Goal: Task Accomplishment & Management: Manage account settings

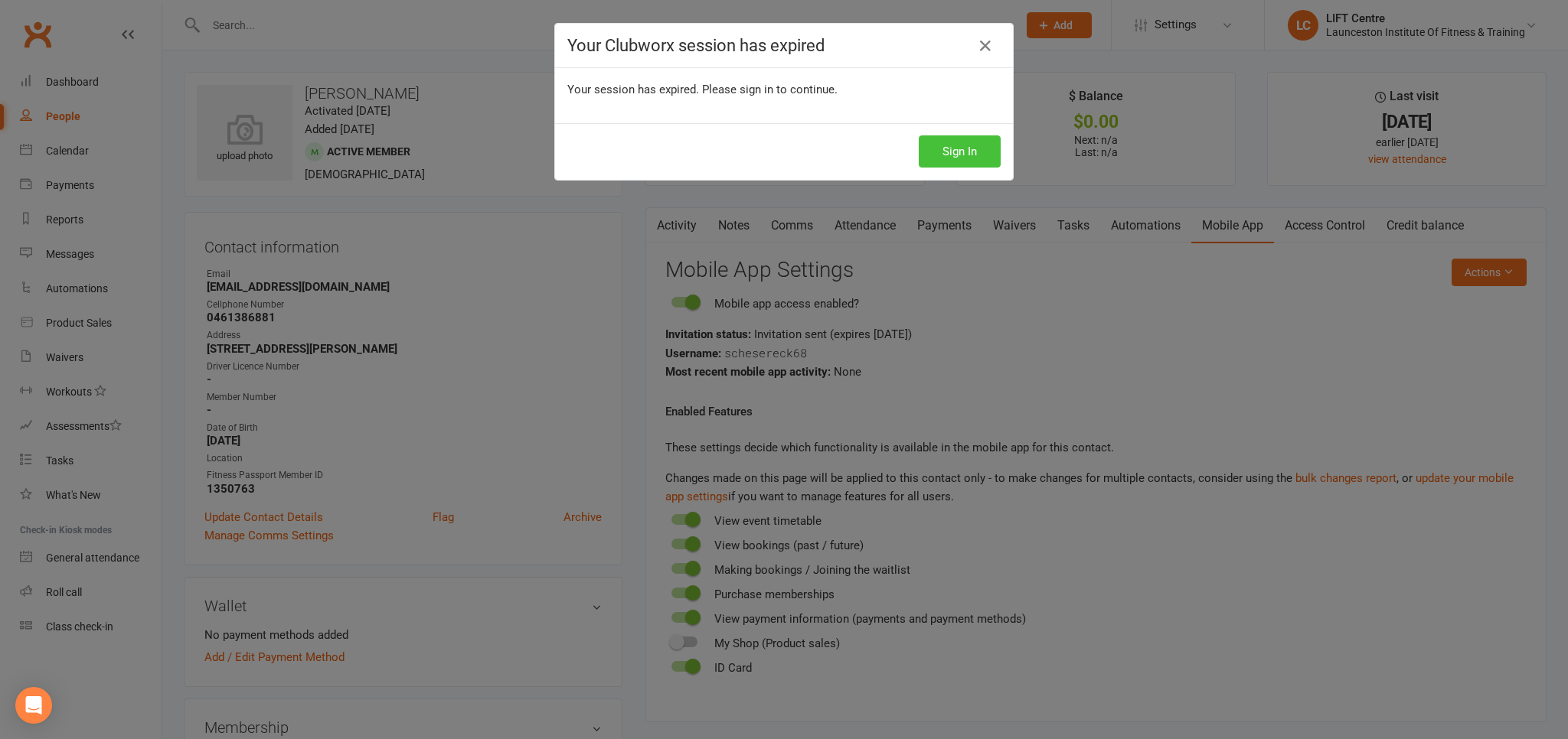
click at [954, 158] on button "Sign In" at bounding box center [960, 151] width 82 height 32
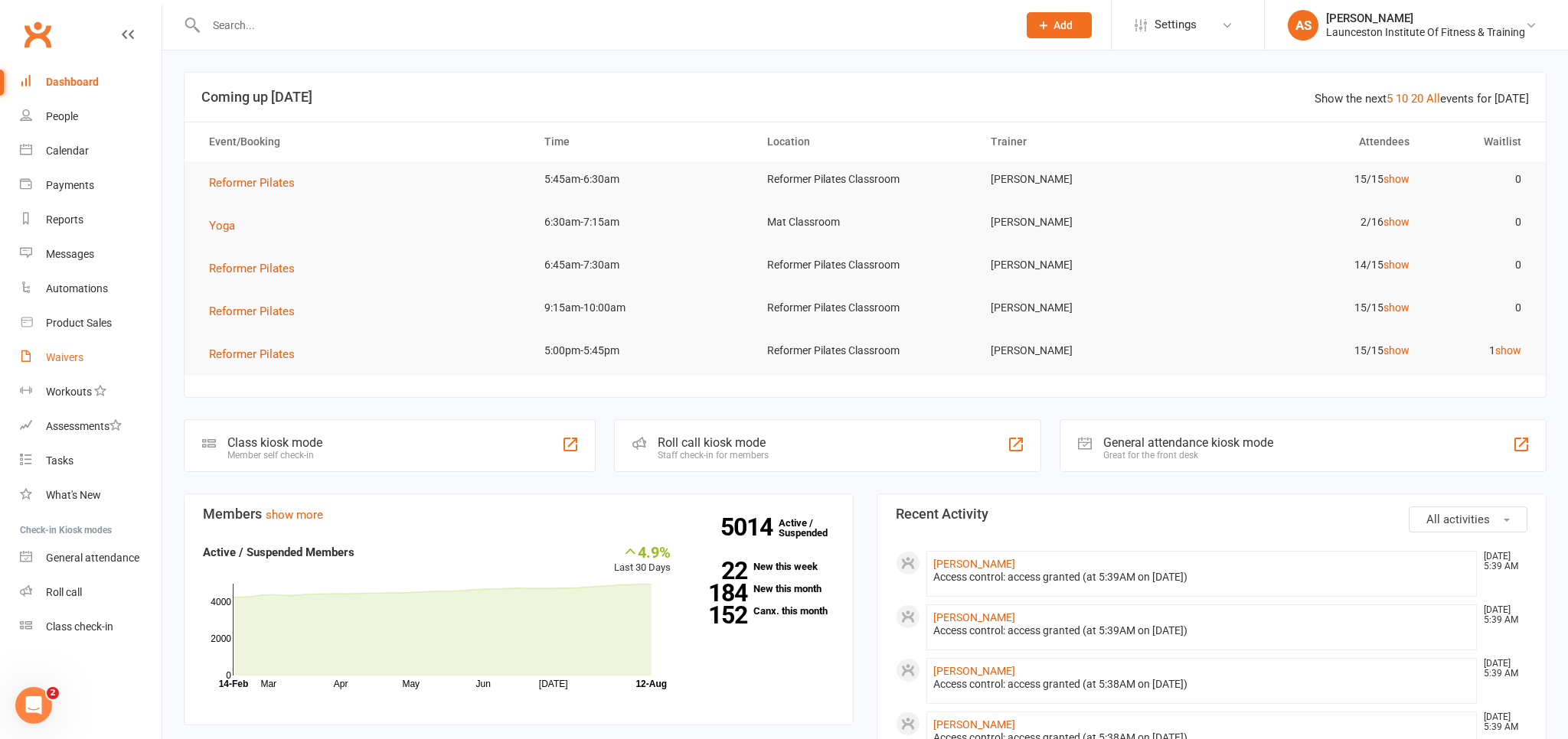
click at [65, 356] on div "Waivers" at bounding box center [65, 357] width 38 height 12
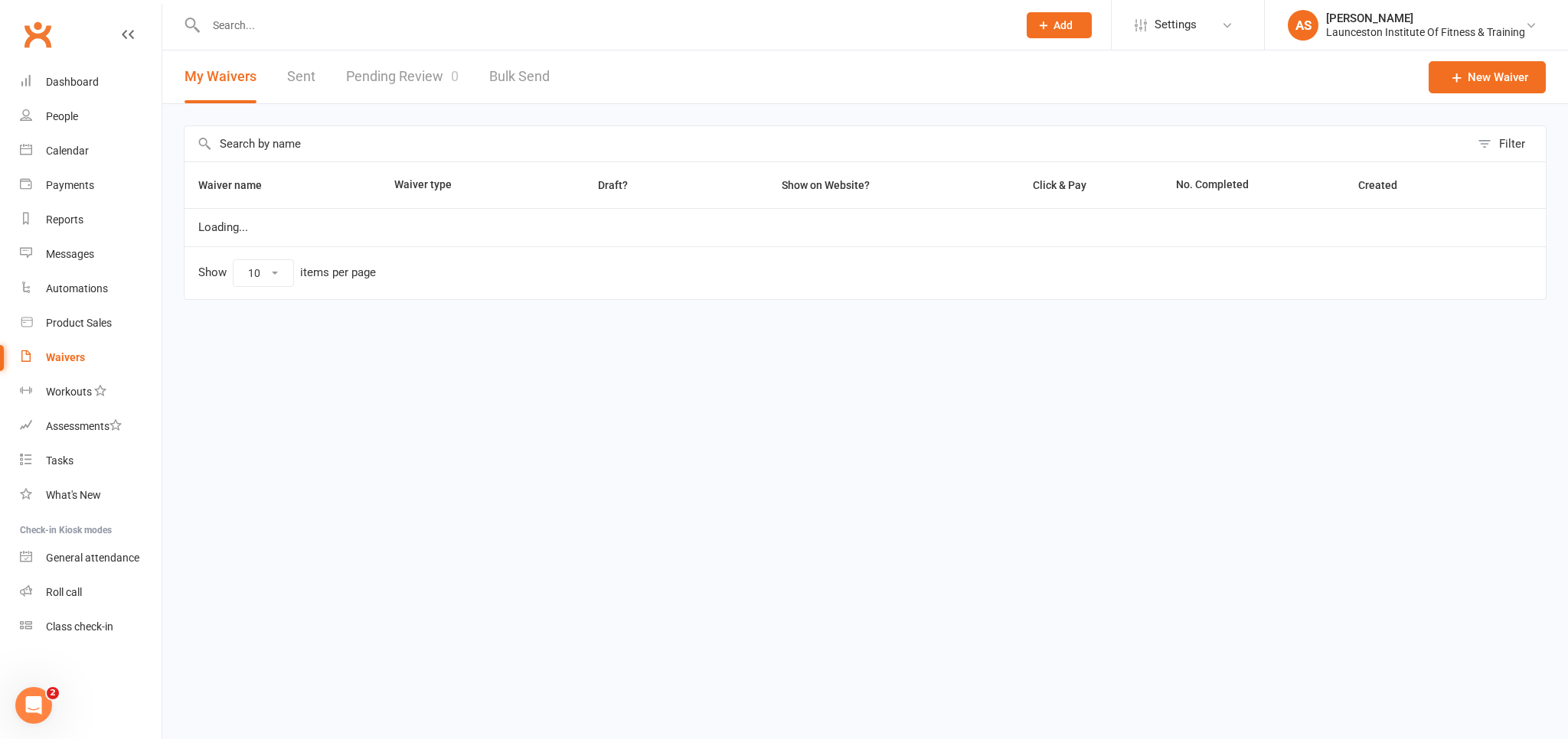
select select "100"
click at [409, 77] on link "Pending Review 0" at bounding box center [402, 77] width 112 height 53
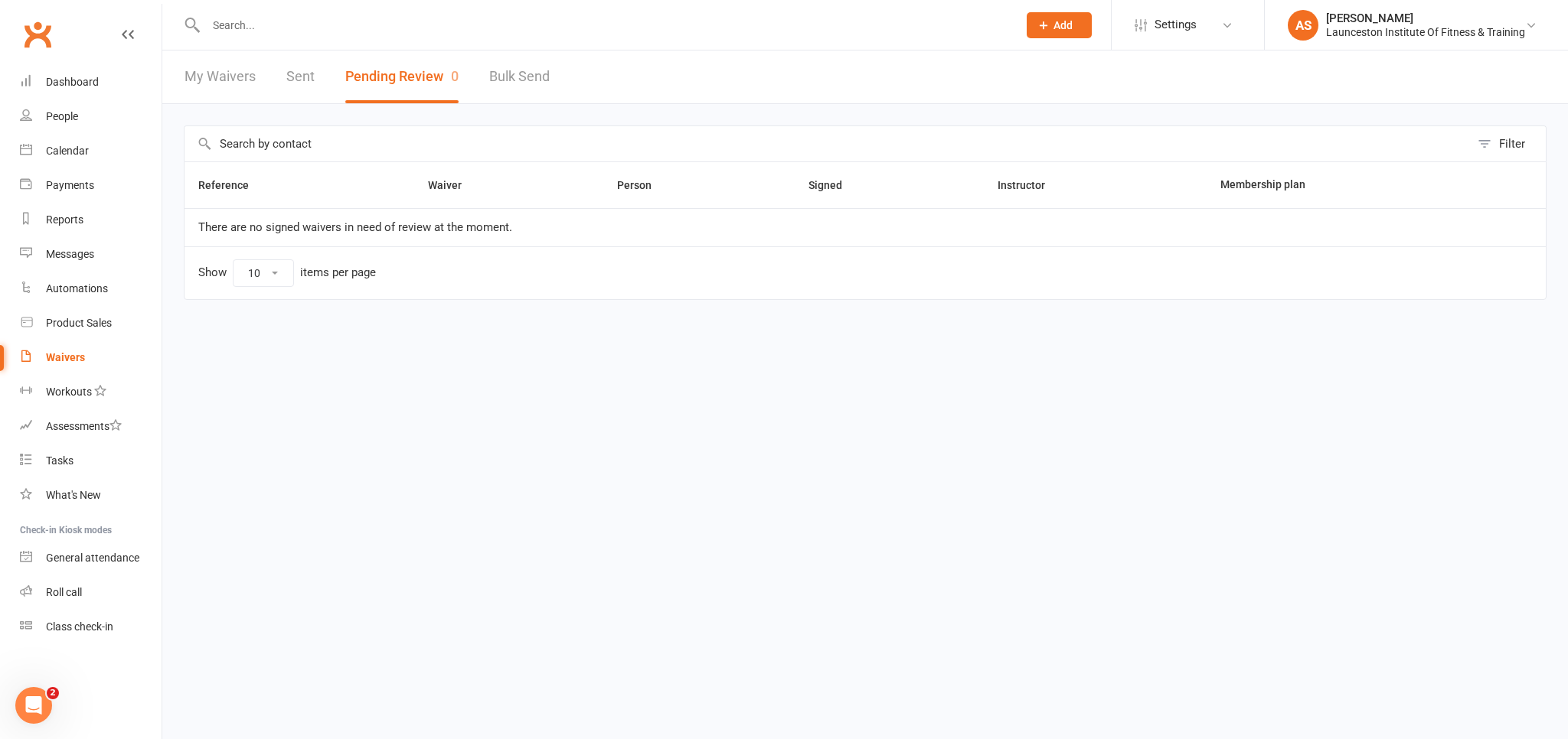
click at [252, 26] on input "text" at bounding box center [604, 25] width 806 height 21
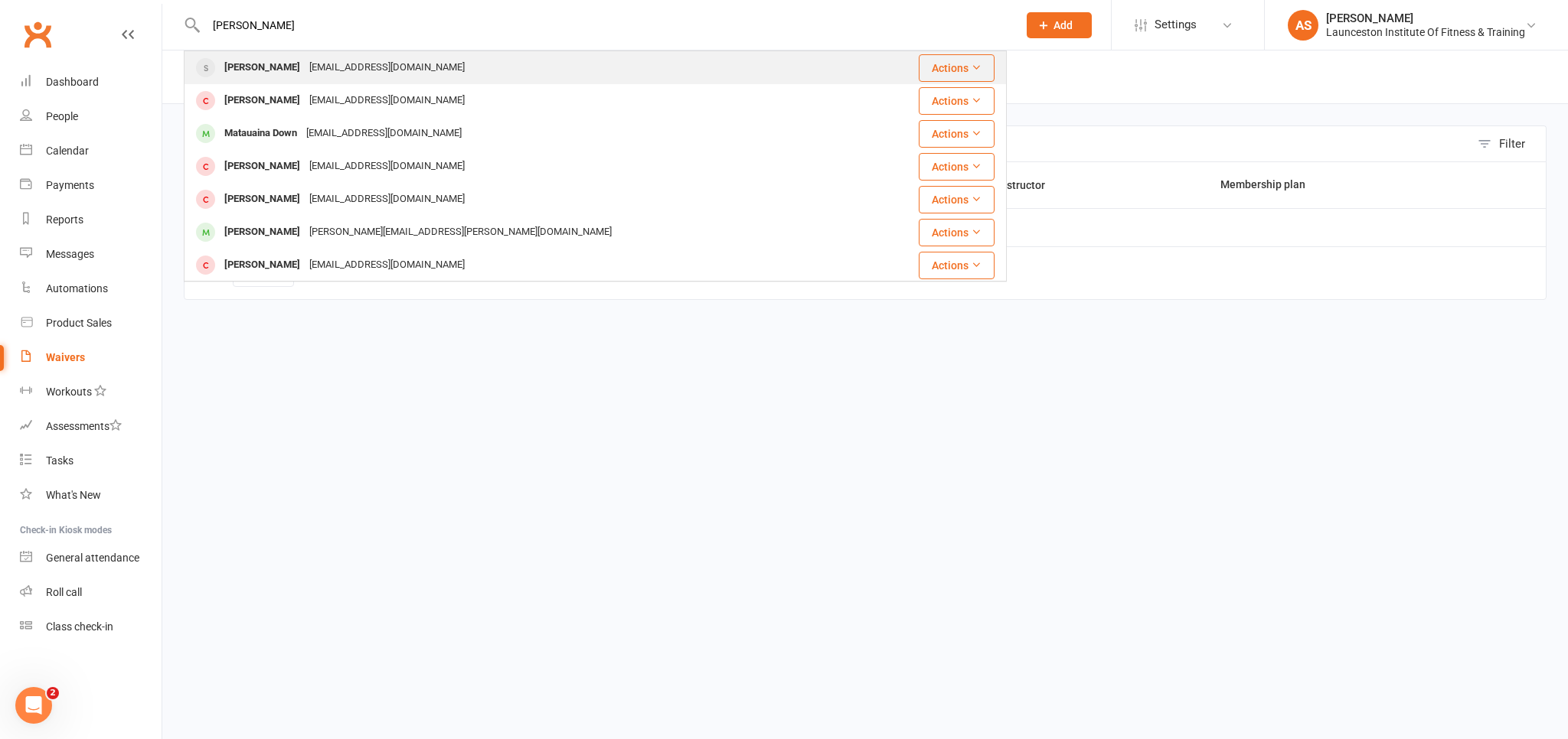
type input "[PERSON_NAME]"
click at [370, 69] on div "[EMAIL_ADDRESS][DOMAIN_NAME]" at bounding box center [386, 67] width 165 height 22
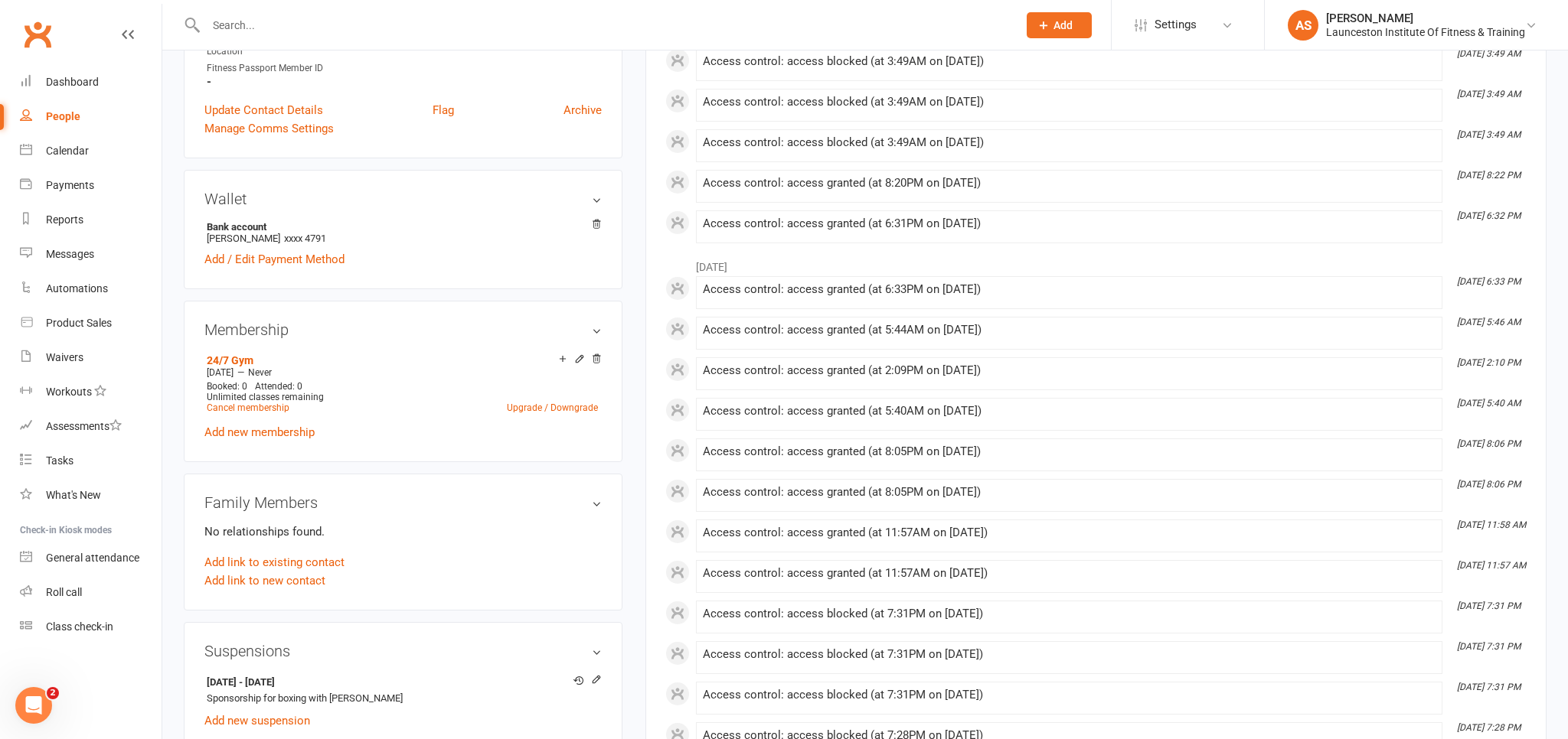
scroll to position [161, 0]
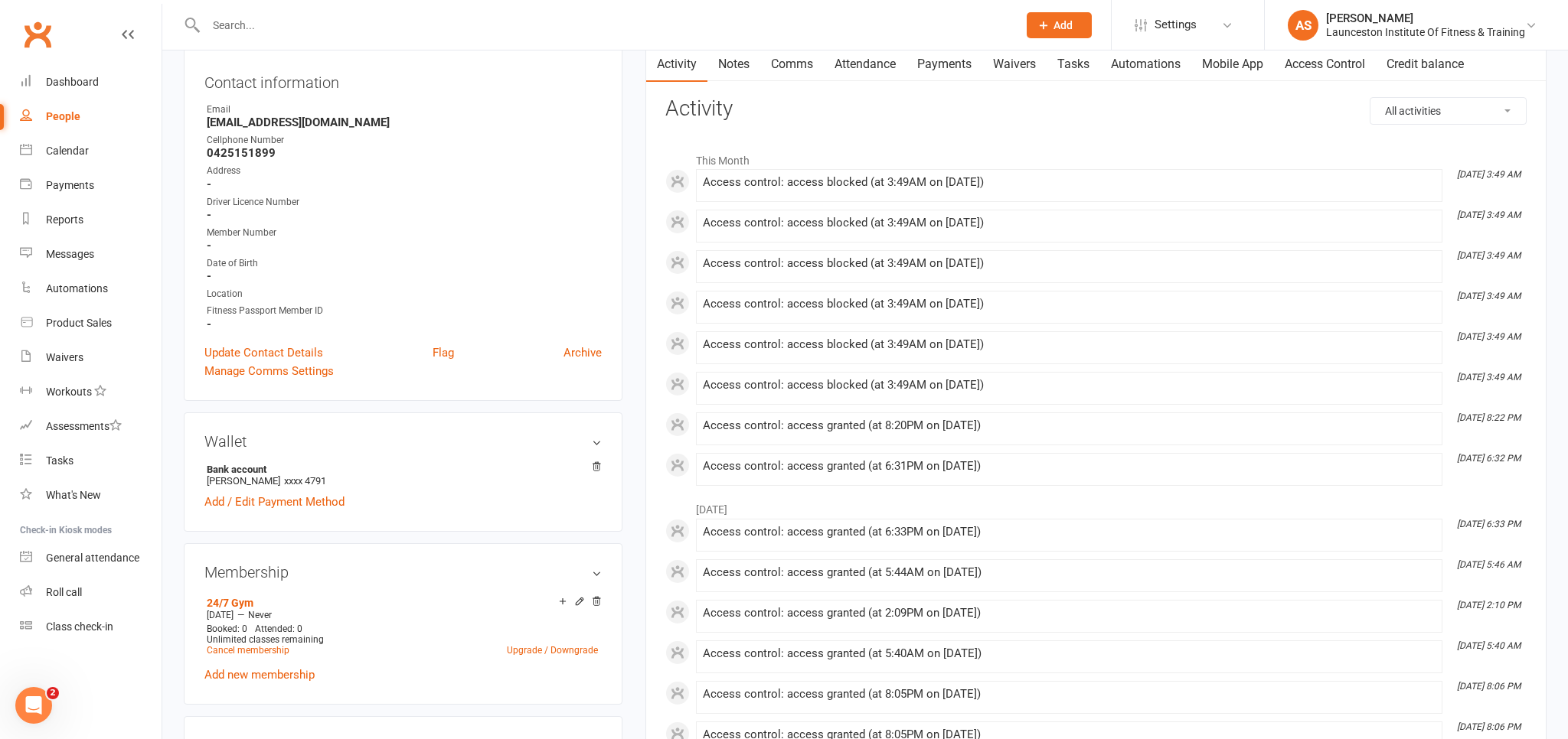
drag, startPoint x: 951, startPoint y: 52, endPoint x: 951, endPoint y: 65, distance: 13.0
click at [951, 53] on link "Payments" at bounding box center [944, 64] width 76 height 35
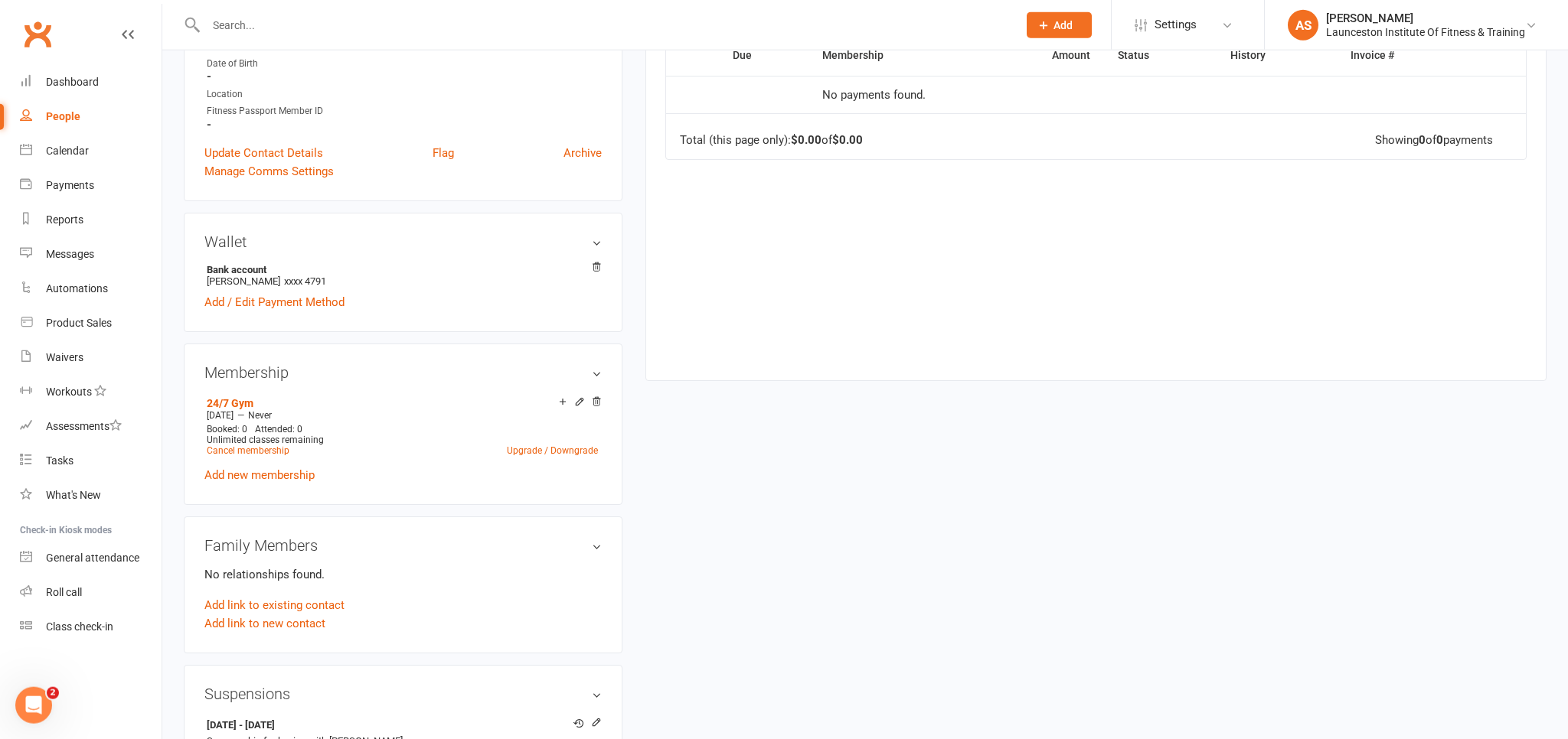
scroll to position [404, 0]
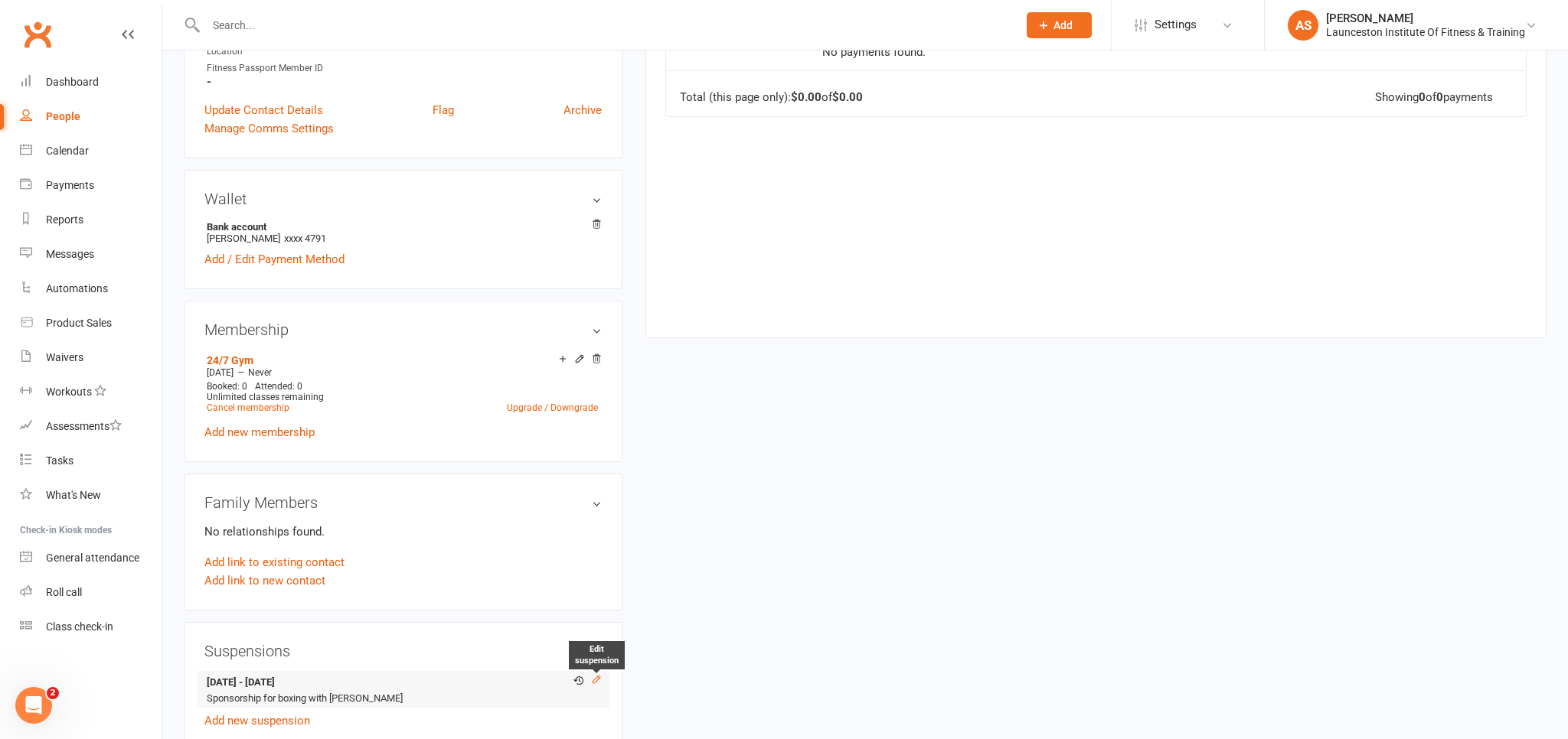
click at [595, 683] on icon at bounding box center [596, 679] width 11 height 11
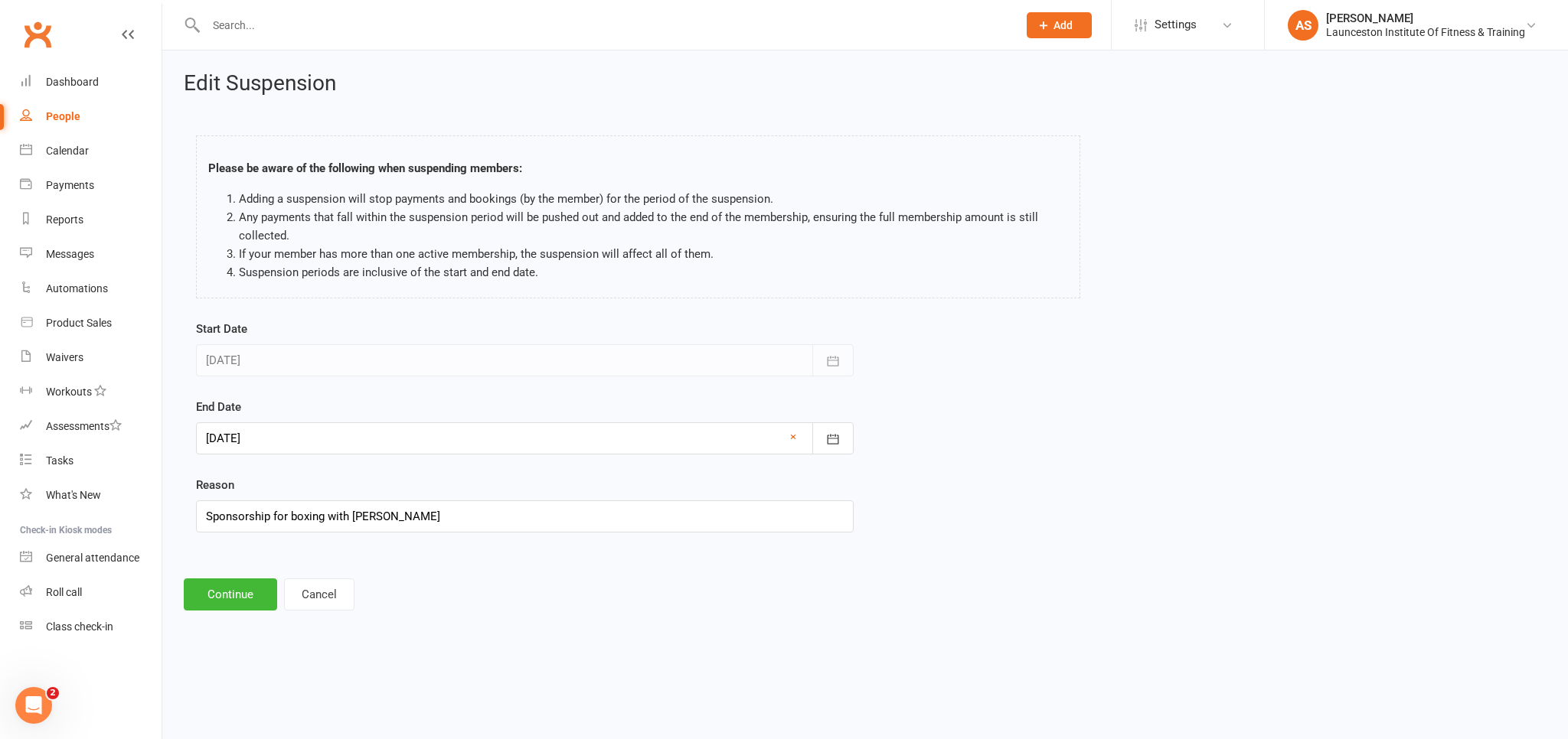
click at [346, 432] on div at bounding box center [524, 438] width 657 height 32
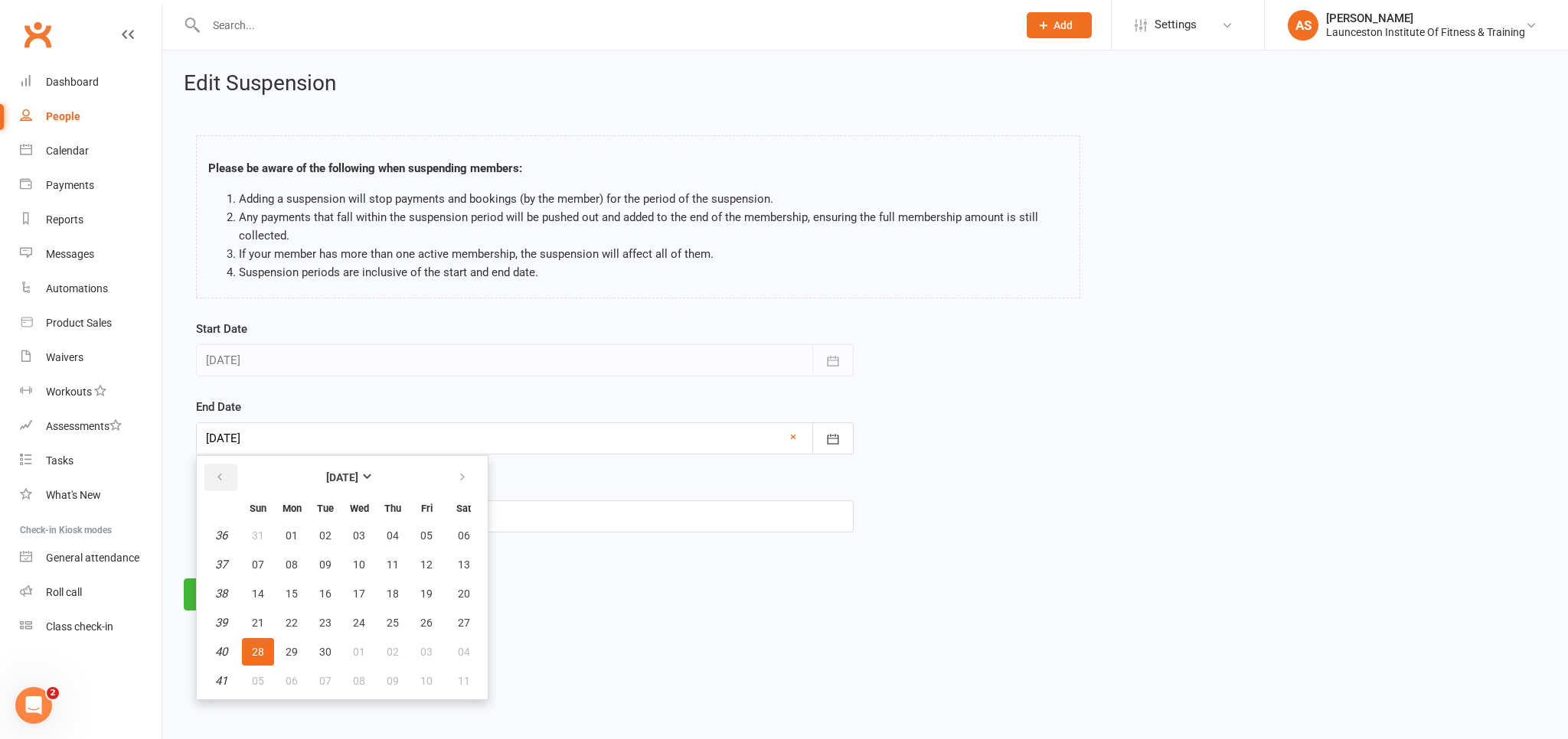
click at [227, 479] on button "button" at bounding box center [221, 478] width 33 height 28
click at [228, 479] on button "button" at bounding box center [221, 478] width 33 height 28
click at [460, 475] on icon "button" at bounding box center [462, 477] width 11 height 12
click at [299, 592] on button "11" at bounding box center [291, 594] width 32 height 28
type input "[DATE]"
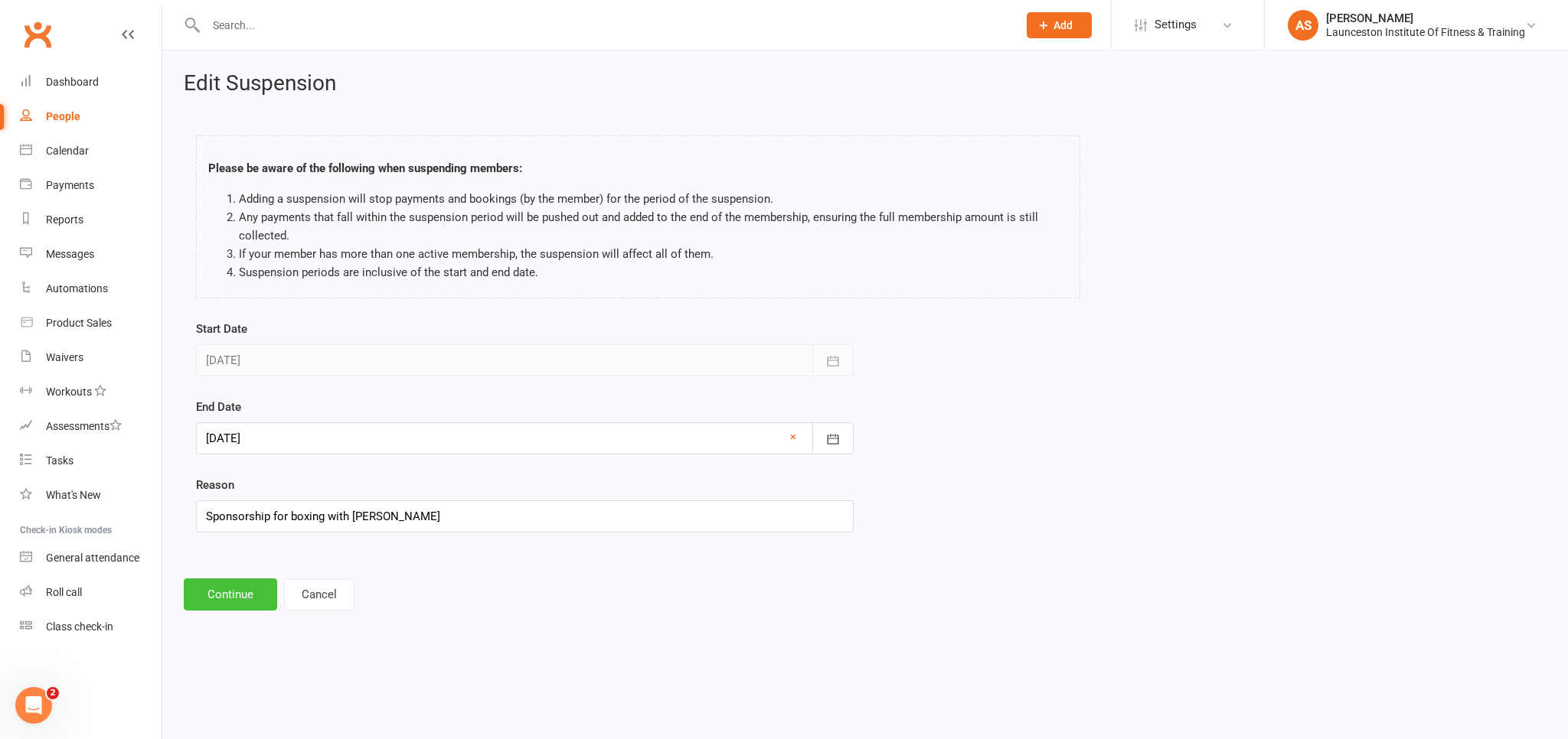
click at [248, 596] on button "Continue" at bounding box center [230, 594] width 93 height 32
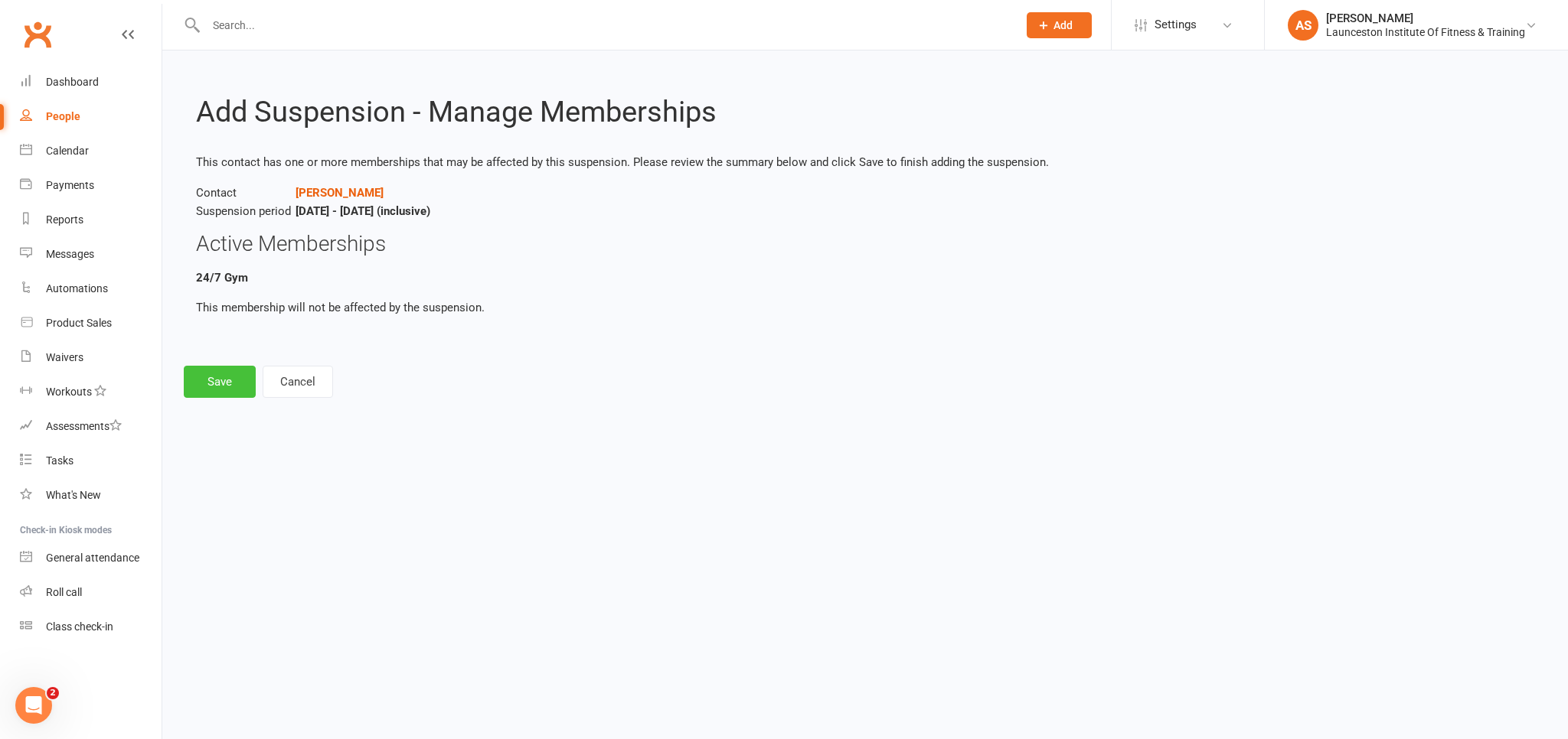
click at [235, 384] on button "Save" at bounding box center [219, 381] width 72 height 32
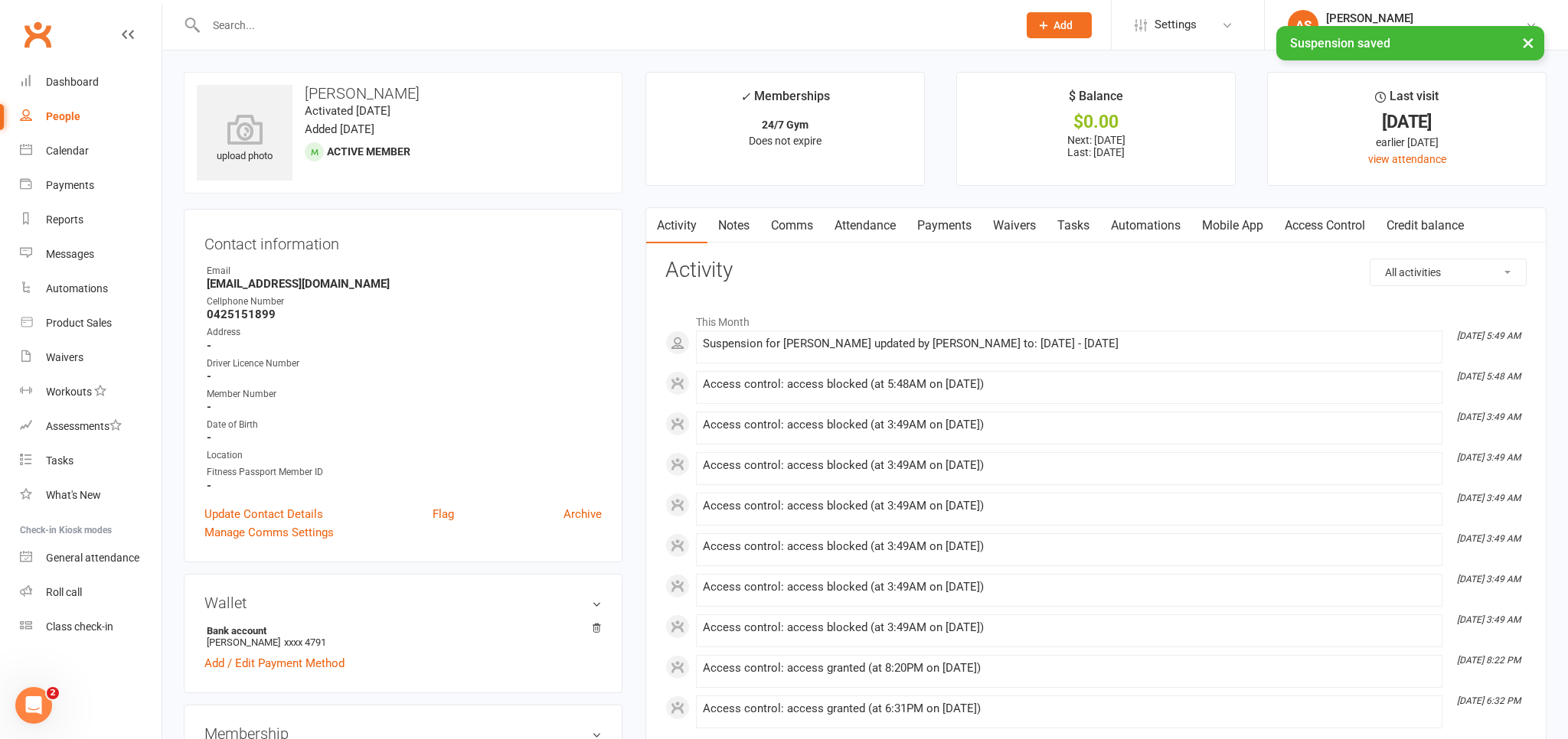
click at [962, 228] on link "Payments" at bounding box center [944, 225] width 76 height 35
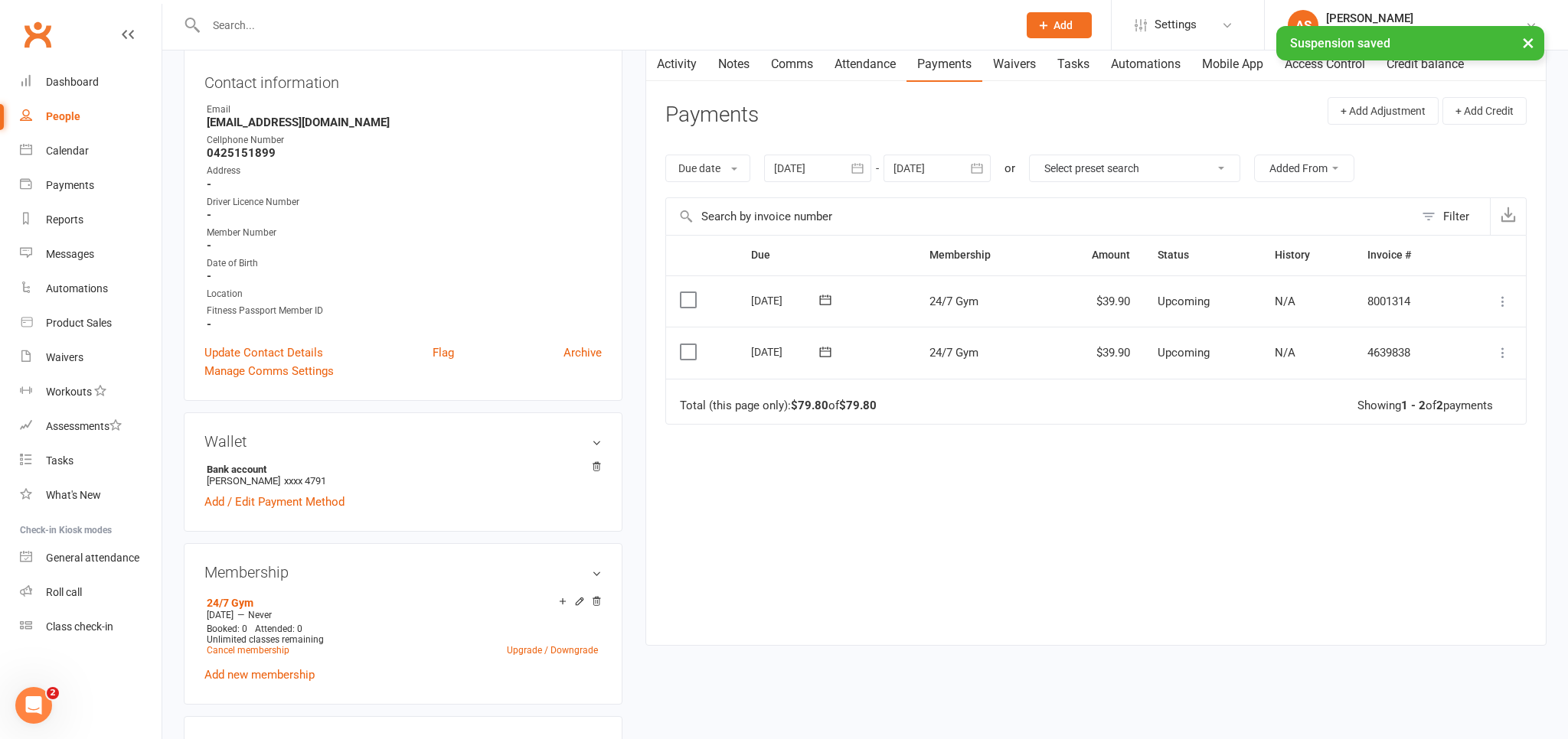
scroll to position [242, 0]
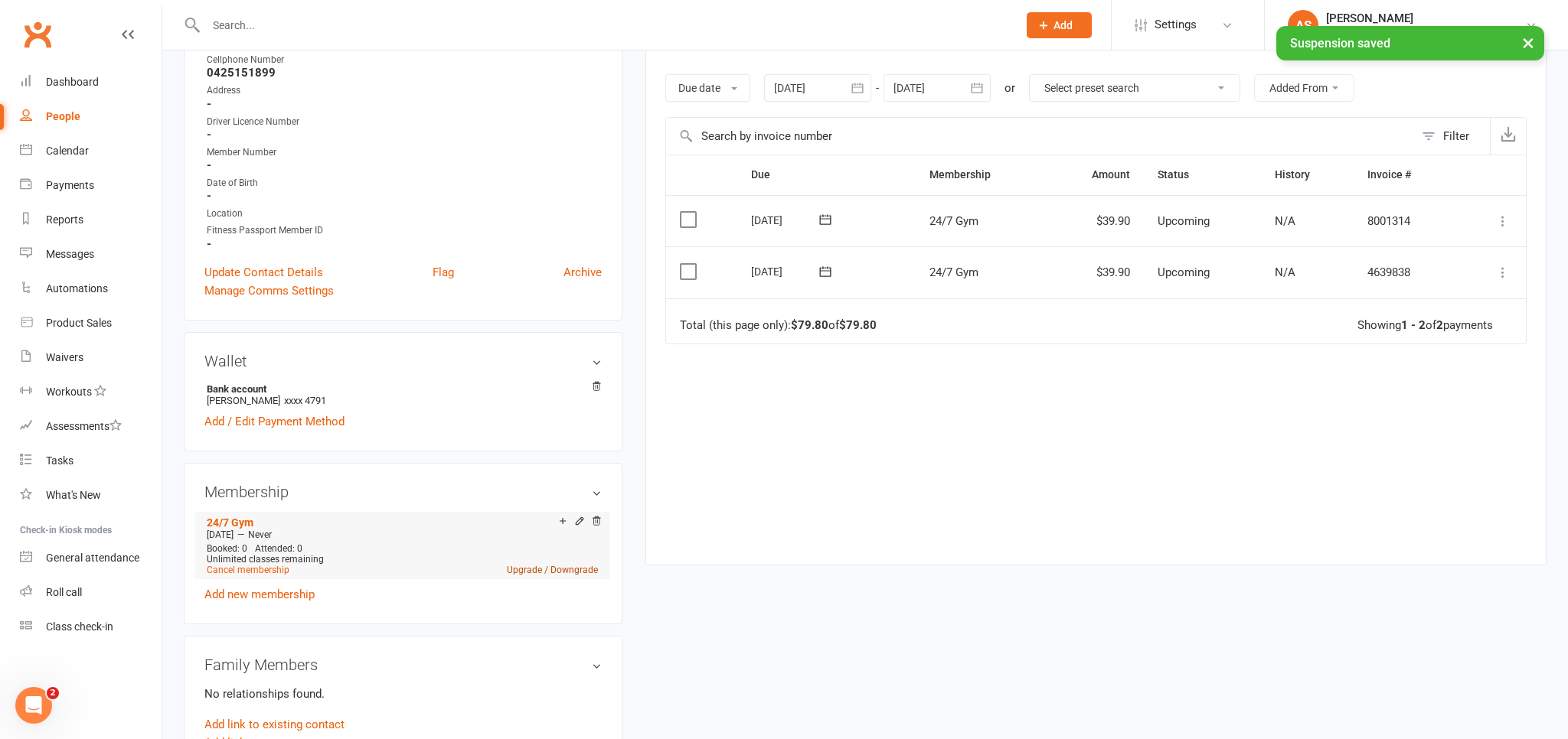
click at [524, 570] on link "Upgrade / Downgrade" at bounding box center [552, 570] width 91 height 11
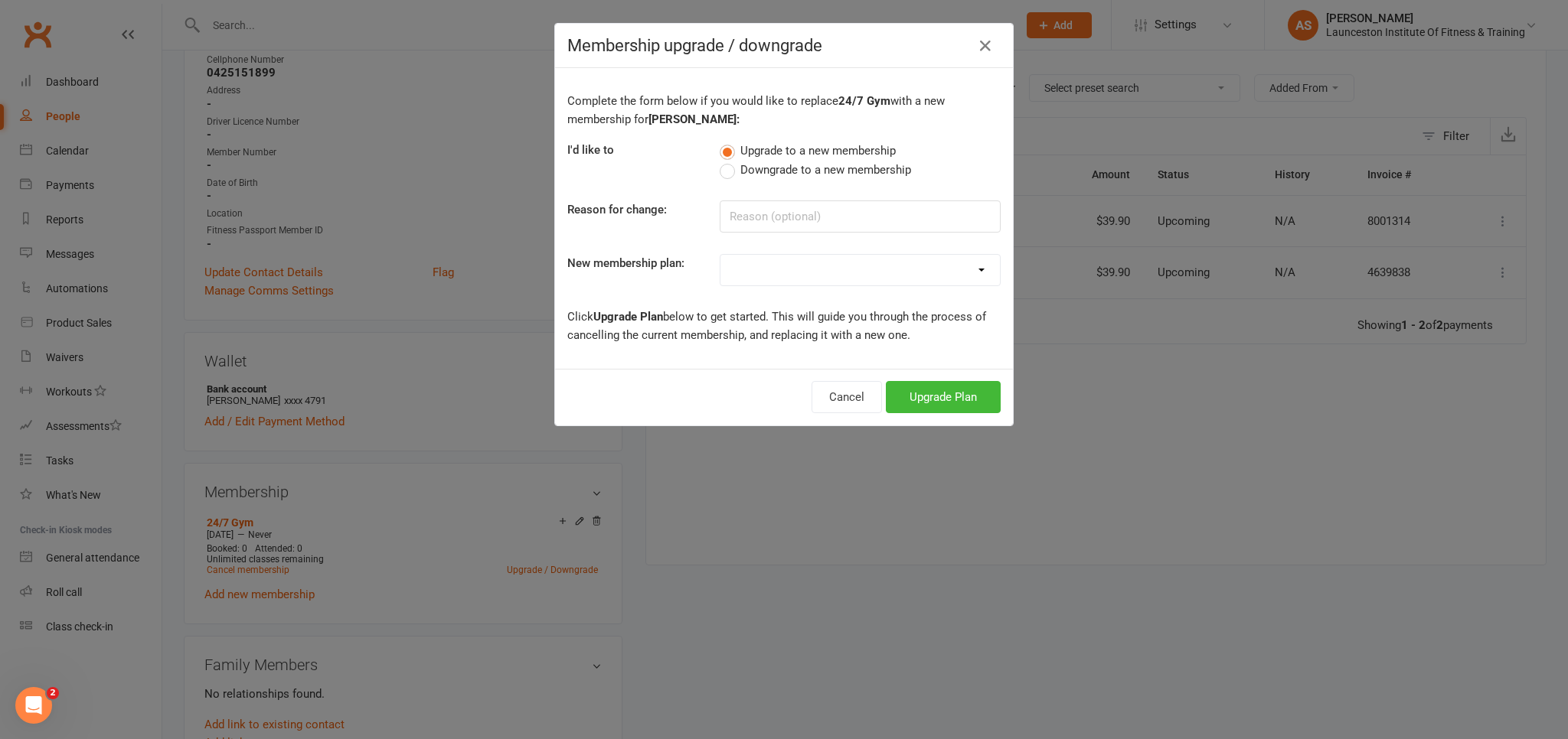
click at [721, 255] on select "24/7 Gym Membership Pilates Plus Membership Casual Visit- $20 Upfront 24/7 Gym …" at bounding box center [860, 269] width 279 height 30
select select "11"
click option "Sponsored Membership" at bounding box center [0, 0] width 0 height 0
click at [960, 403] on button "Upgrade Plan" at bounding box center [943, 397] width 115 height 32
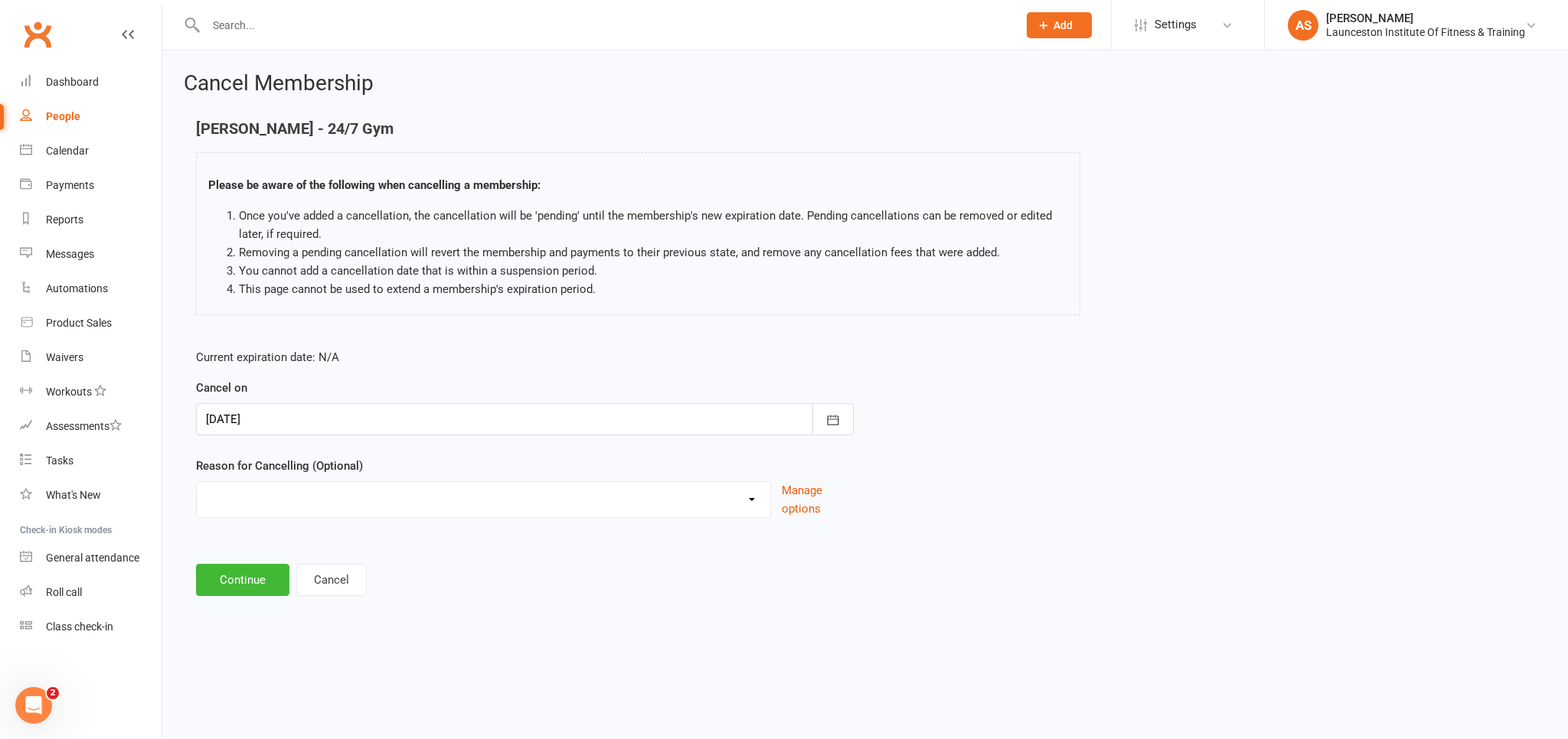
click at [528, 416] on div at bounding box center [524, 419] width 657 height 32
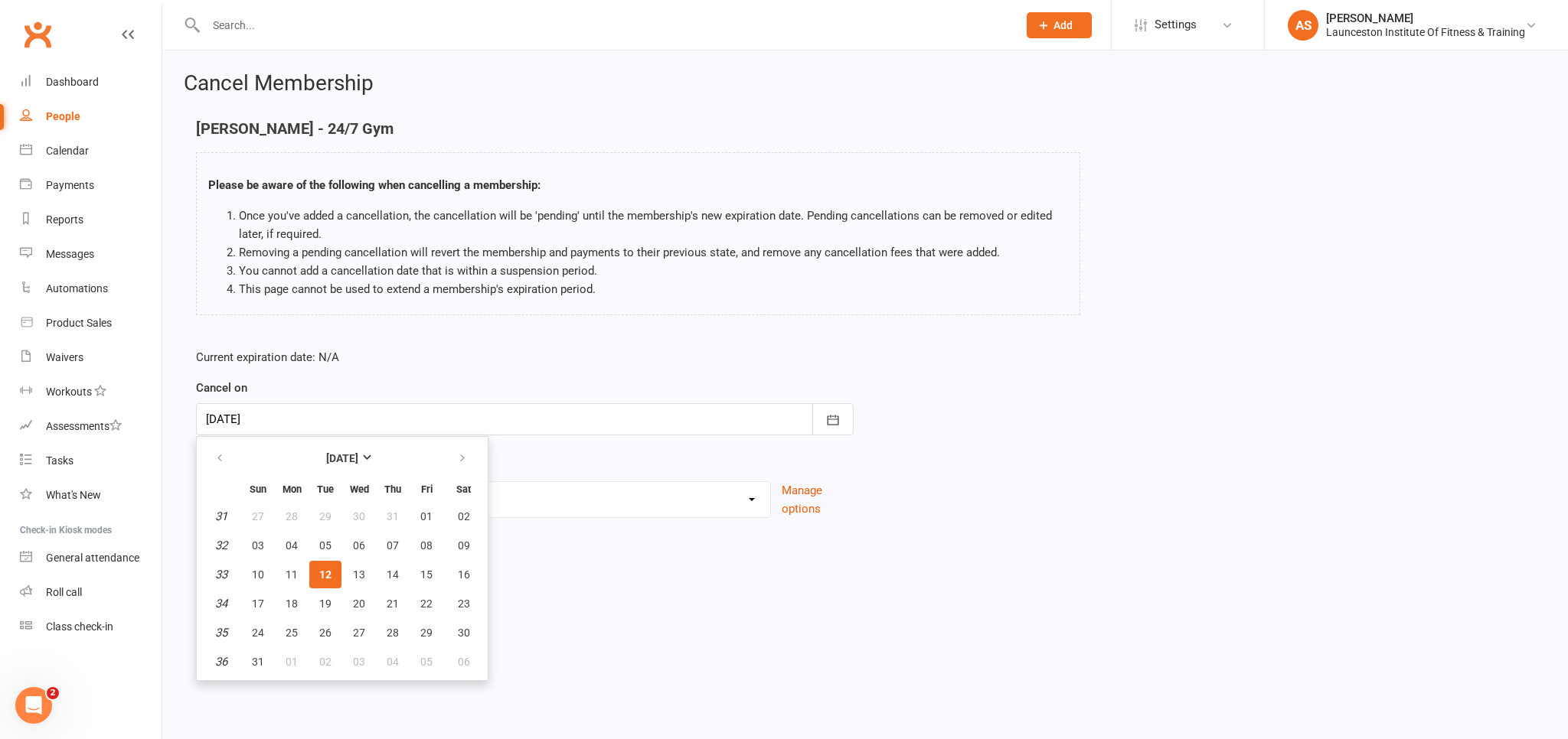
click at [320, 576] on span "12" at bounding box center [325, 575] width 12 height 12
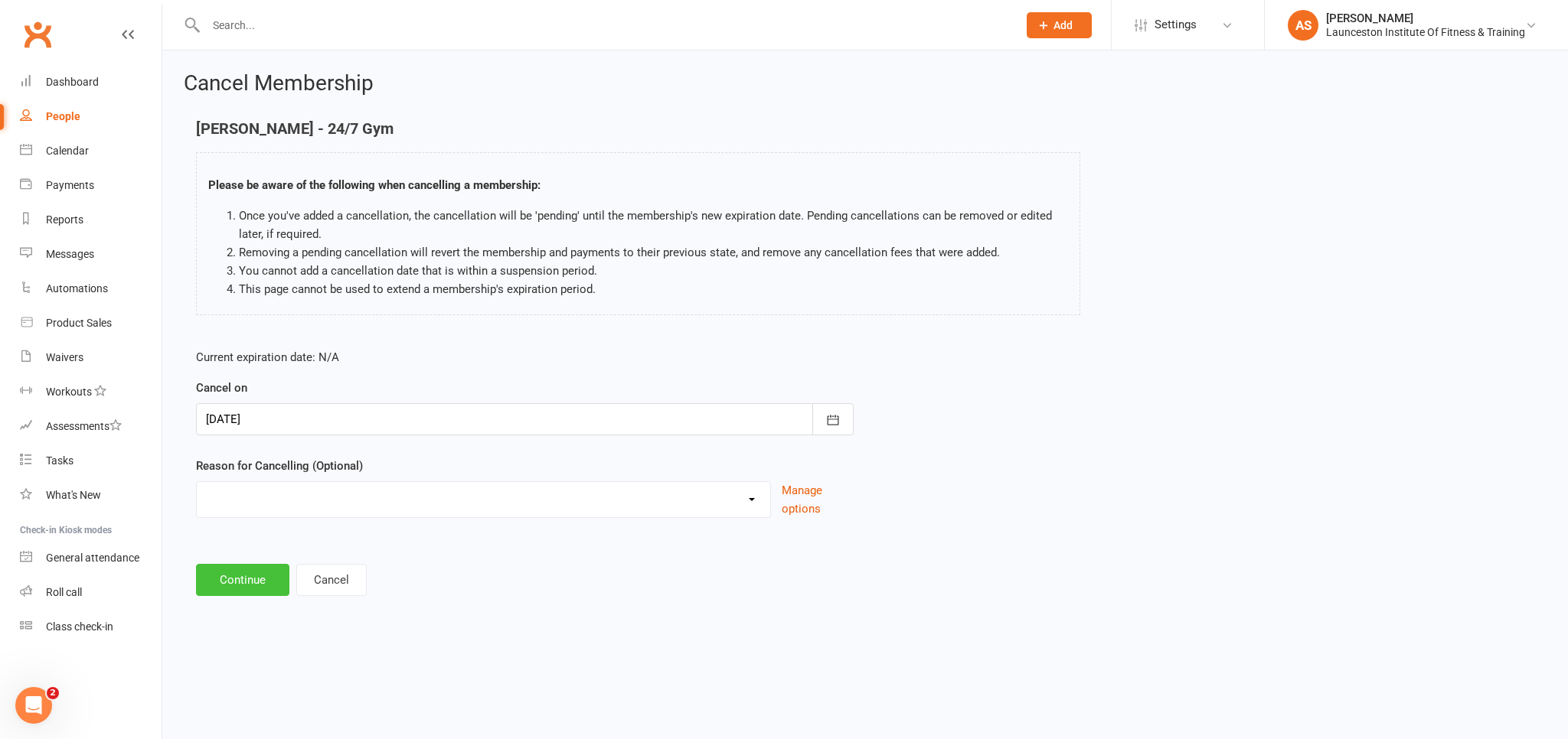
click at [265, 577] on button "Continue" at bounding box center [242, 579] width 93 height 32
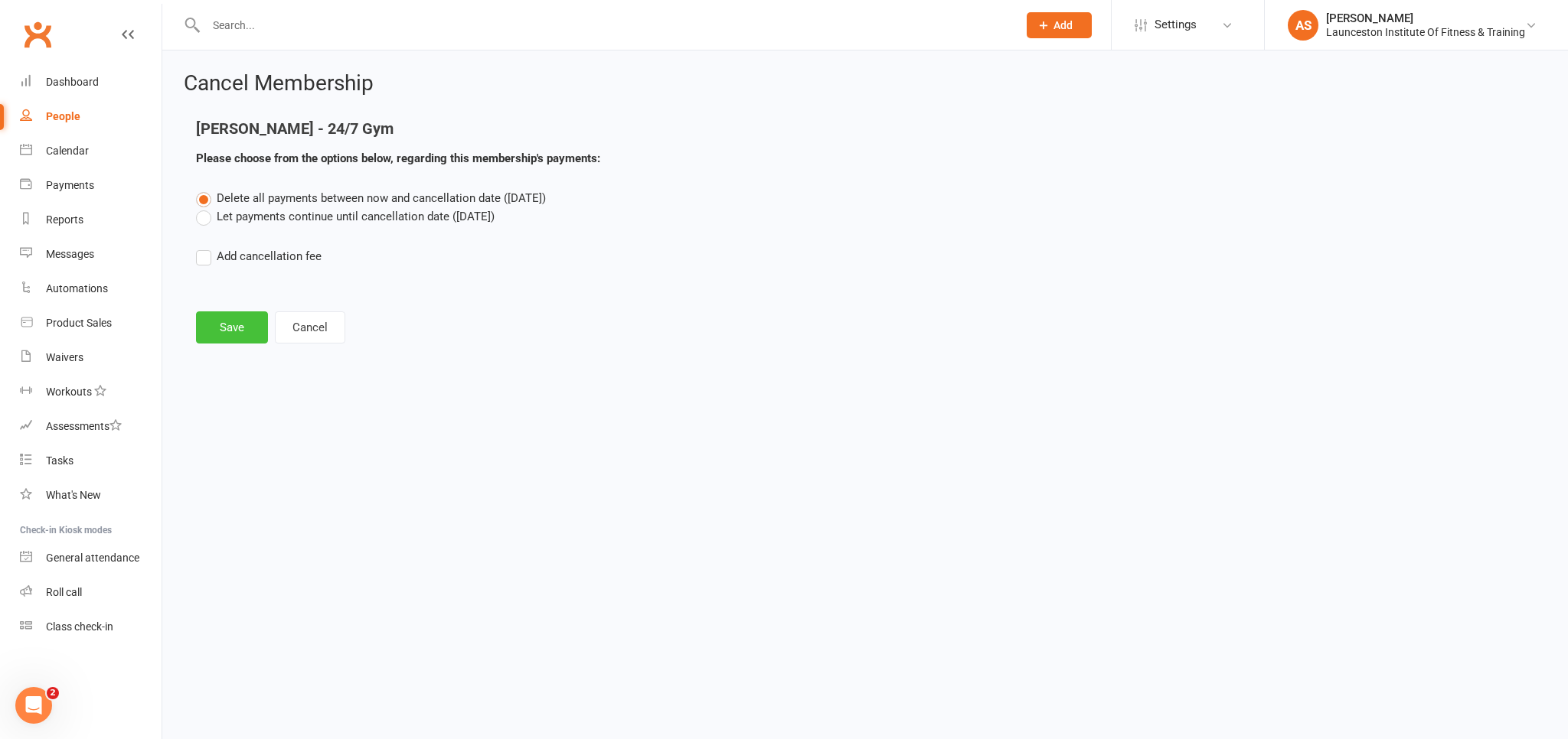
click at [254, 336] on button "Save" at bounding box center [232, 327] width 72 height 32
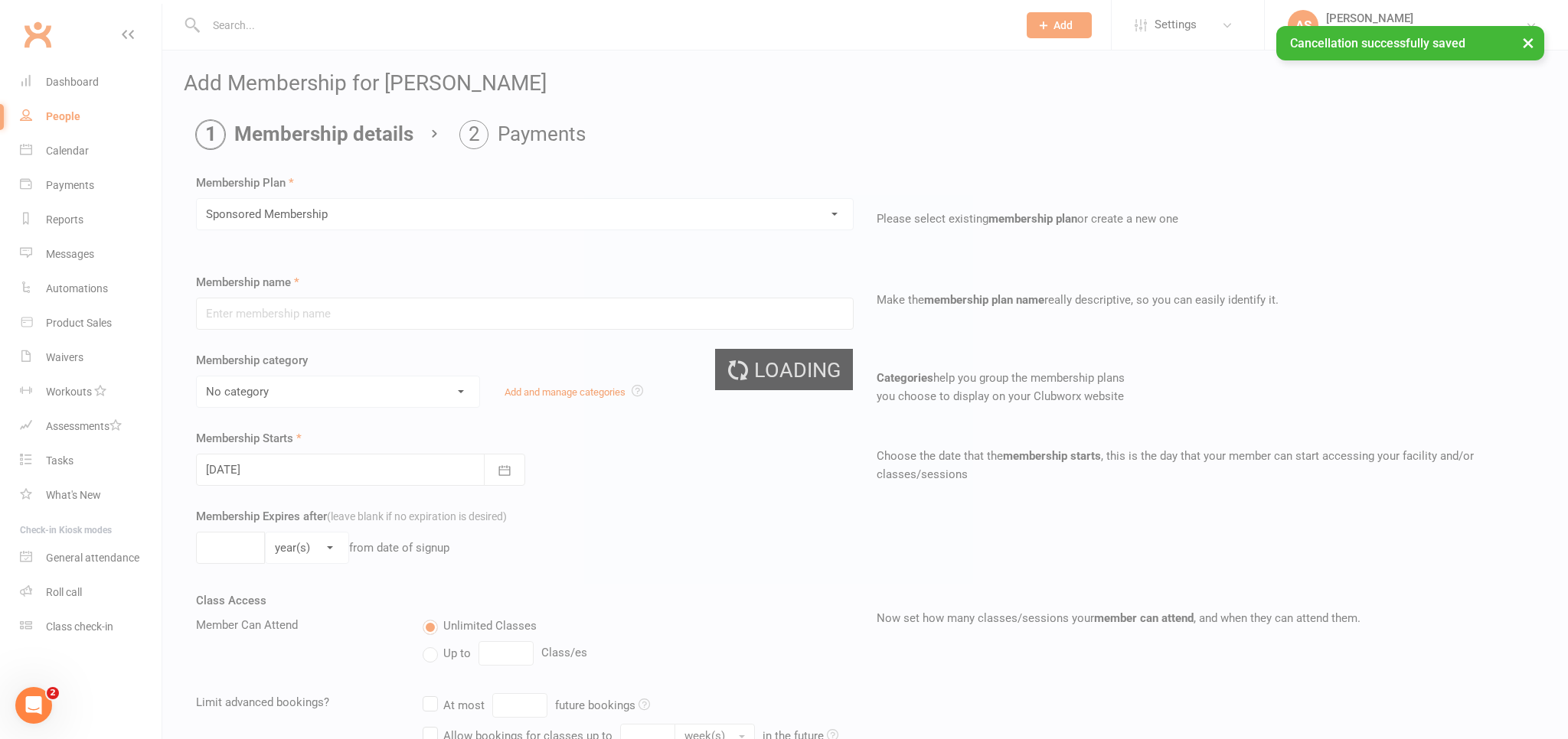
type input "Sponsored Membership"
select select "28"
type input "0"
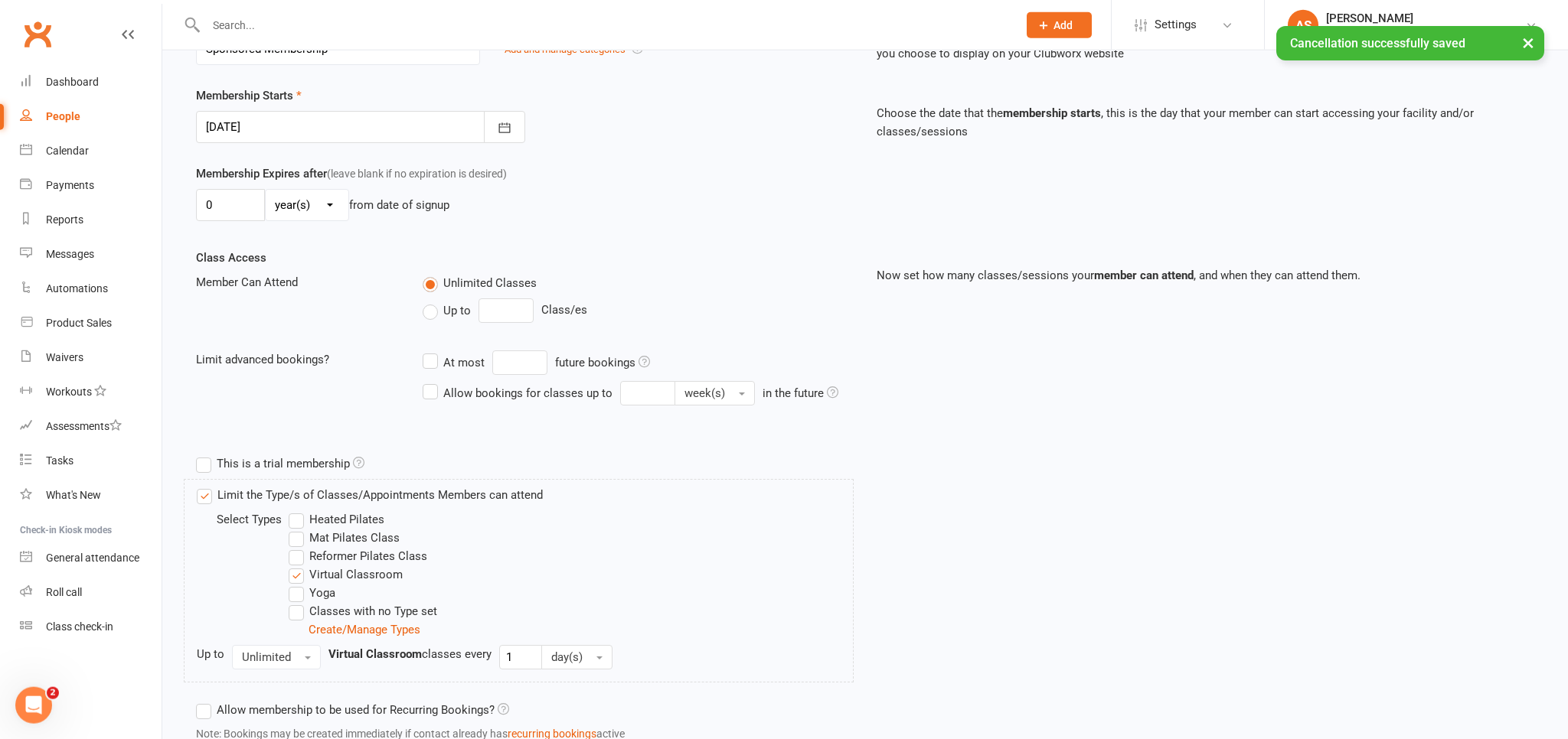
scroll to position [214, 0]
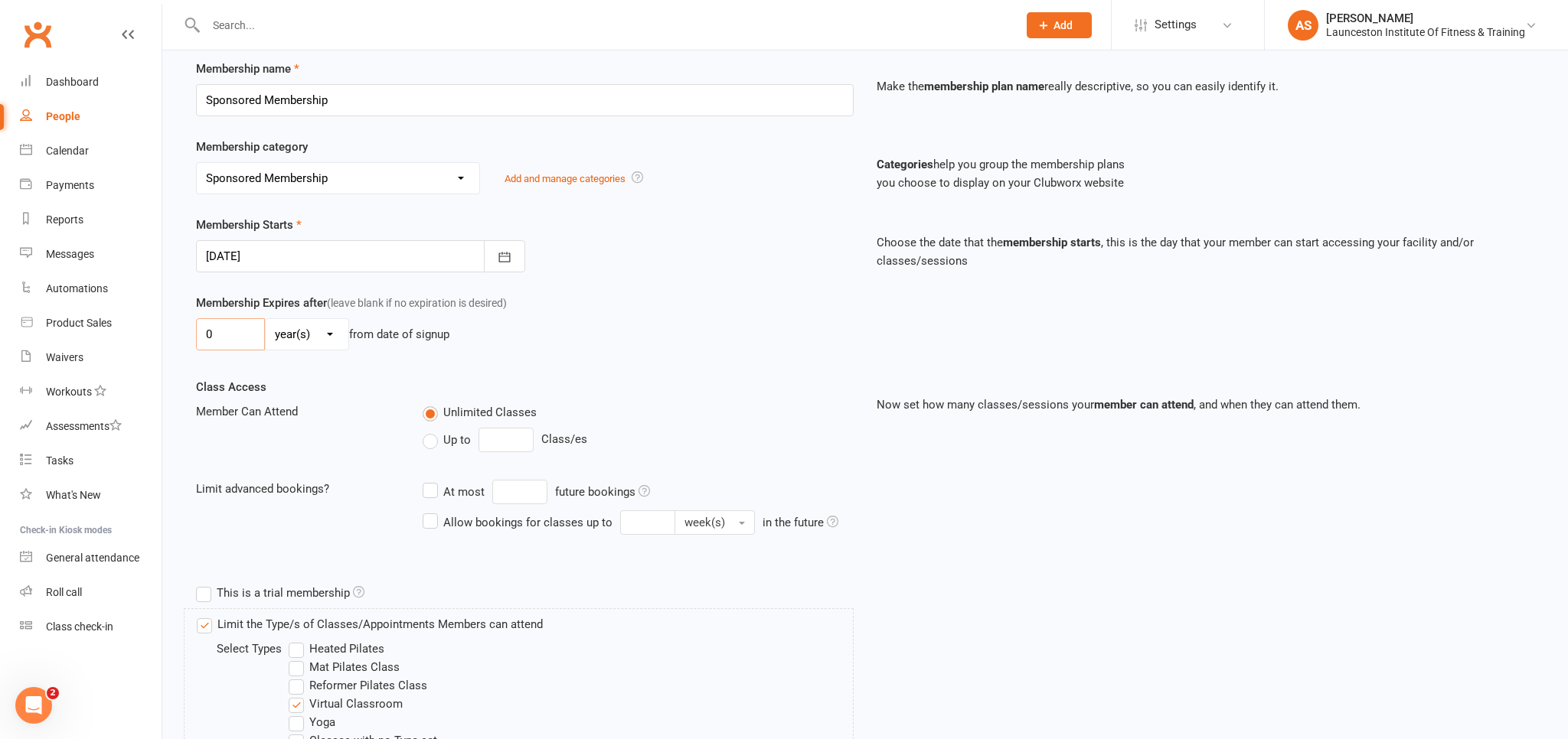
click at [258, 335] on input "0" at bounding box center [230, 334] width 69 height 32
click at [266, 319] on select "day(s) week(s) month(s) year(s)" at bounding box center [307, 334] width 83 height 30
click option "week(s)" at bounding box center [0, 0] width 0 height 0
click at [256, 339] on input "0" at bounding box center [230, 334] width 69 height 32
click at [266, 319] on select "day(s) week(s) month(s) year(s)" at bounding box center [307, 334] width 83 height 30
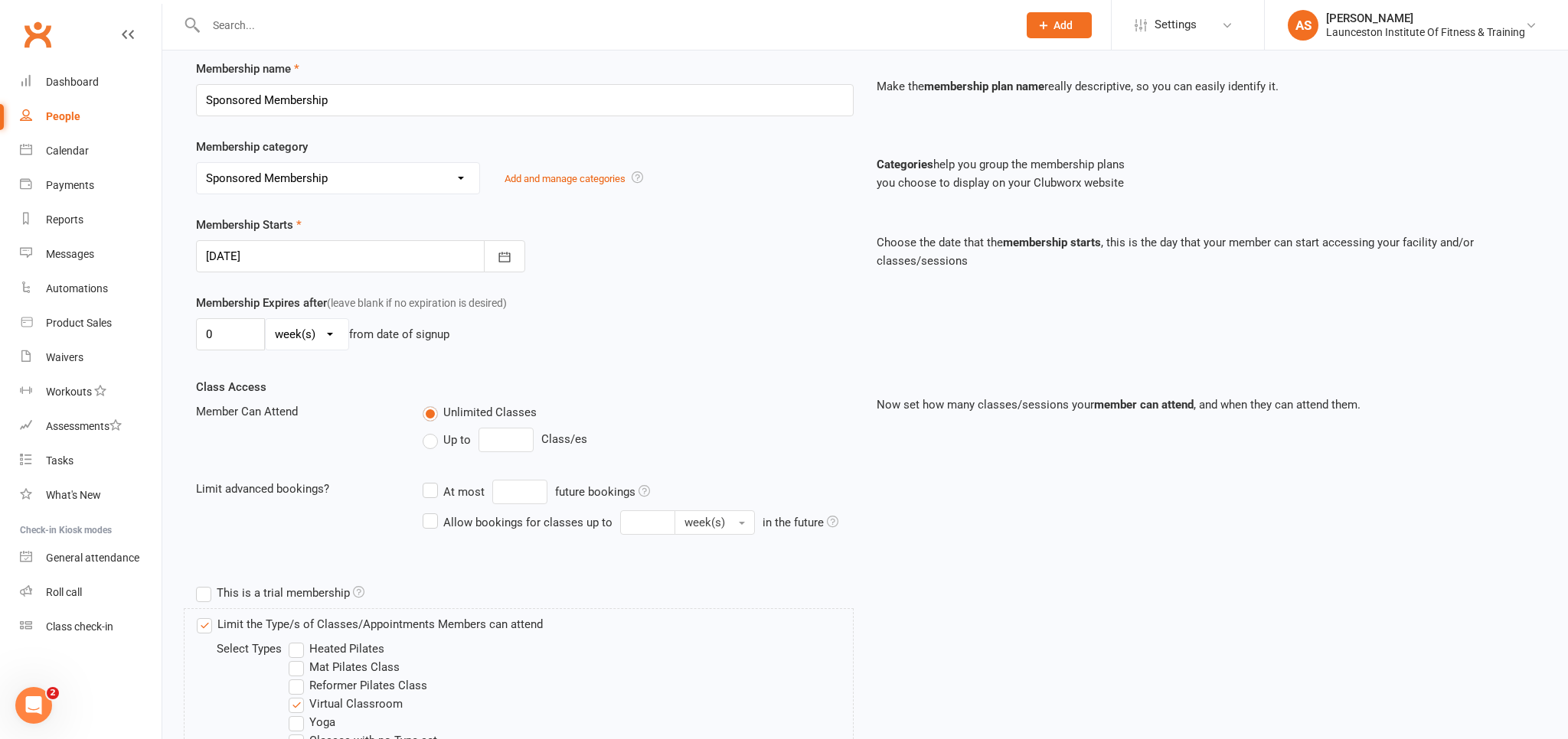
select select "0"
click option "day(s)" at bounding box center [0, 0] width 0 height 0
click at [242, 335] on input "0" at bounding box center [230, 334] width 69 height 32
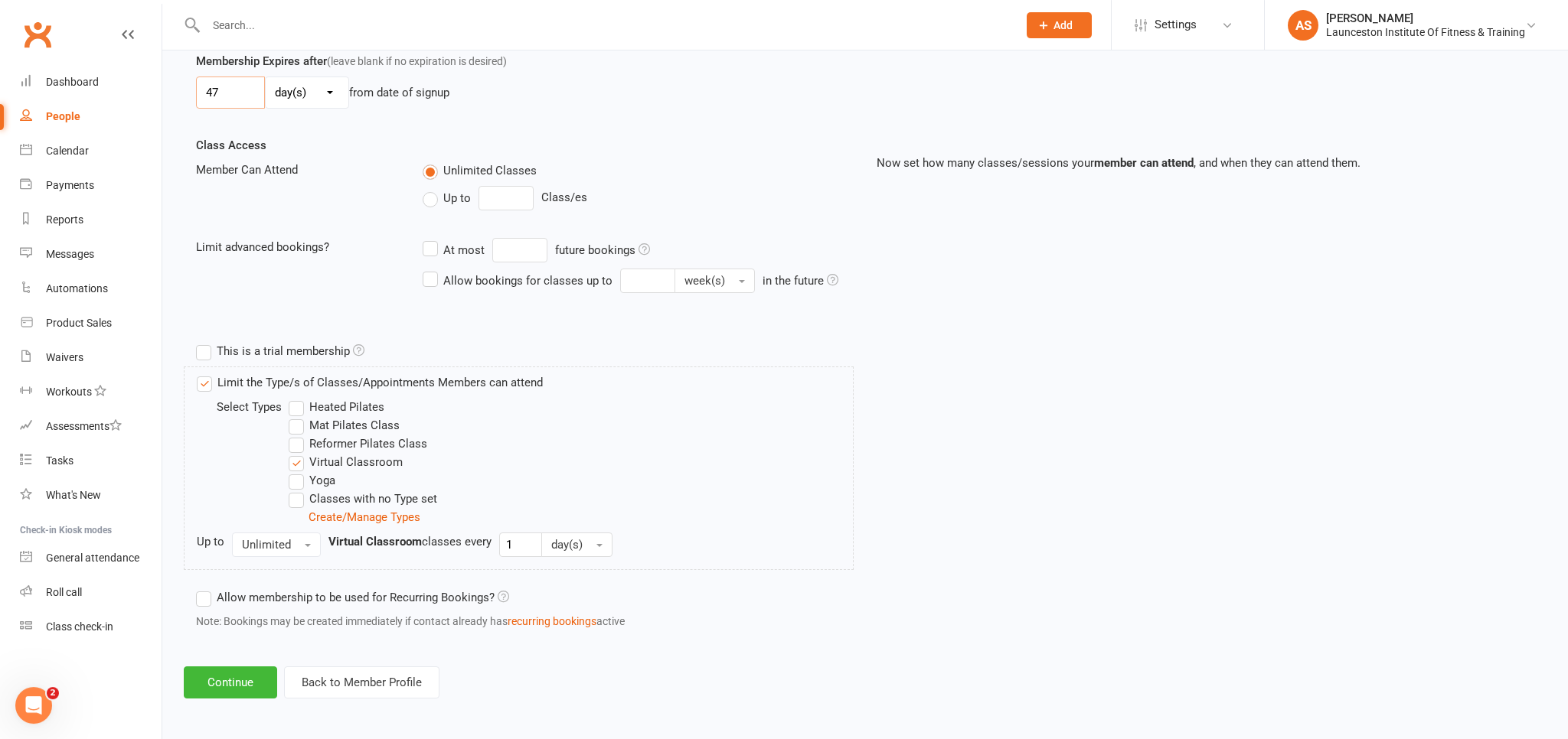
scroll to position [456, 0]
type input "47"
click at [236, 666] on button "Continue" at bounding box center [230, 682] width 93 height 32
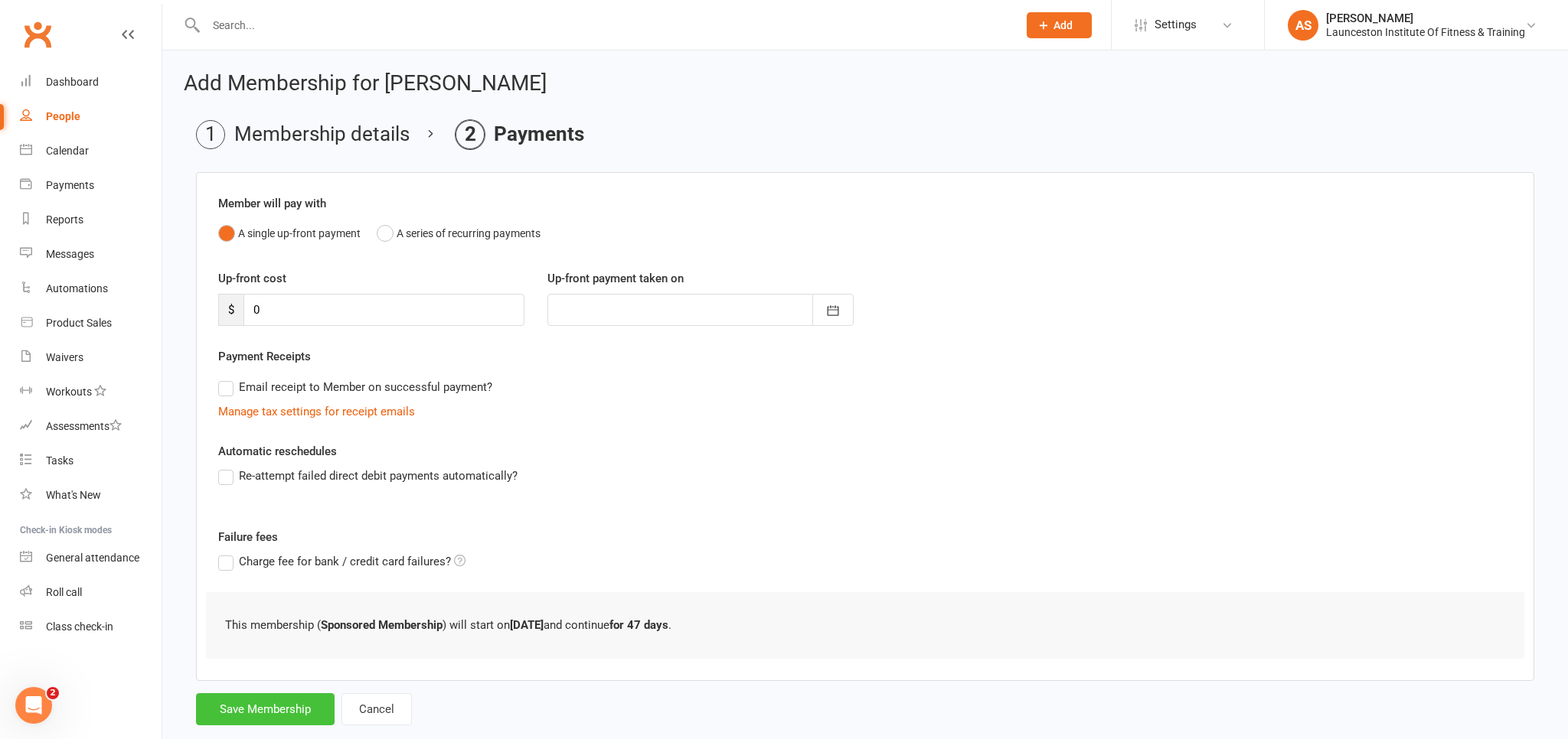
click at [273, 695] on button "Save Membership" at bounding box center [264, 709] width 138 height 32
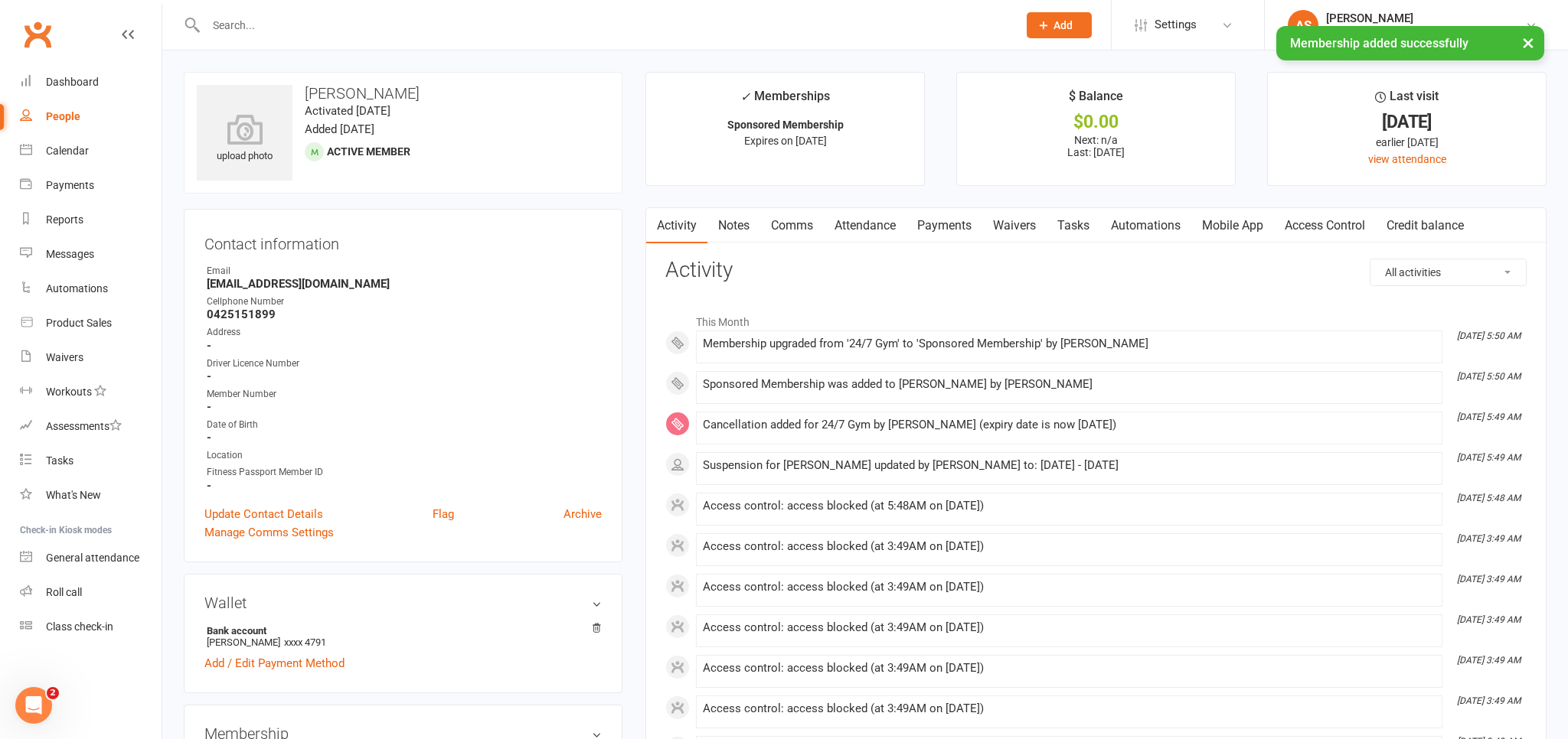
scroll to position [242, 0]
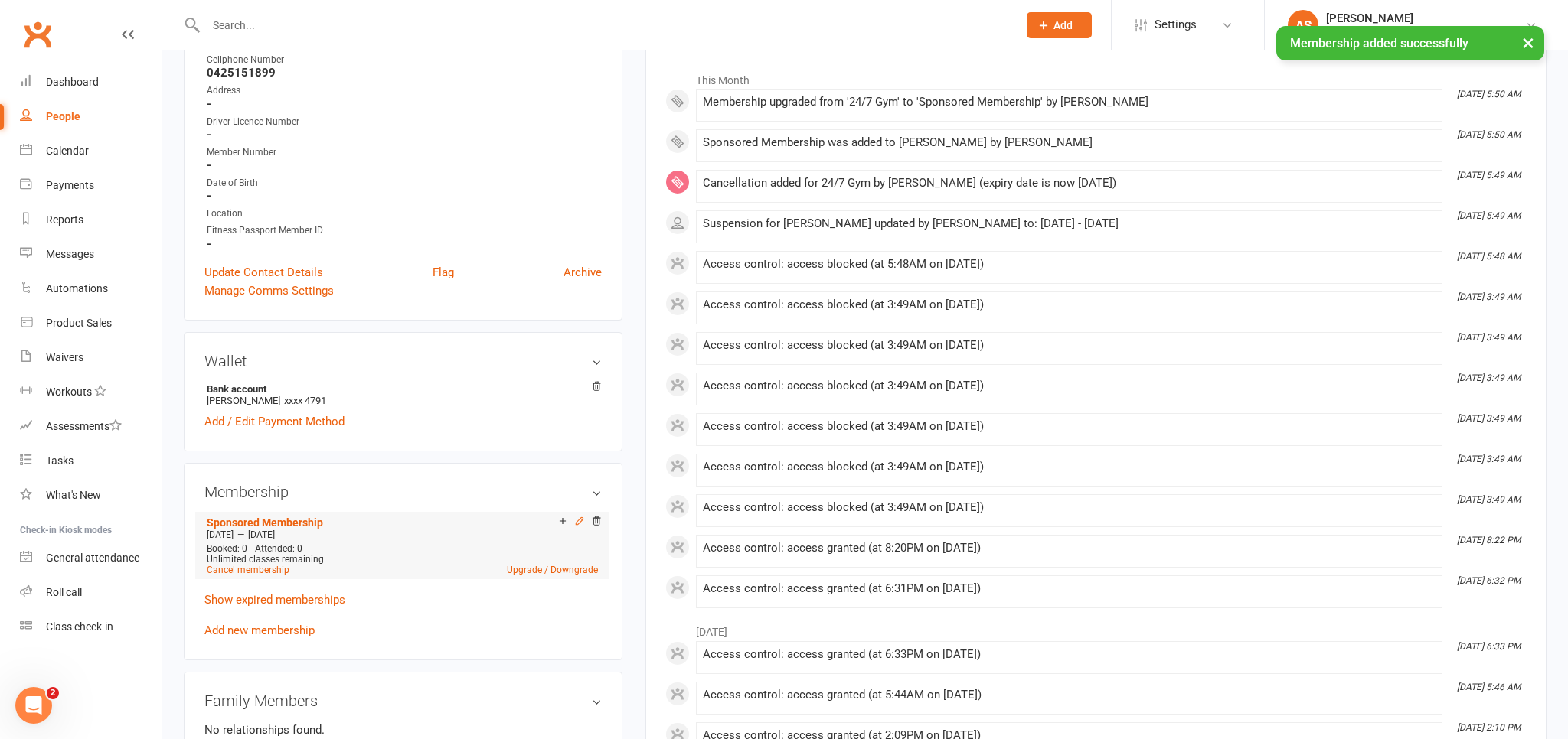
click at [576, 522] on icon at bounding box center [579, 520] width 11 height 11
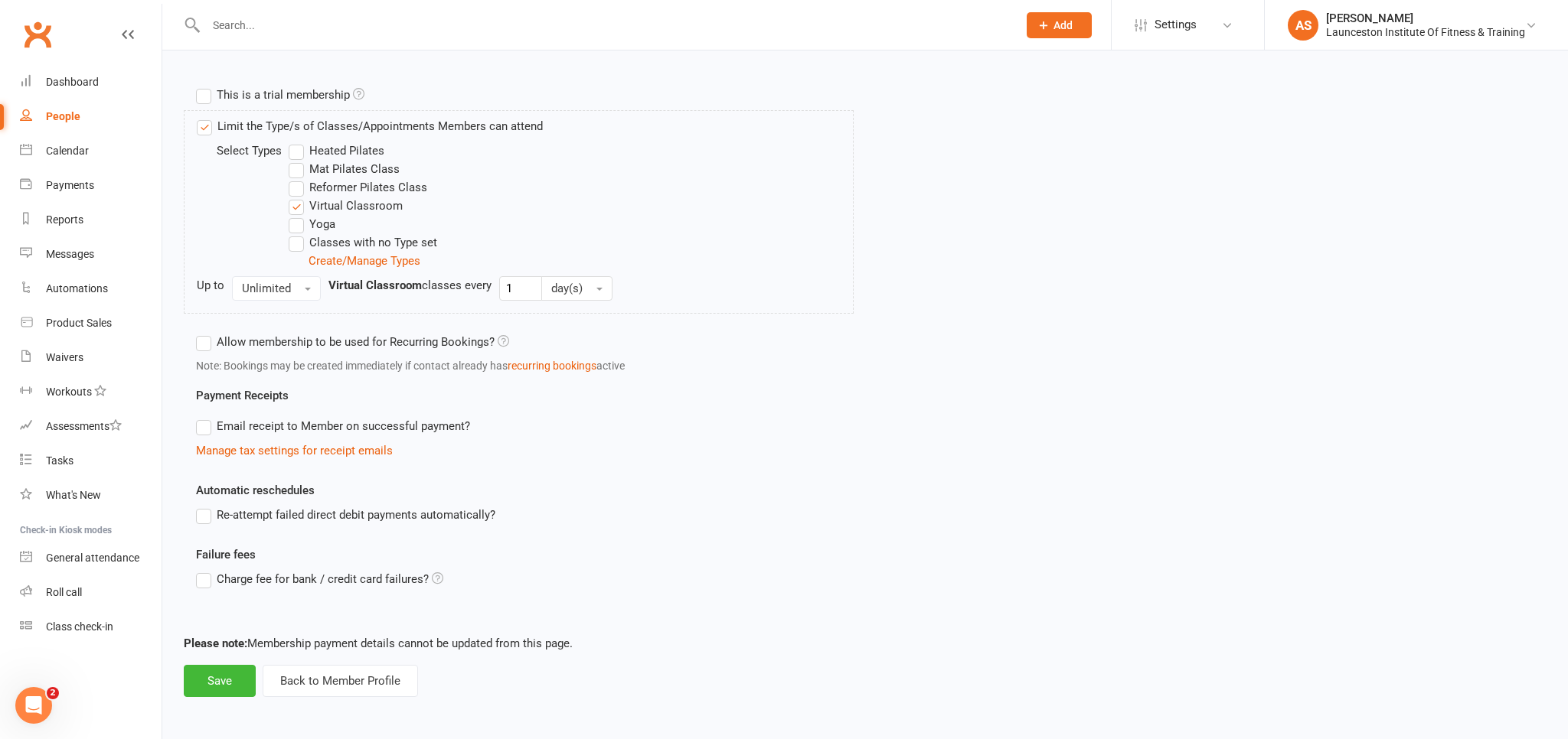
scroll to position [121, 0]
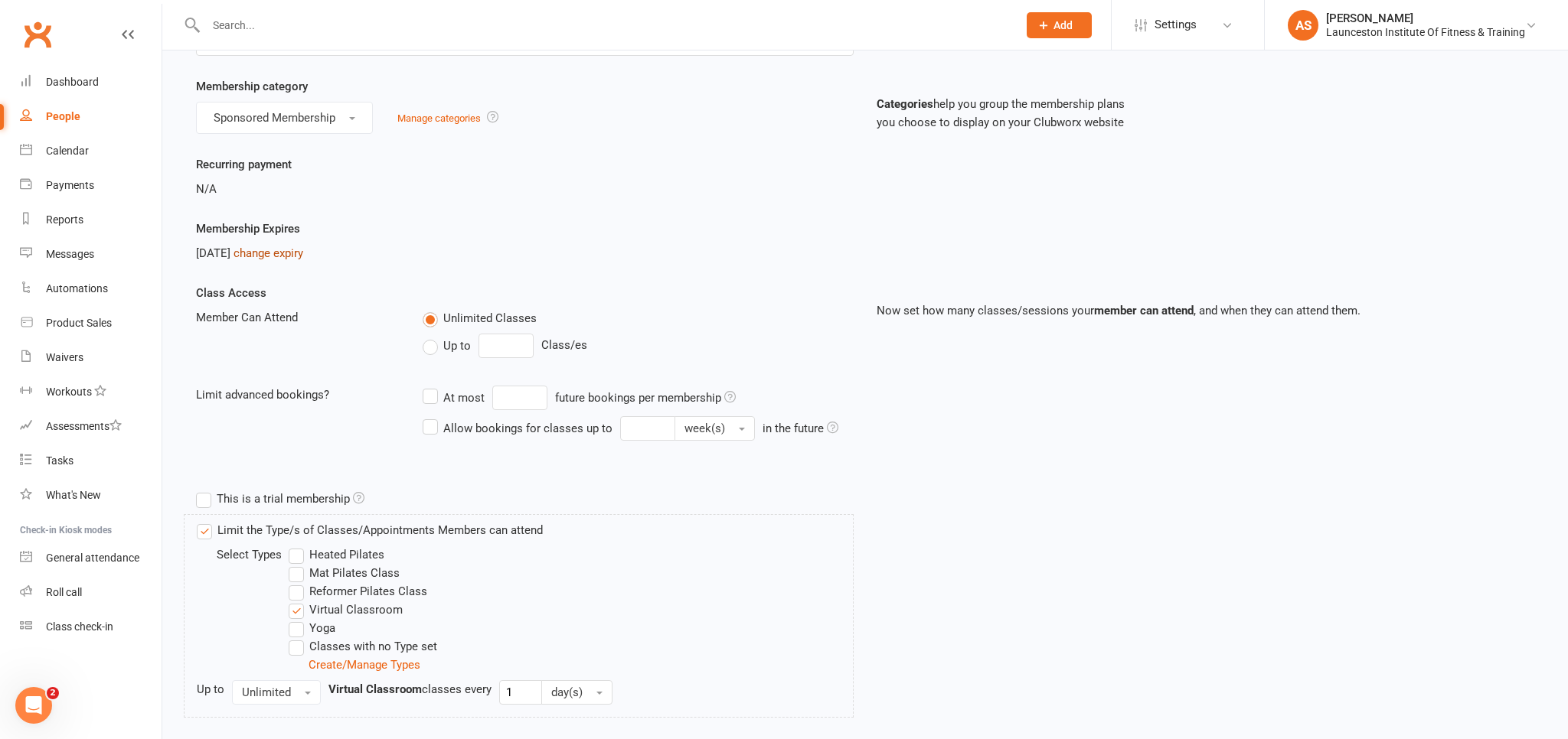
click at [299, 248] on link "change expiry" at bounding box center [268, 253] width 70 height 14
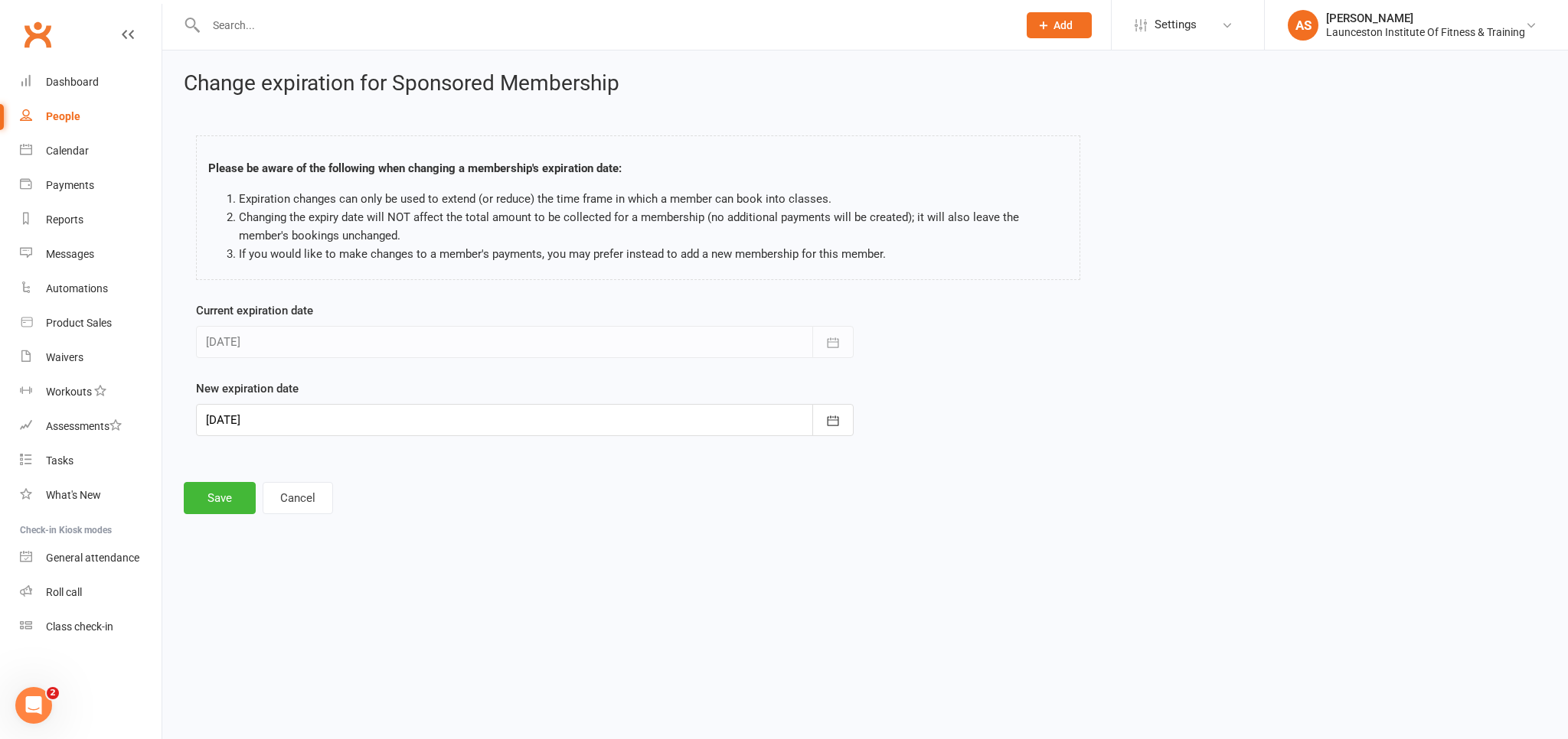
click at [374, 417] on div at bounding box center [524, 420] width 657 height 32
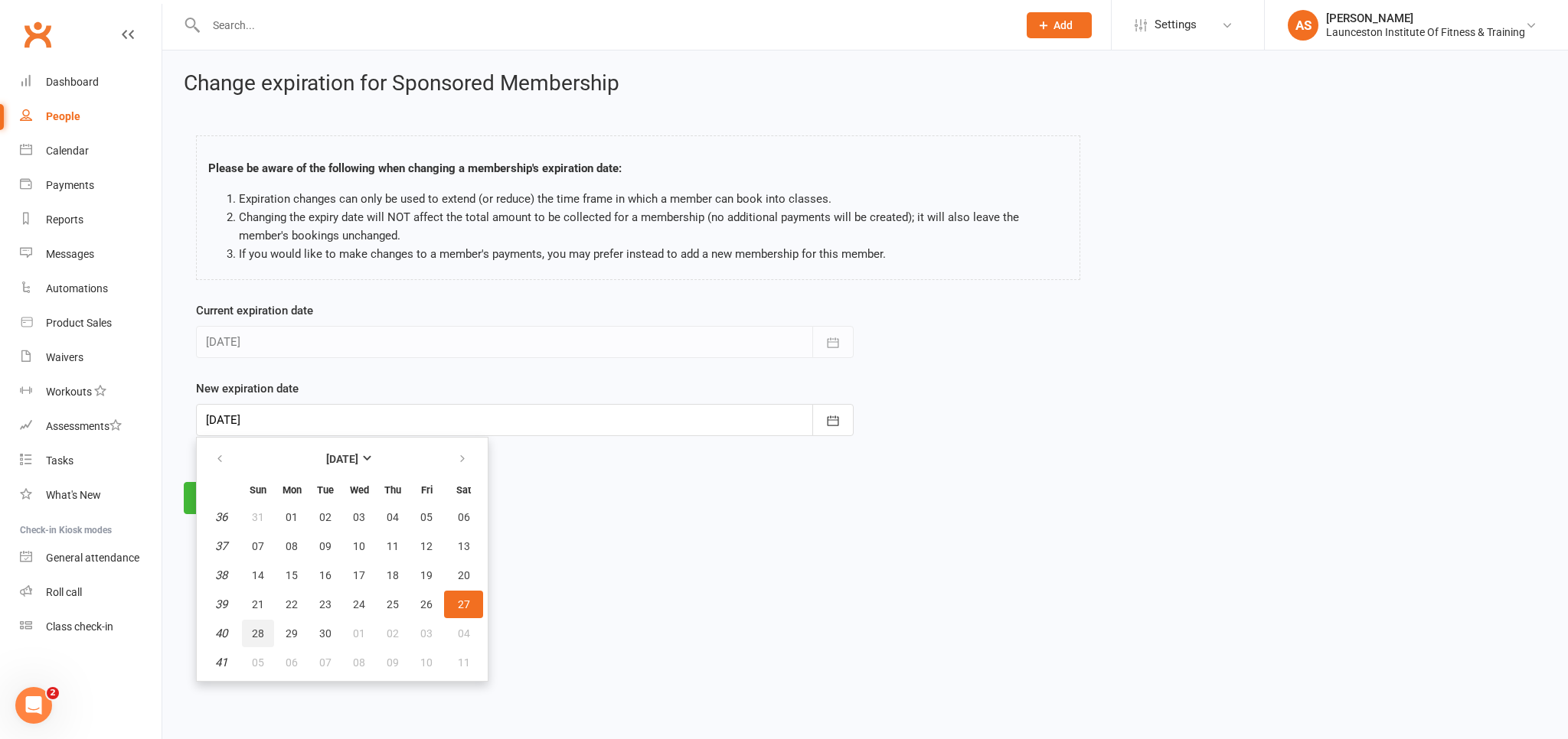
click at [258, 633] on span "28" at bounding box center [258, 633] width 12 height 12
type input "[DATE]"
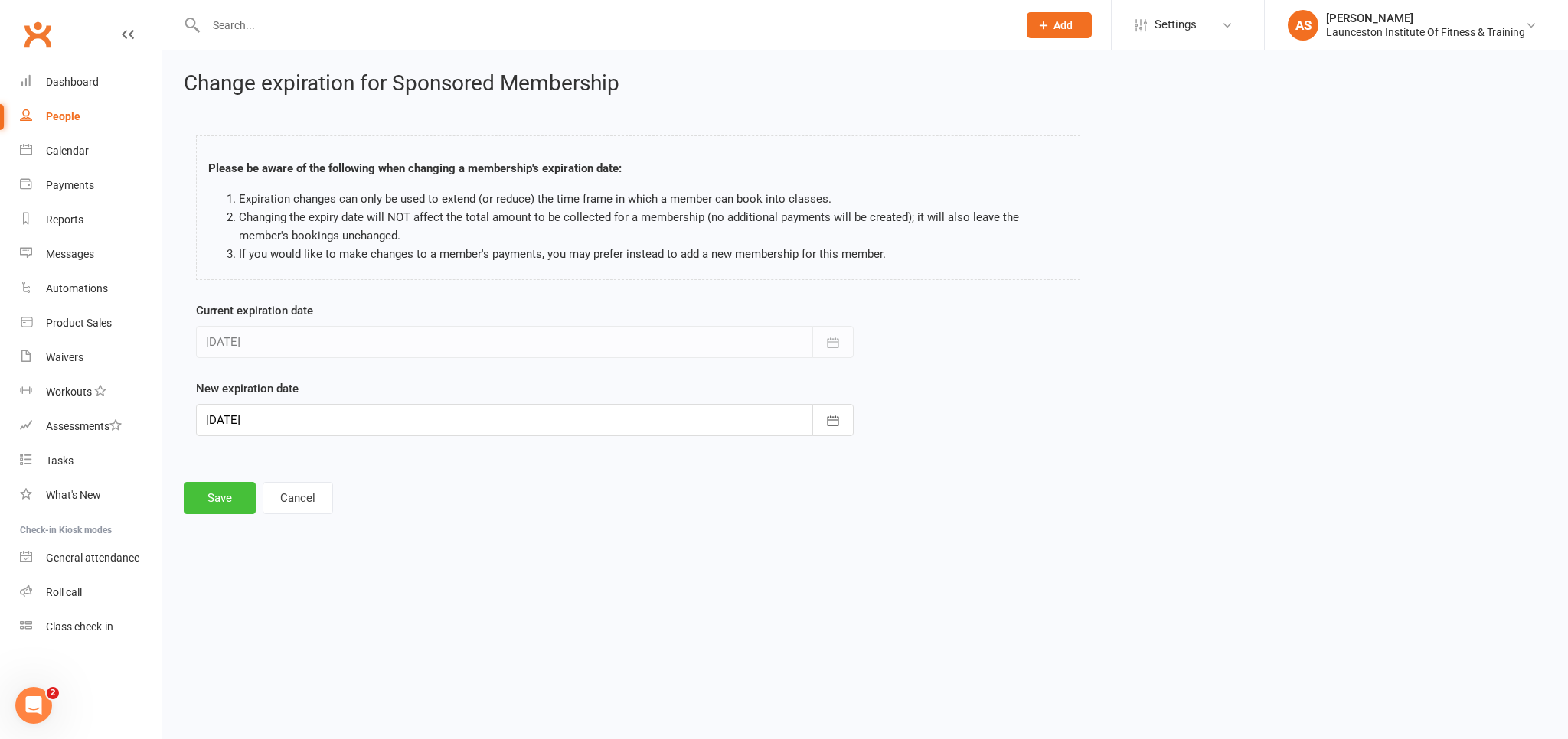
click at [218, 504] on button "Save" at bounding box center [219, 498] width 72 height 32
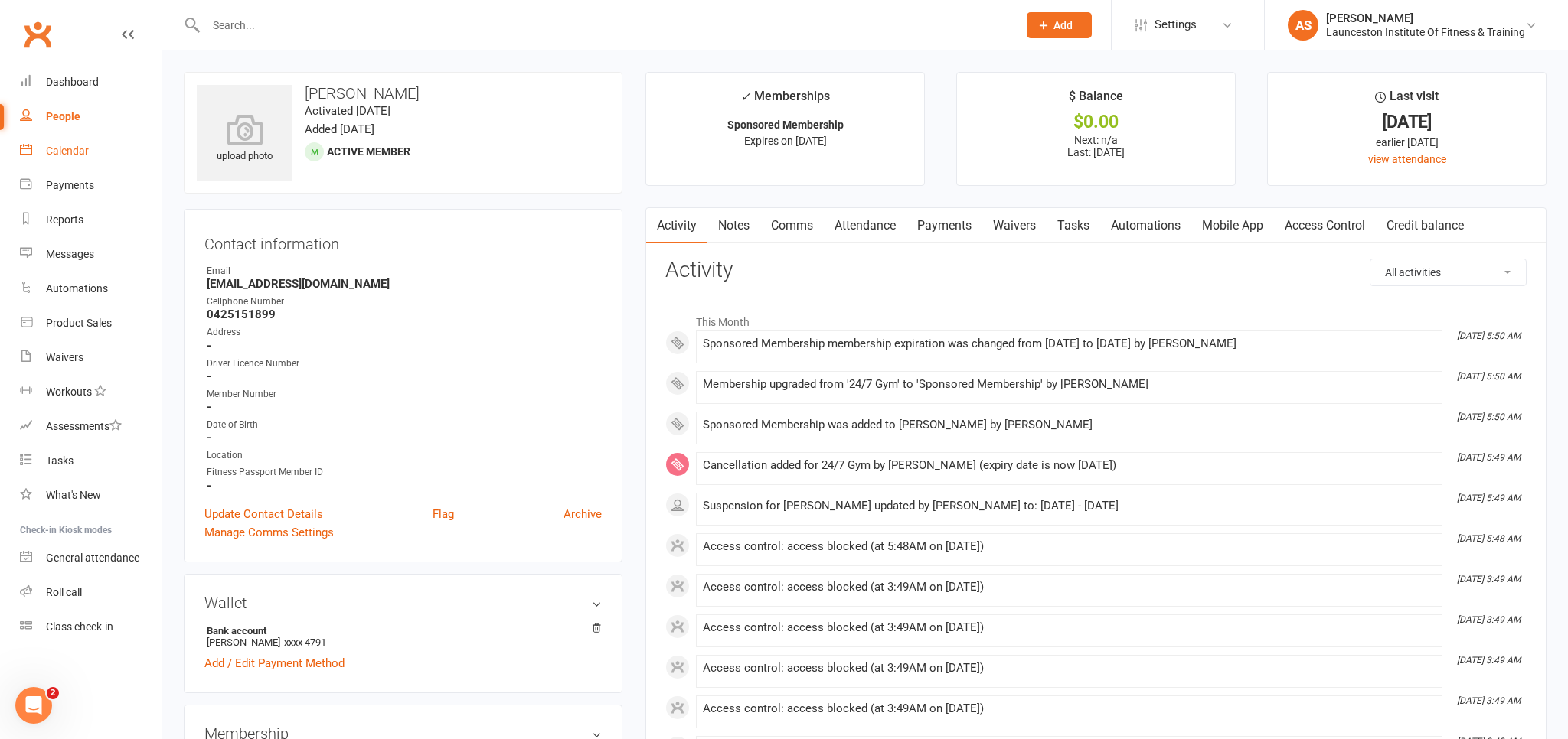
click at [84, 147] on div "Calendar" at bounding box center [67, 151] width 43 height 12
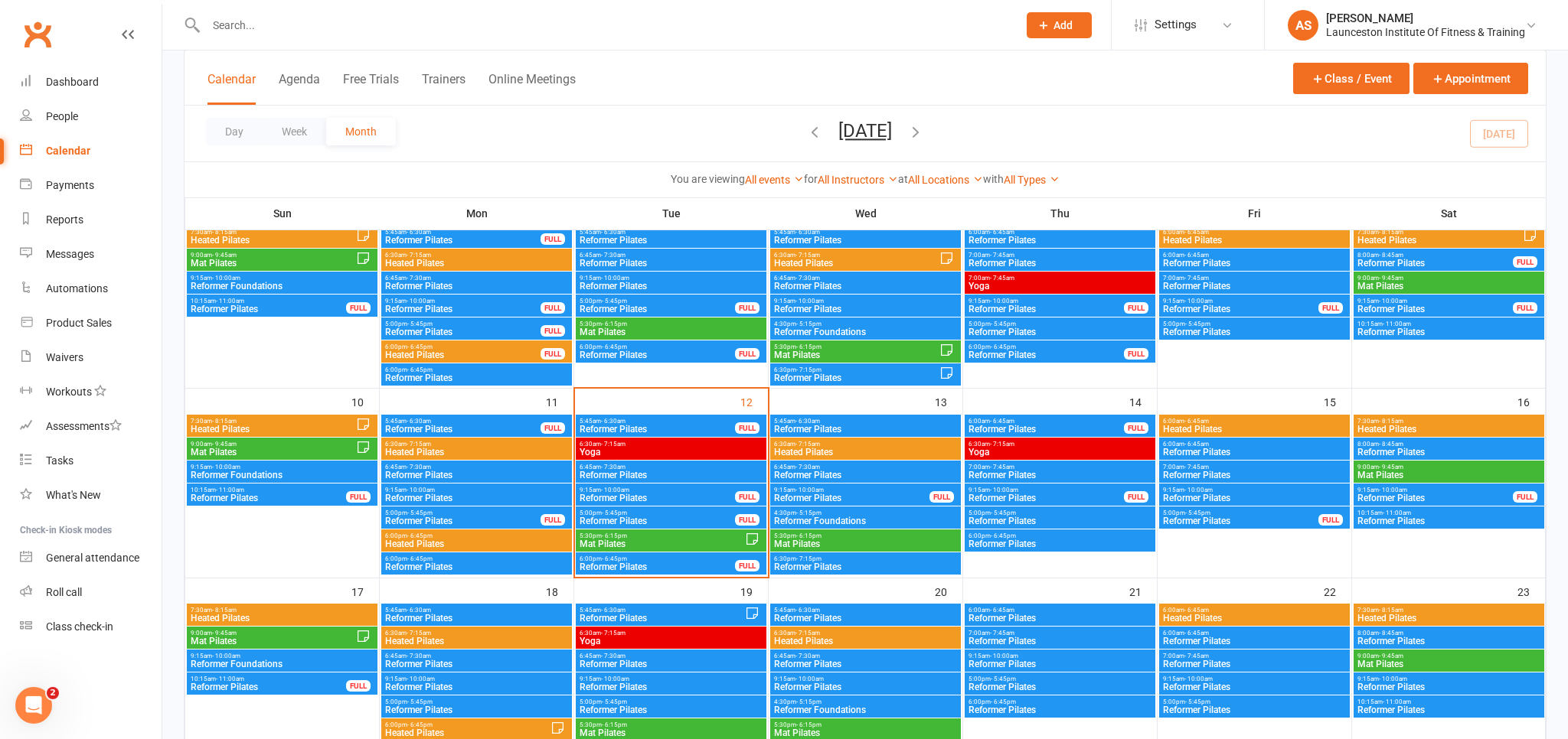
scroll to position [323, 0]
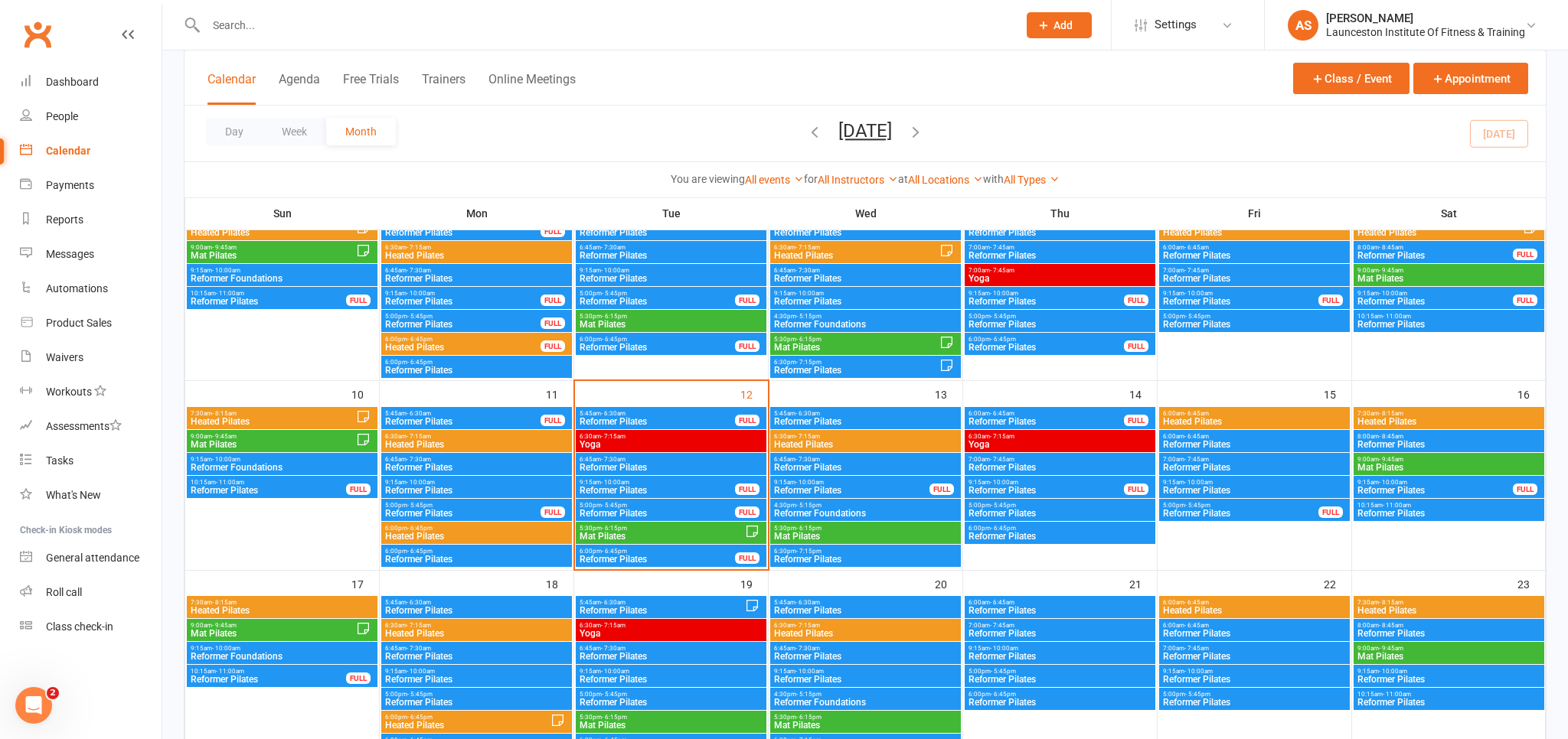
click at [284, 610] on span "Heated Pilates" at bounding box center [282, 611] width 184 height 9
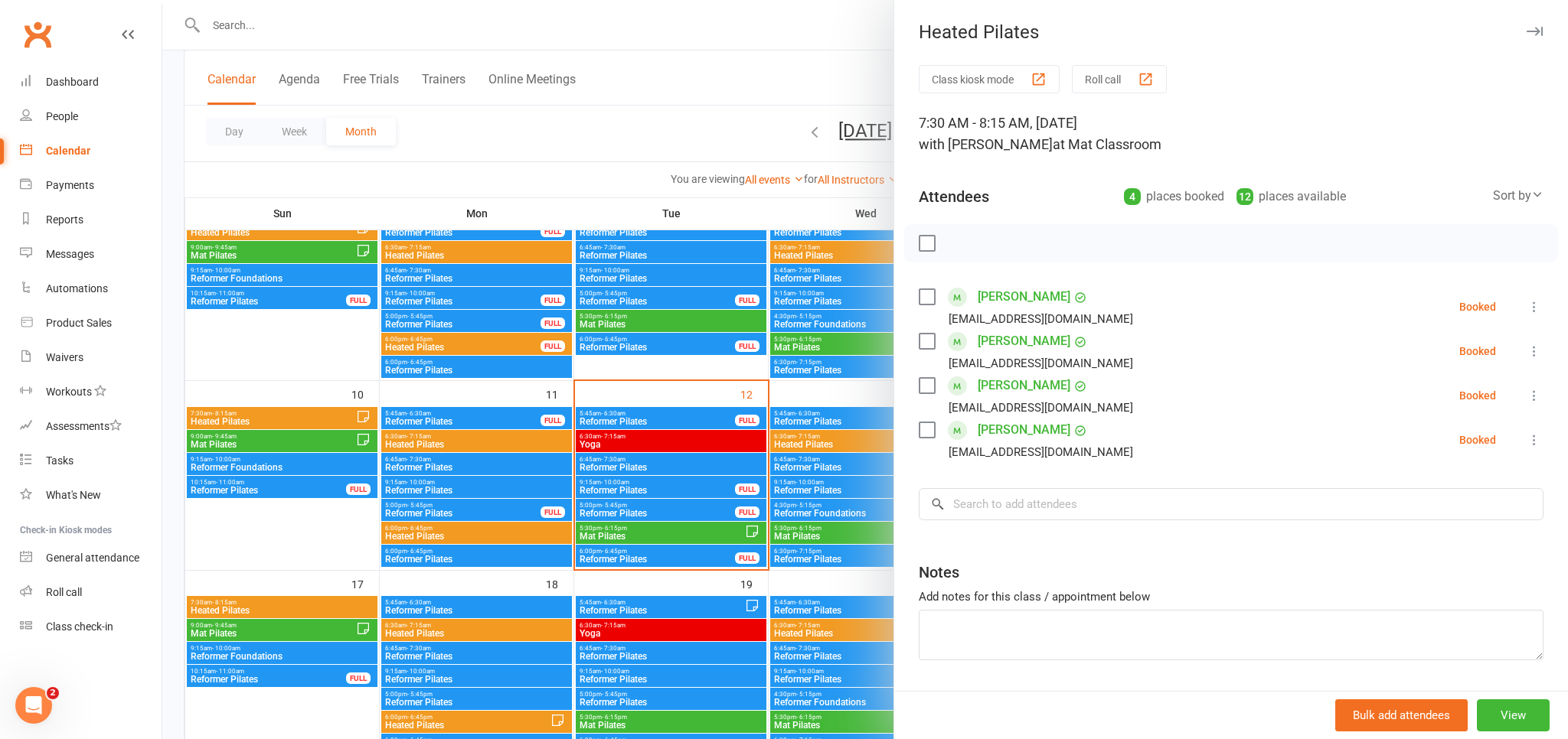
click at [259, 630] on div at bounding box center [865, 369] width 1406 height 739
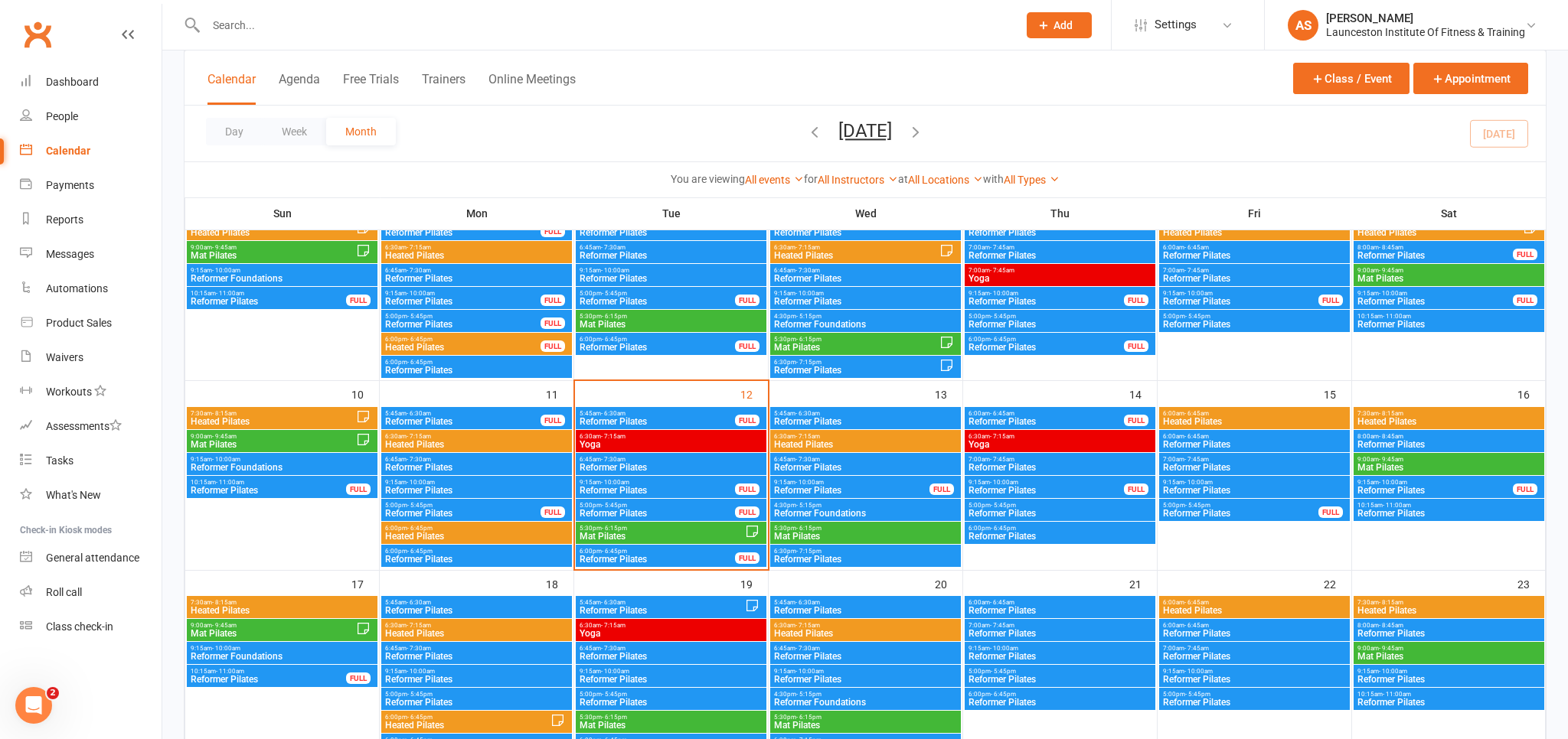
click at [259, 630] on span "Mat Pilates" at bounding box center [273, 633] width 166 height 9
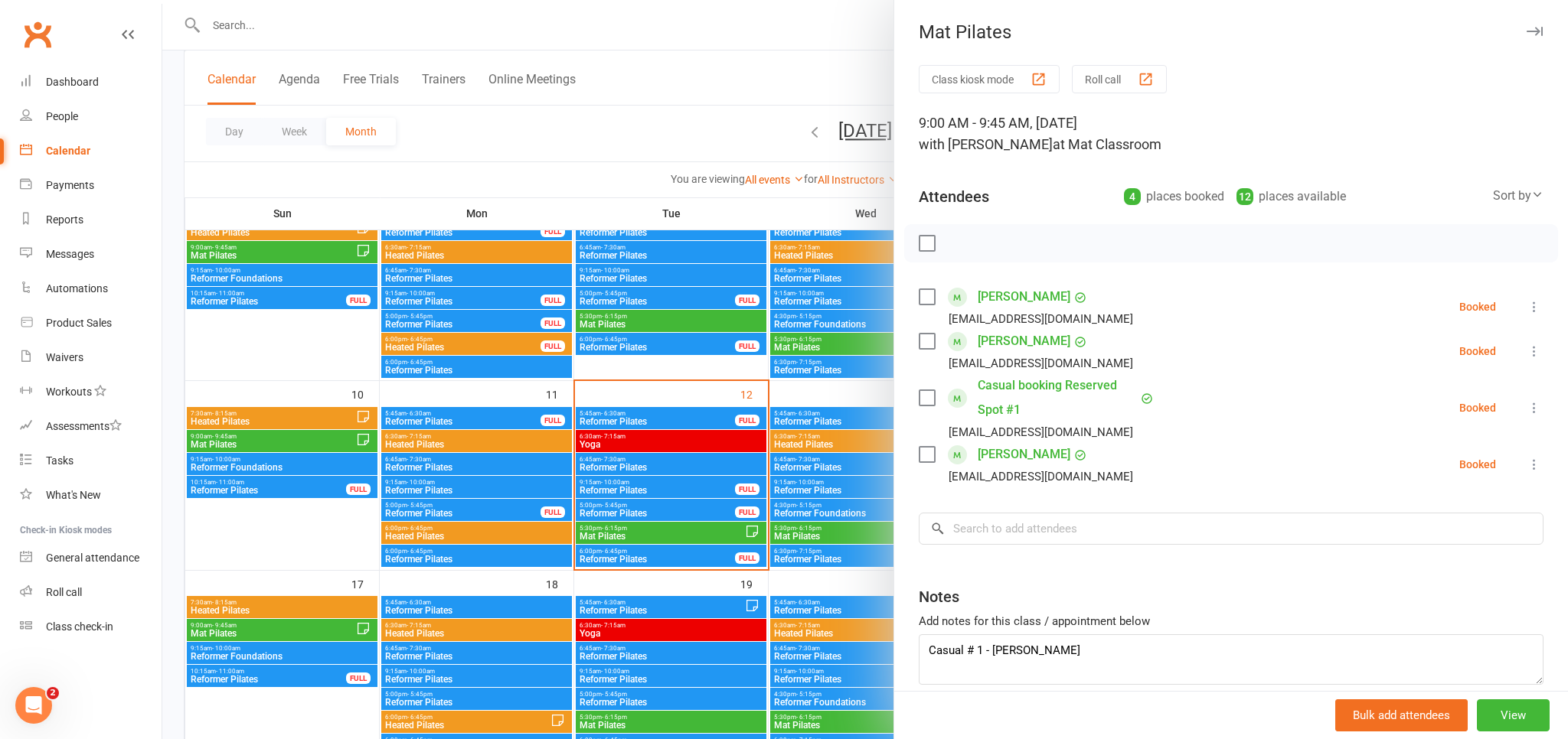
click at [259, 630] on div at bounding box center [865, 369] width 1406 height 739
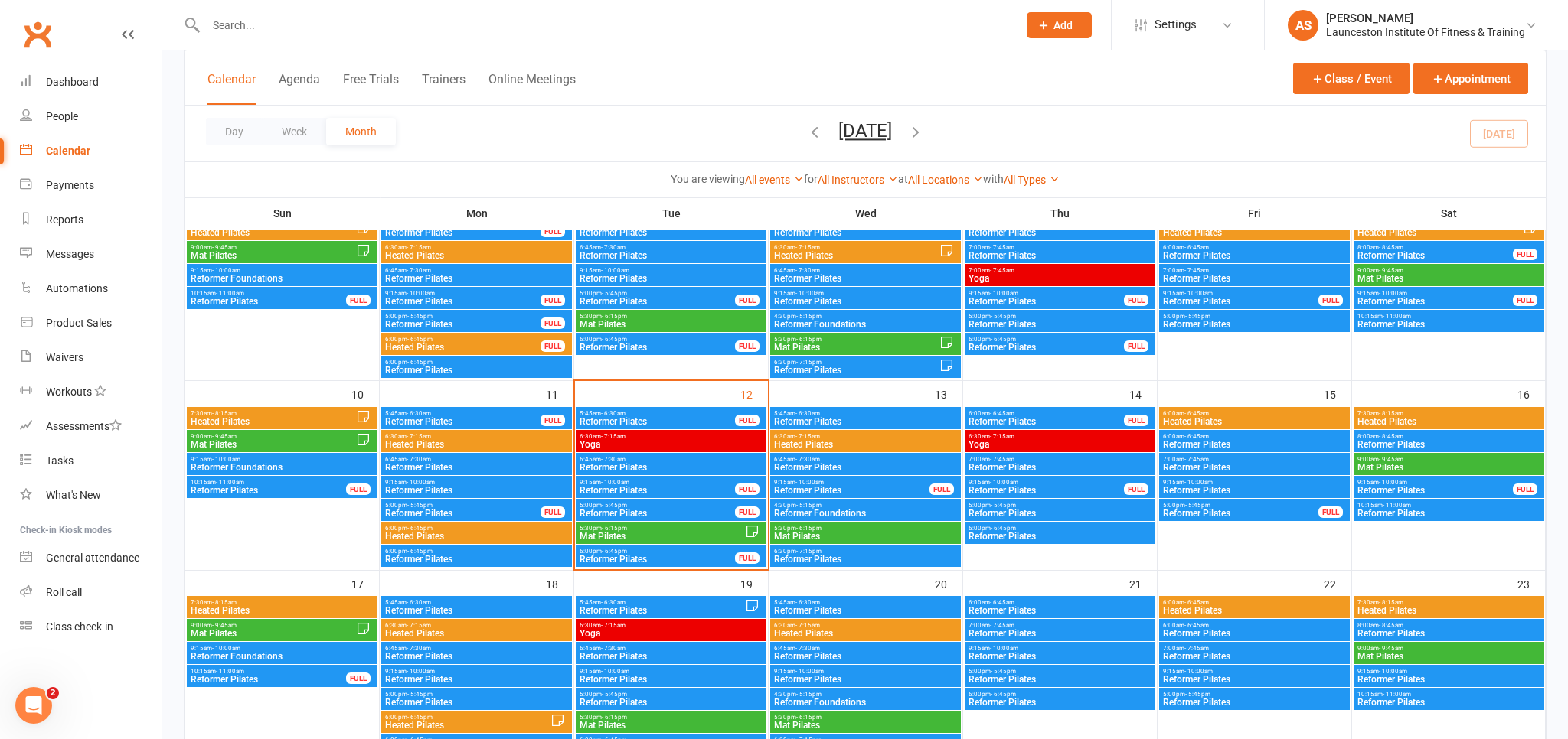
click at [259, 630] on span "Mat Pilates" at bounding box center [273, 633] width 166 height 9
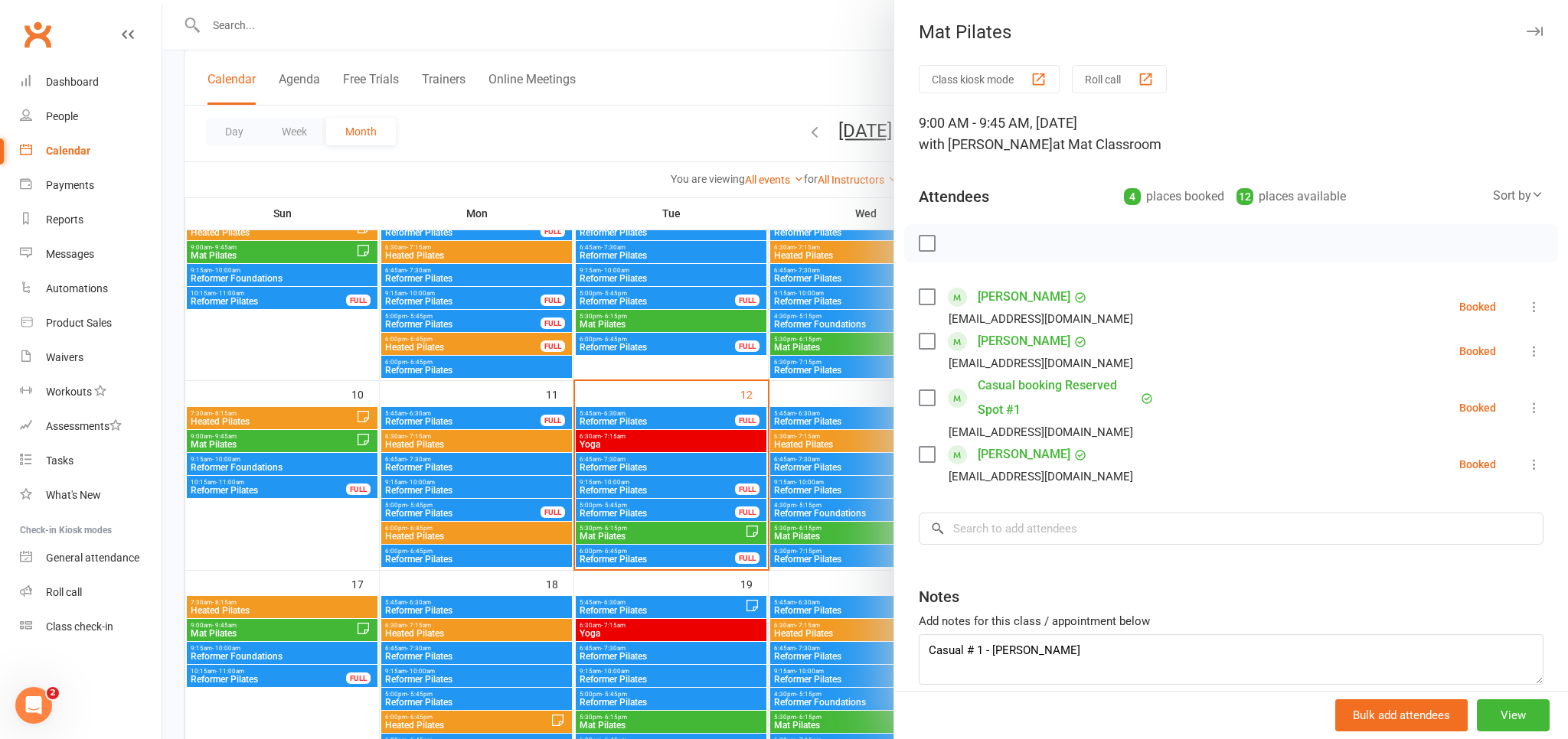
scroll to position [70, 0]
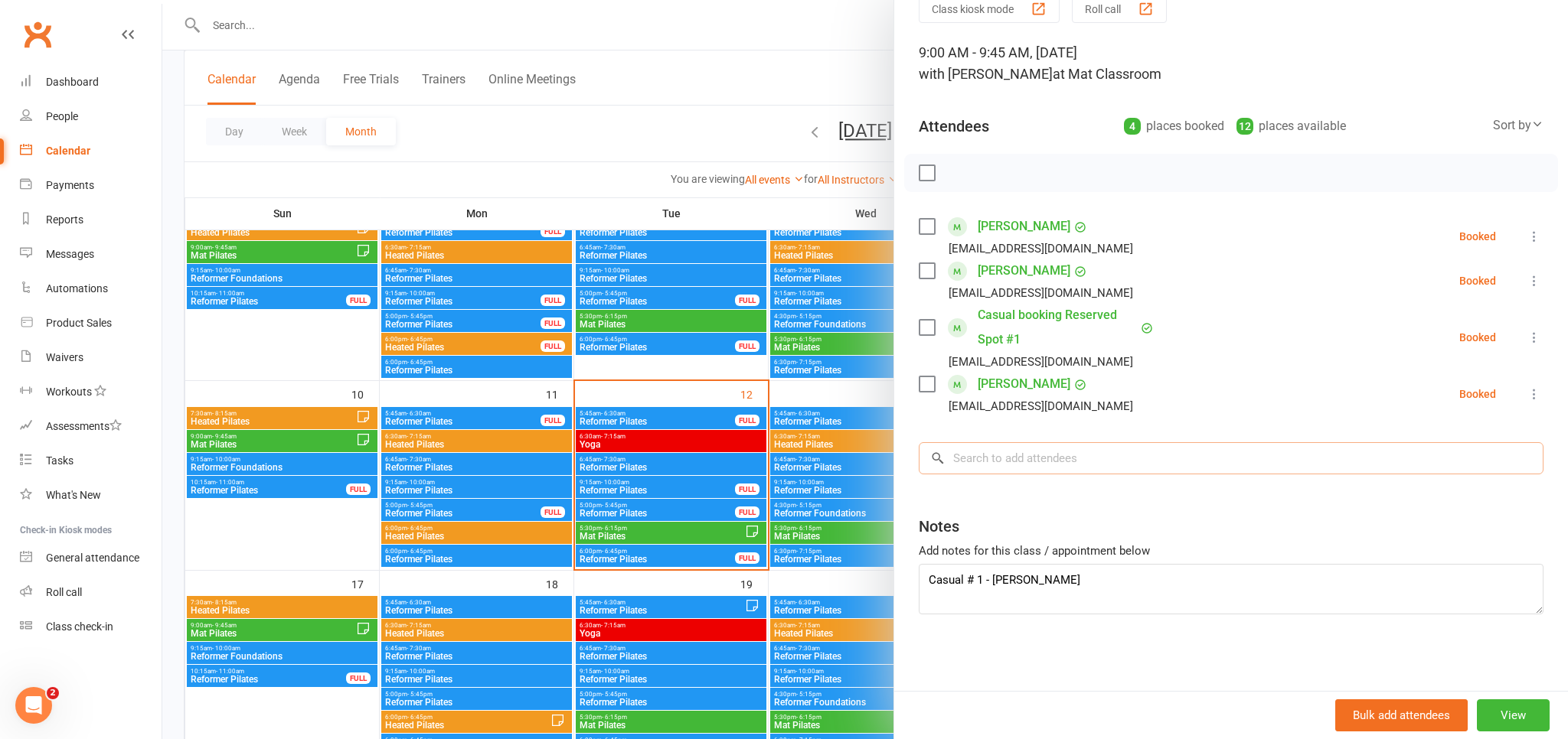
click at [1055, 455] on input "search" at bounding box center [1231, 458] width 625 height 32
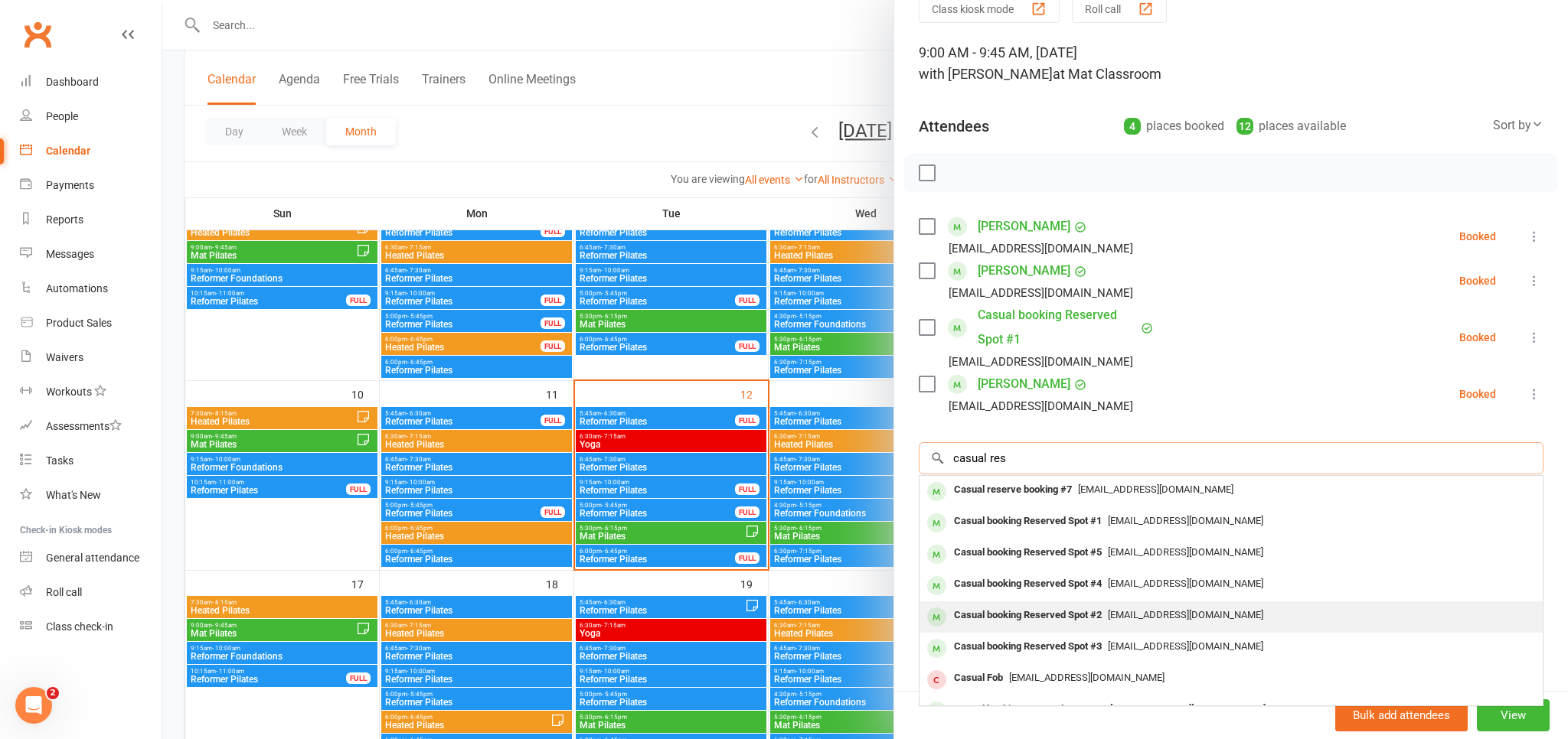
type input "casual res"
click at [1131, 618] on span "[EMAIL_ADDRESS][DOMAIN_NAME]" at bounding box center [1186, 615] width 156 height 11
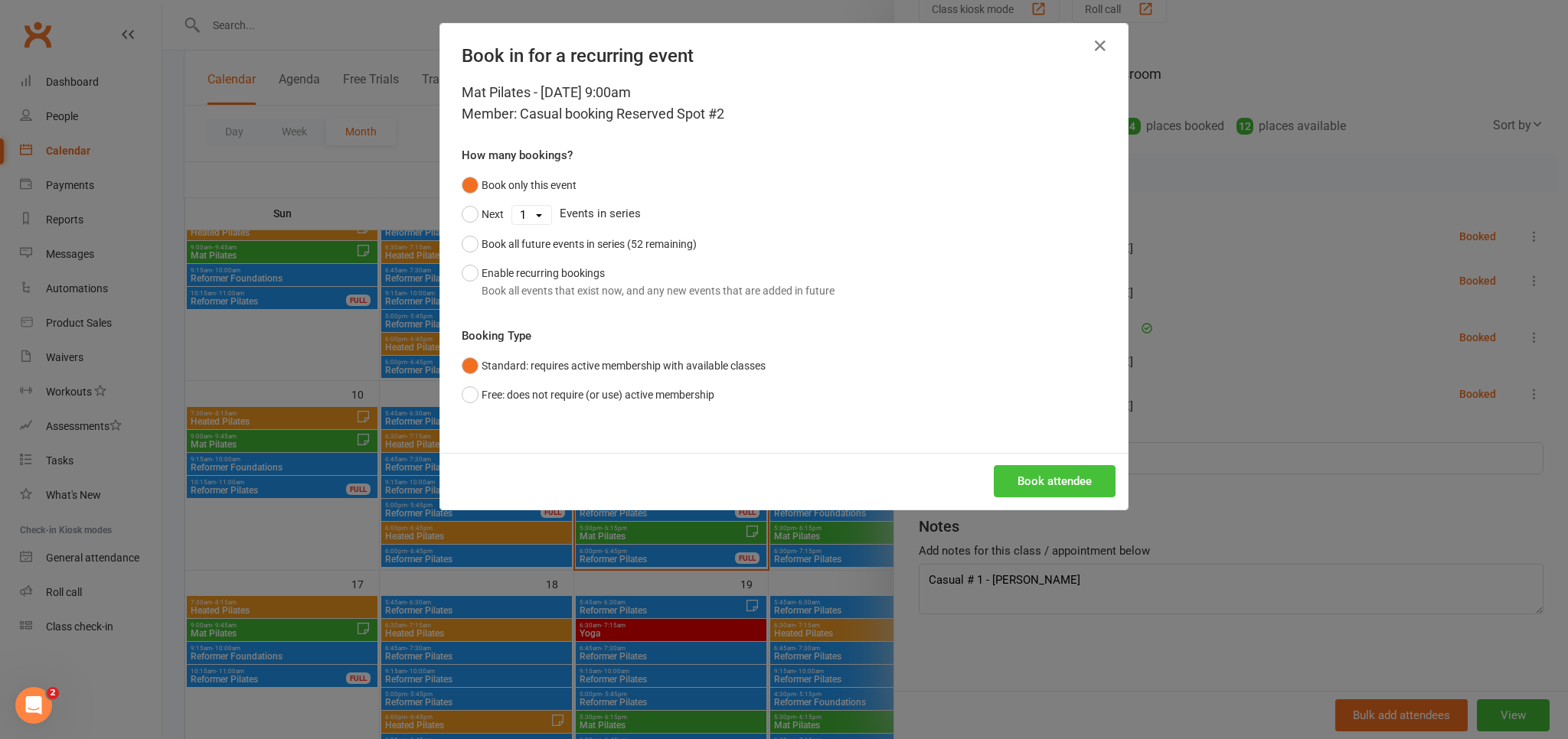
click at [1063, 475] on button "Book attendee" at bounding box center [1055, 481] width 122 height 32
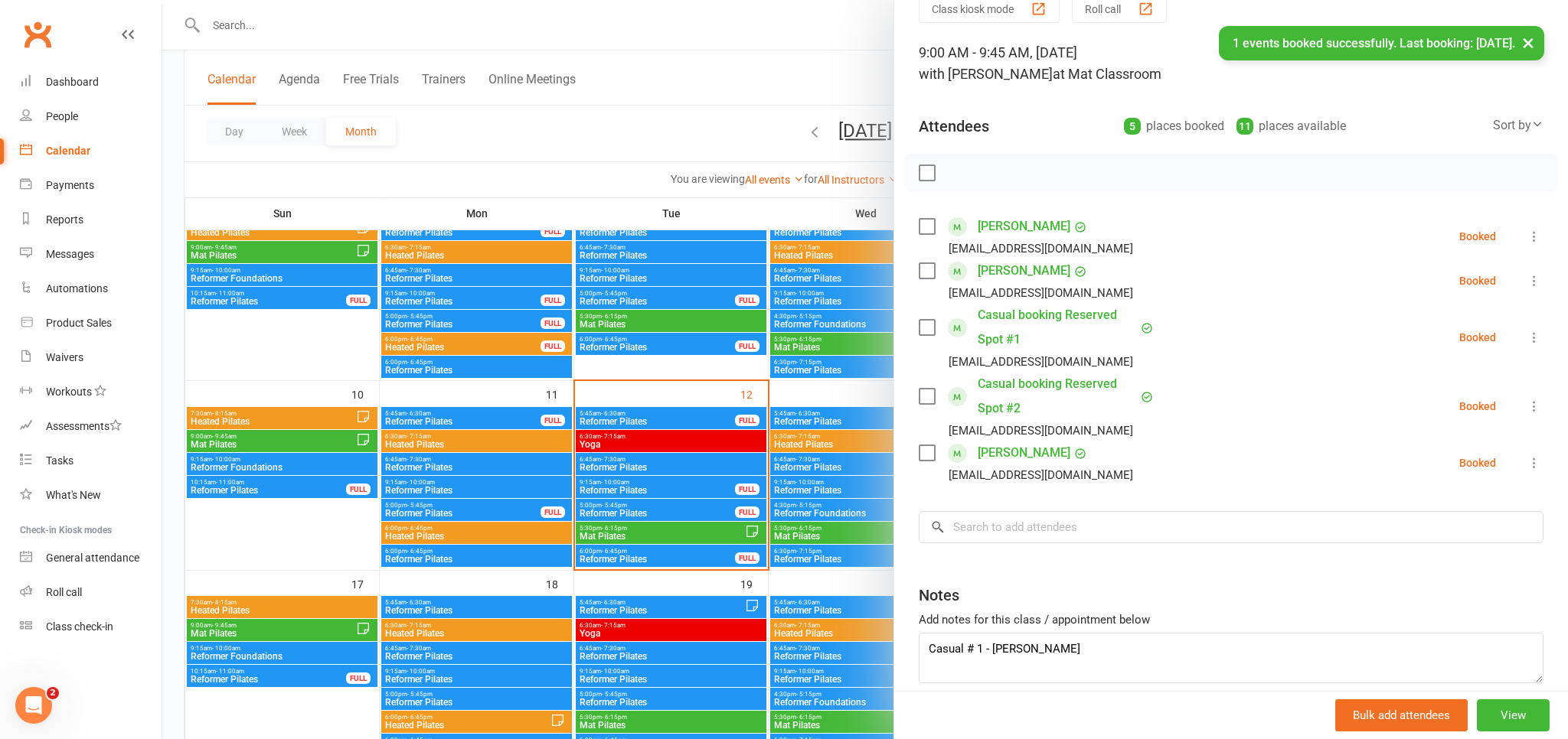
click at [1111, 581] on div "Notes" at bounding box center [1231, 592] width 625 height 38
click at [1118, 651] on textarea "Casual # 1 - [PERSON_NAME]" at bounding box center [1231, 658] width 625 height 51
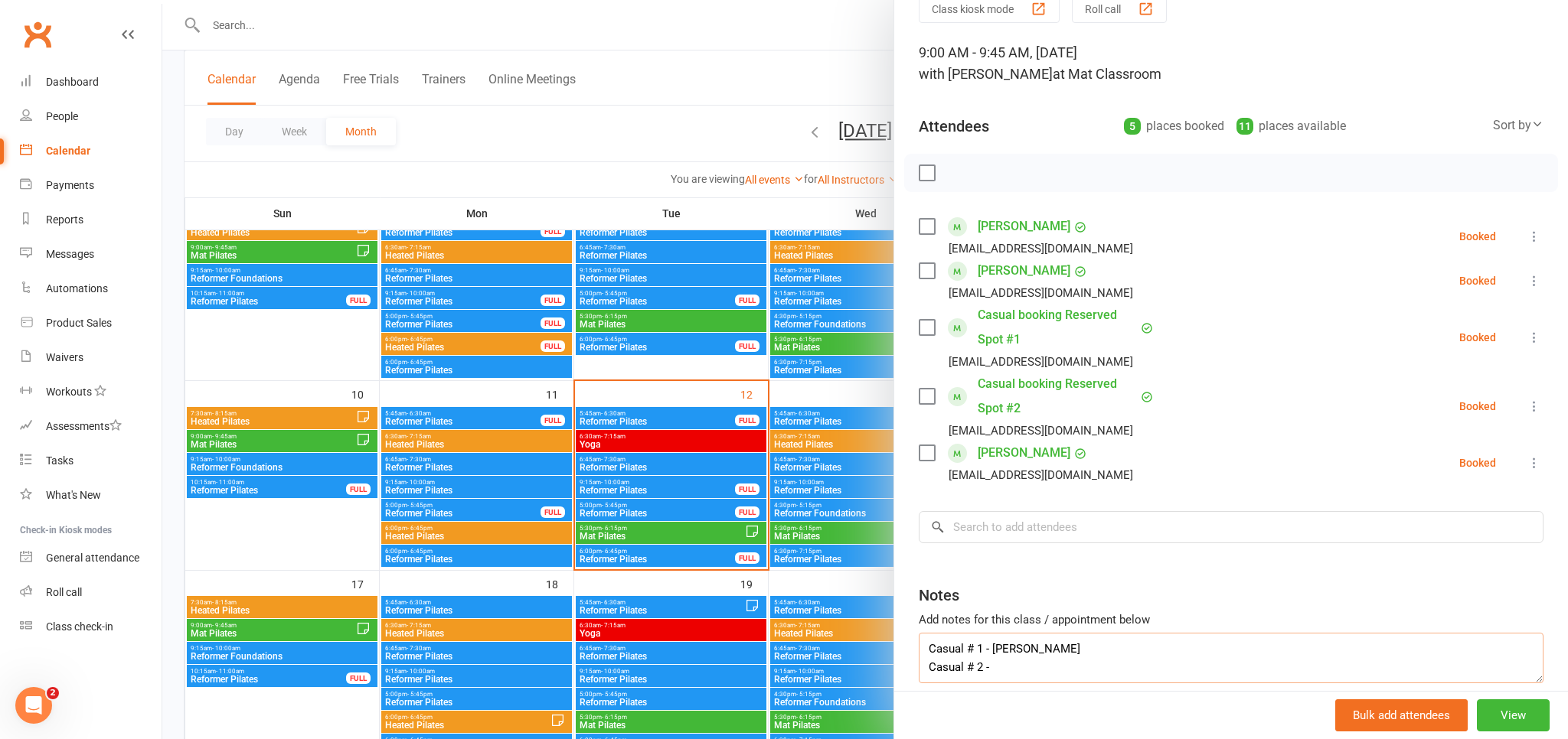
paste textarea "[PERSON_NAME] [PERSON_NAME]"
type textarea "Casual # 1 - [PERSON_NAME] Casual # 2 - [PERSON_NAME] [PERSON_NAME] - needs to …"
click at [786, 152] on div at bounding box center [865, 369] width 1406 height 739
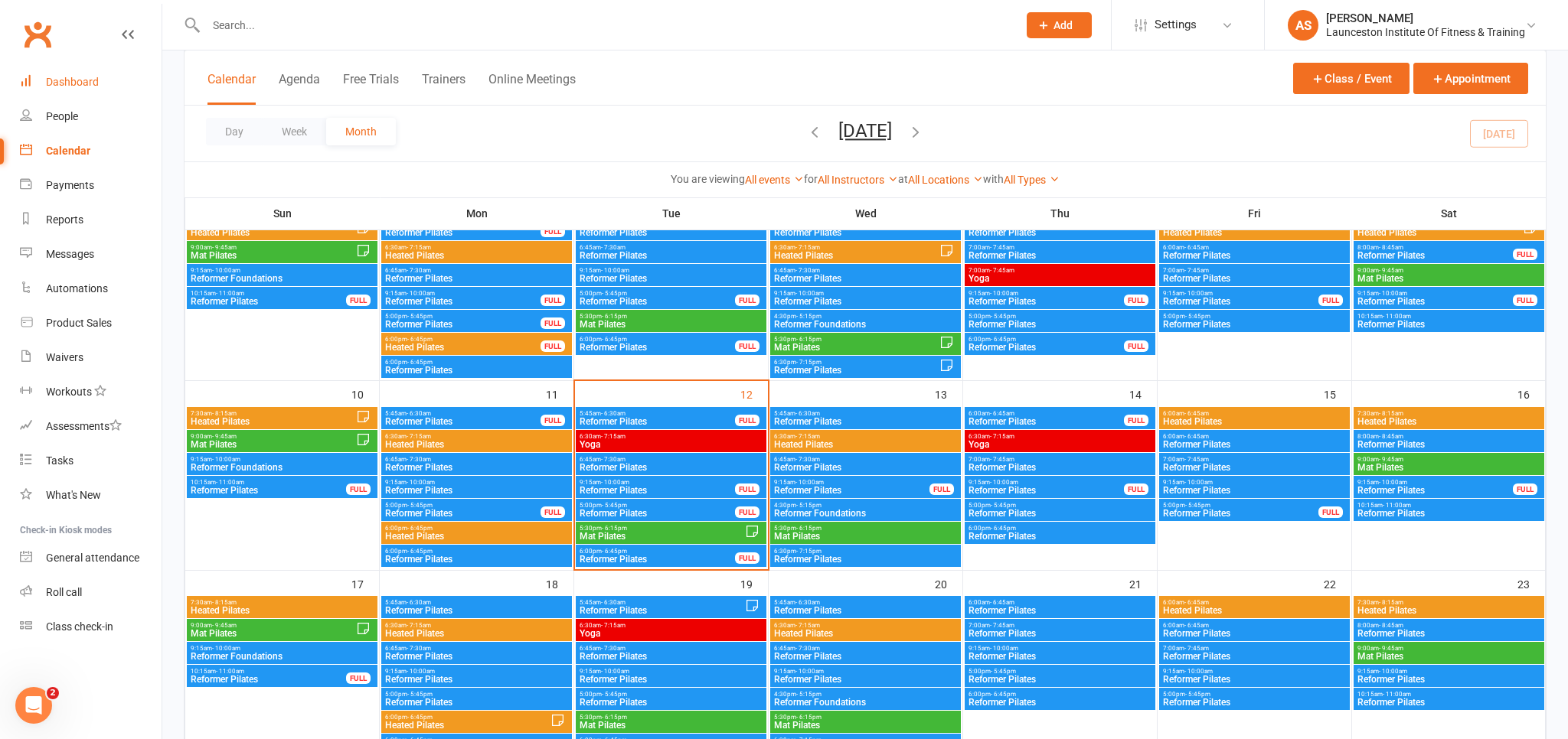
click at [79, 83] on div "Dashboard" at bounding box center [72, 82] width 53 height 12
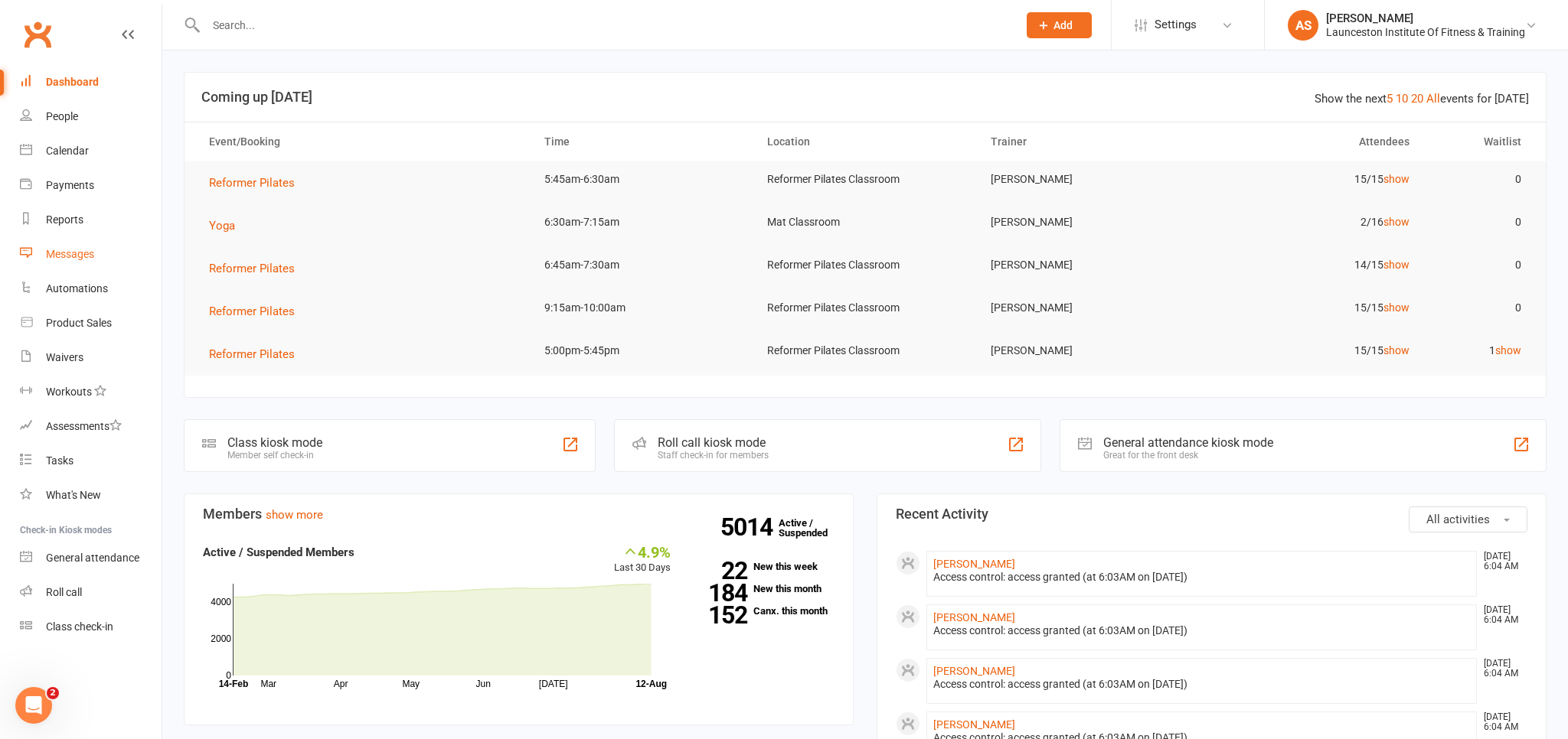
click at [81, 255] on div "Messages" at bounding box center [70, 254] width 48 height 12
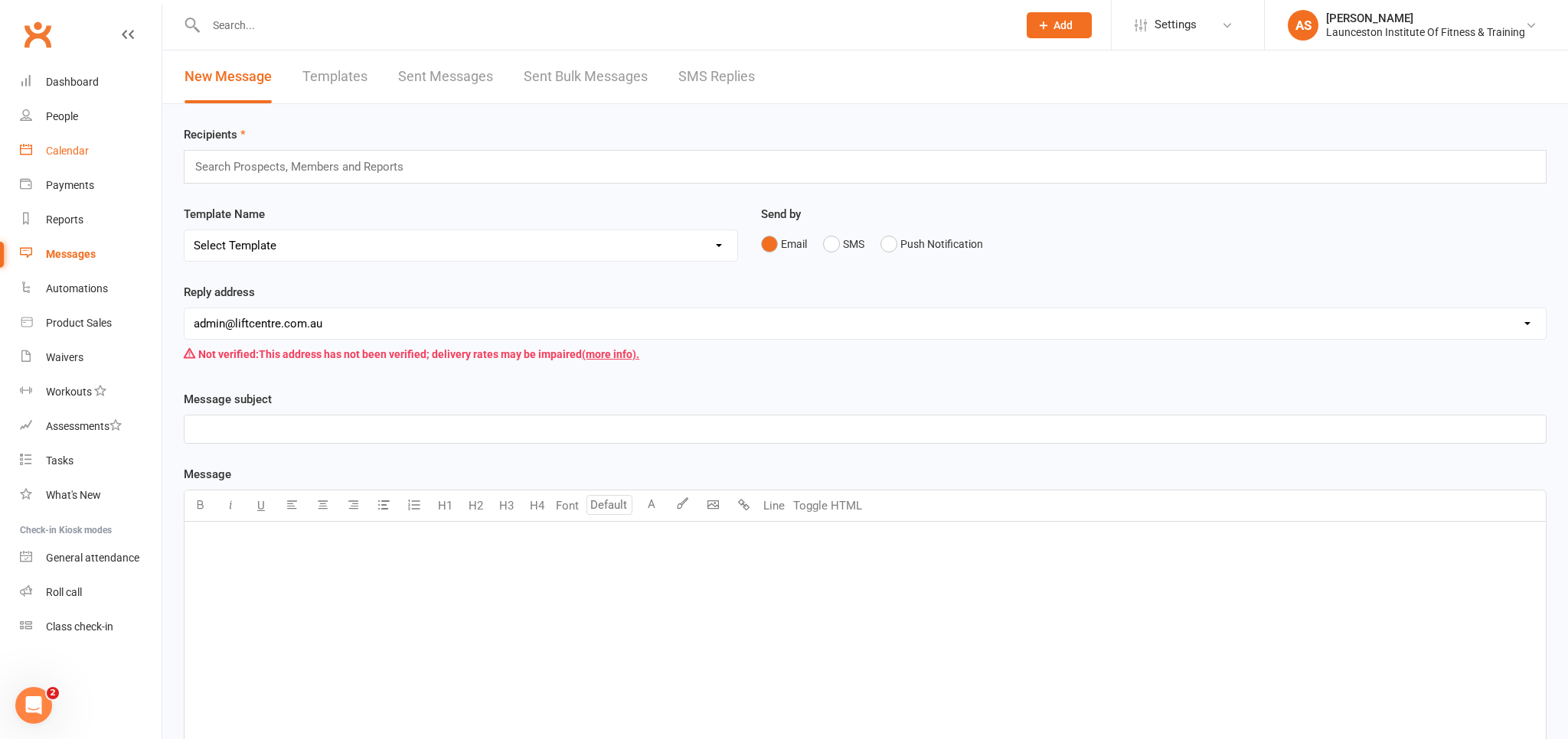
click at [77, 151] on div "Calendar" at bounding box center [67, 151] width 43 height 12
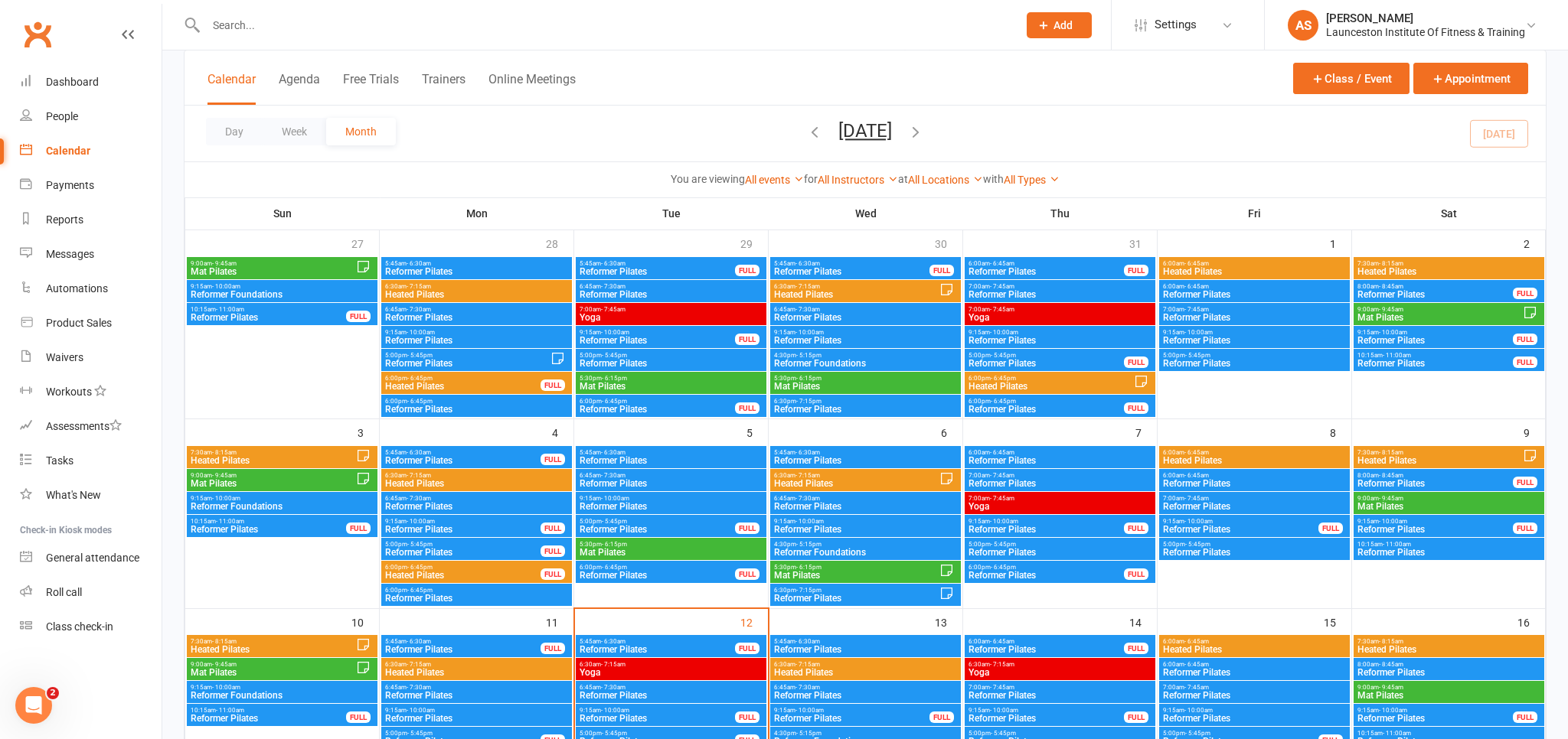
scroll to position [161, 0]
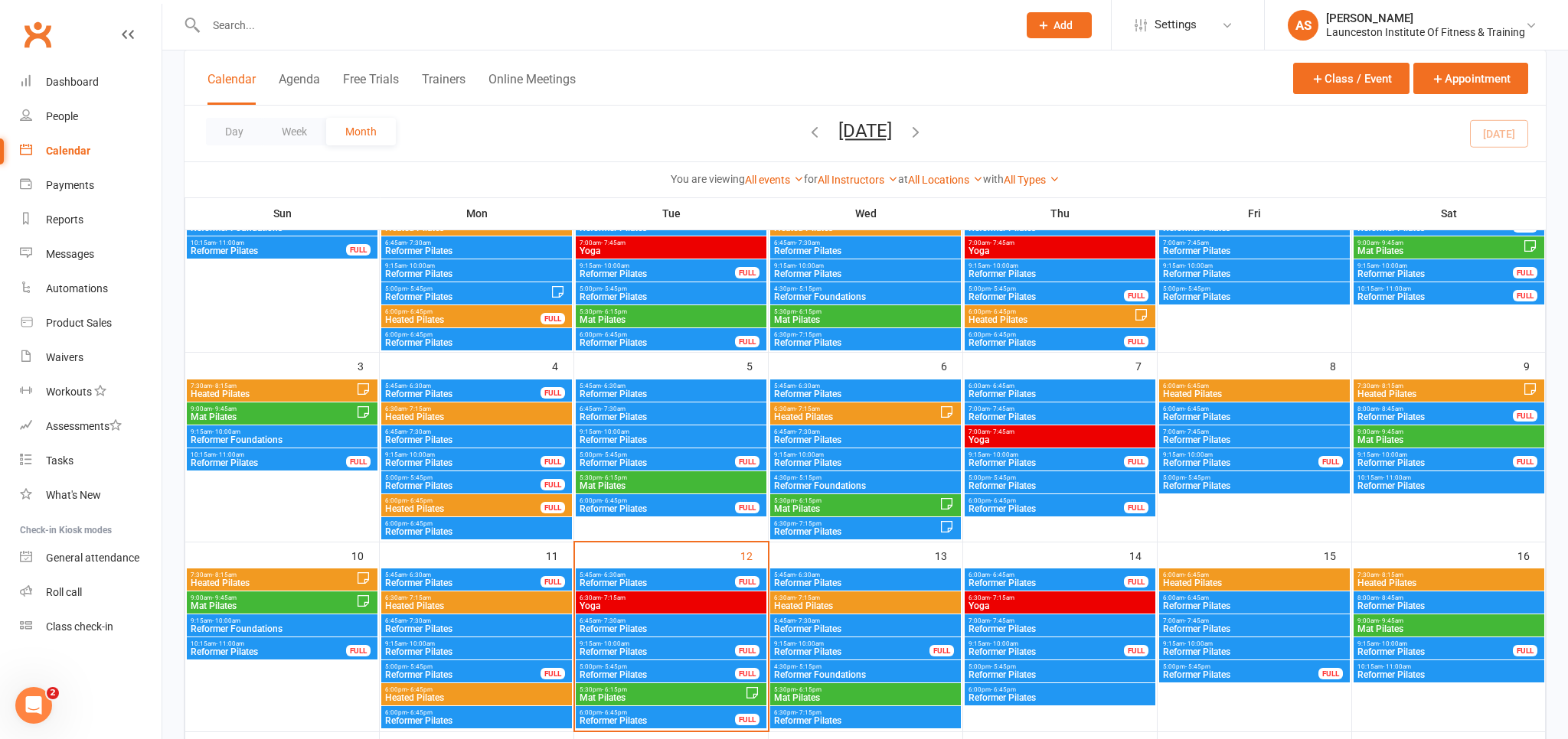
click at [676, 579] on span "Reformer Pilates" at bounding box center [657, 583] width 157 height 9
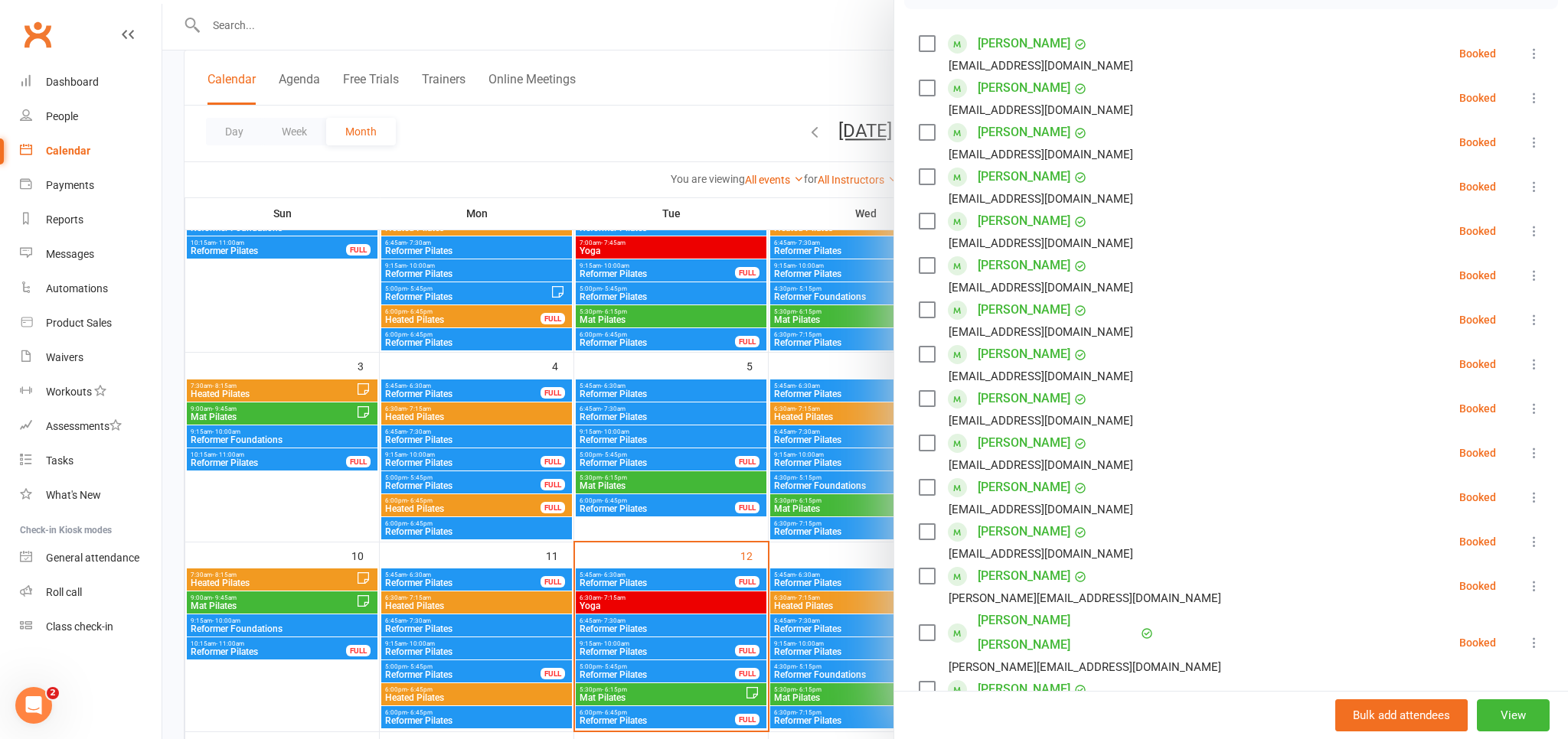
scroll to position [337, 0]
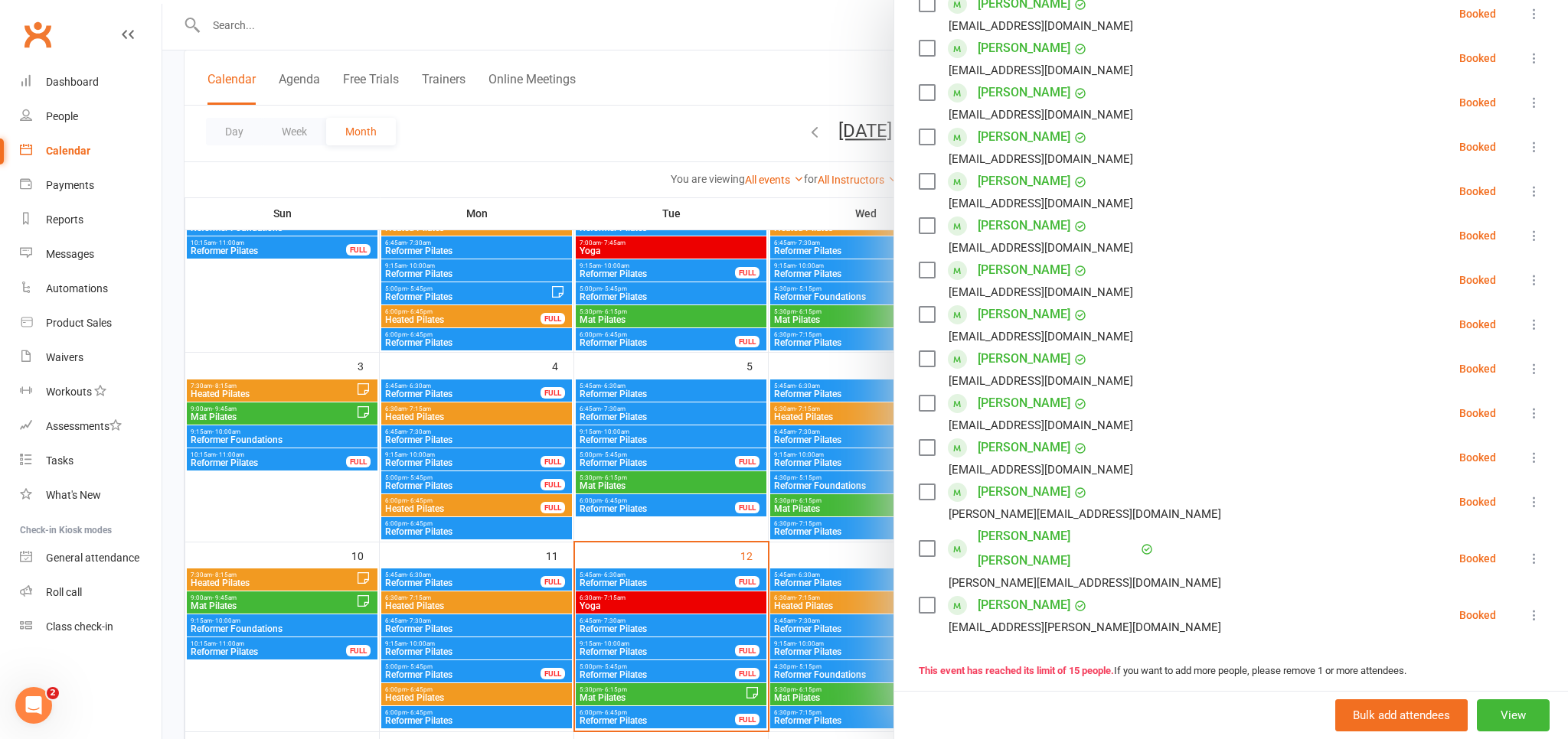
click at [609, 624] on div at bounding box center [865, 369] width 1406 height 739
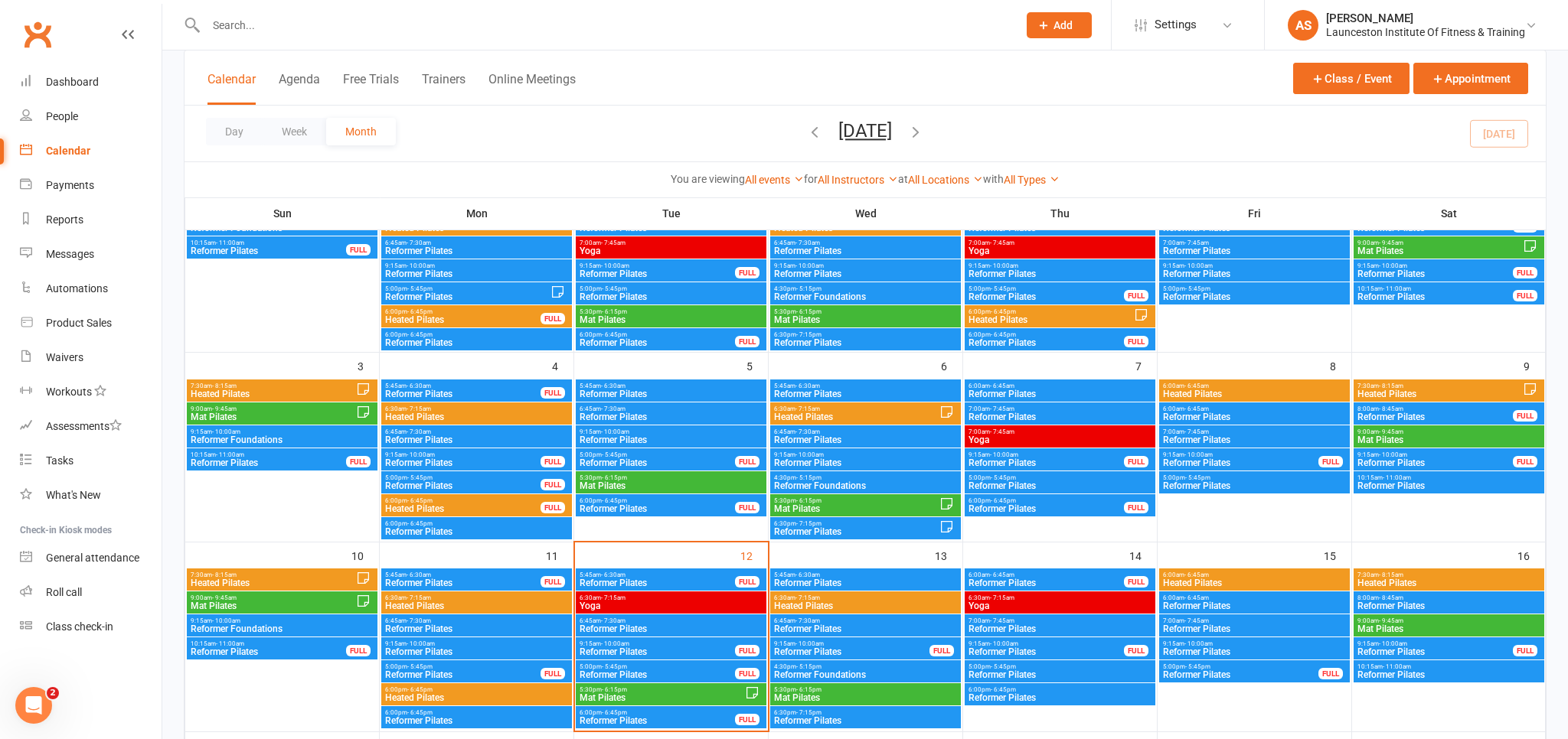
click at [613, 626] on div at bounding box center [865, 369] width 1406 height 739
click at [613, 626] on span "Reformer Pilates" at bounding box center [671, 629] width 184 height 9
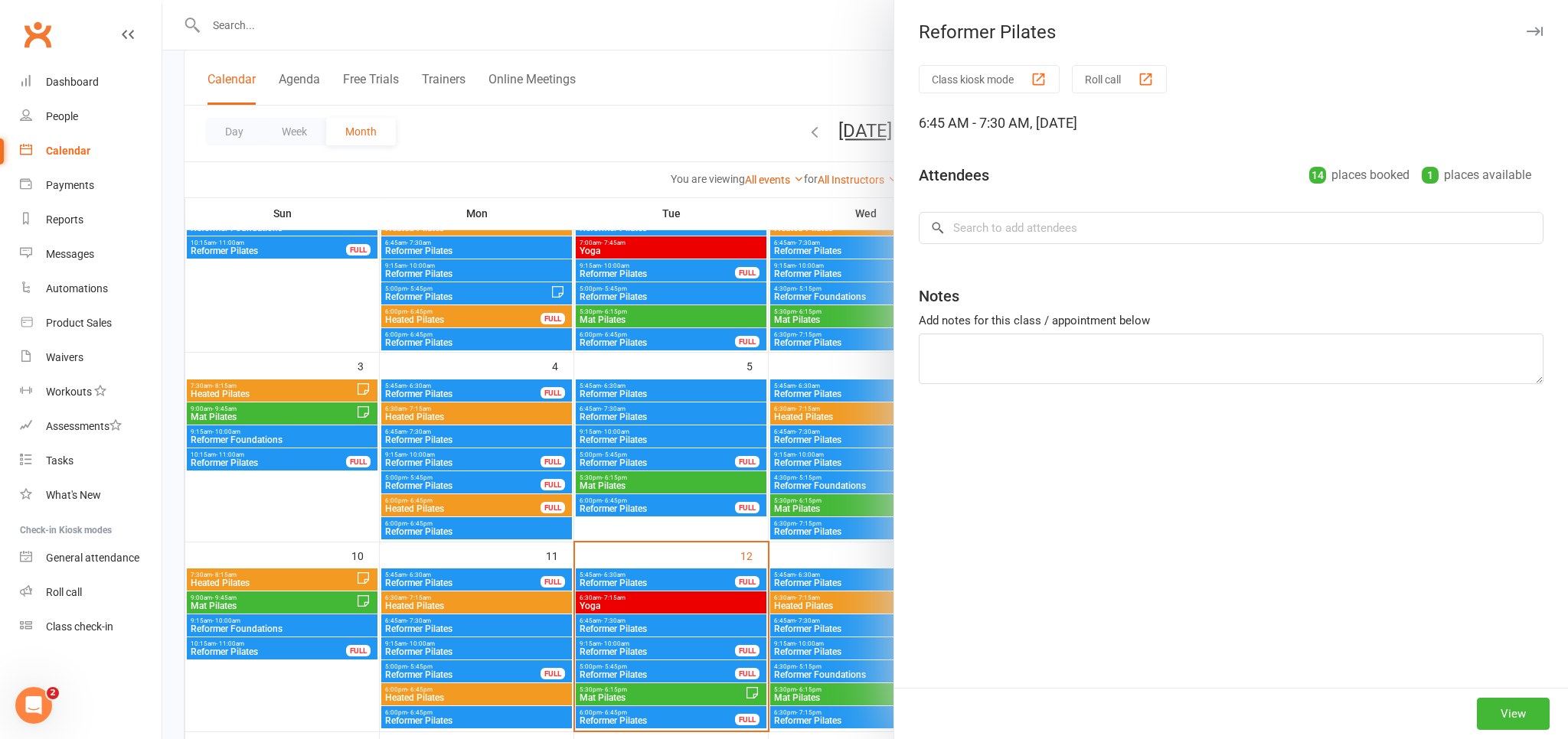
click at [613, 626] on div at bounding box center [865, 369] width 1406 height 739
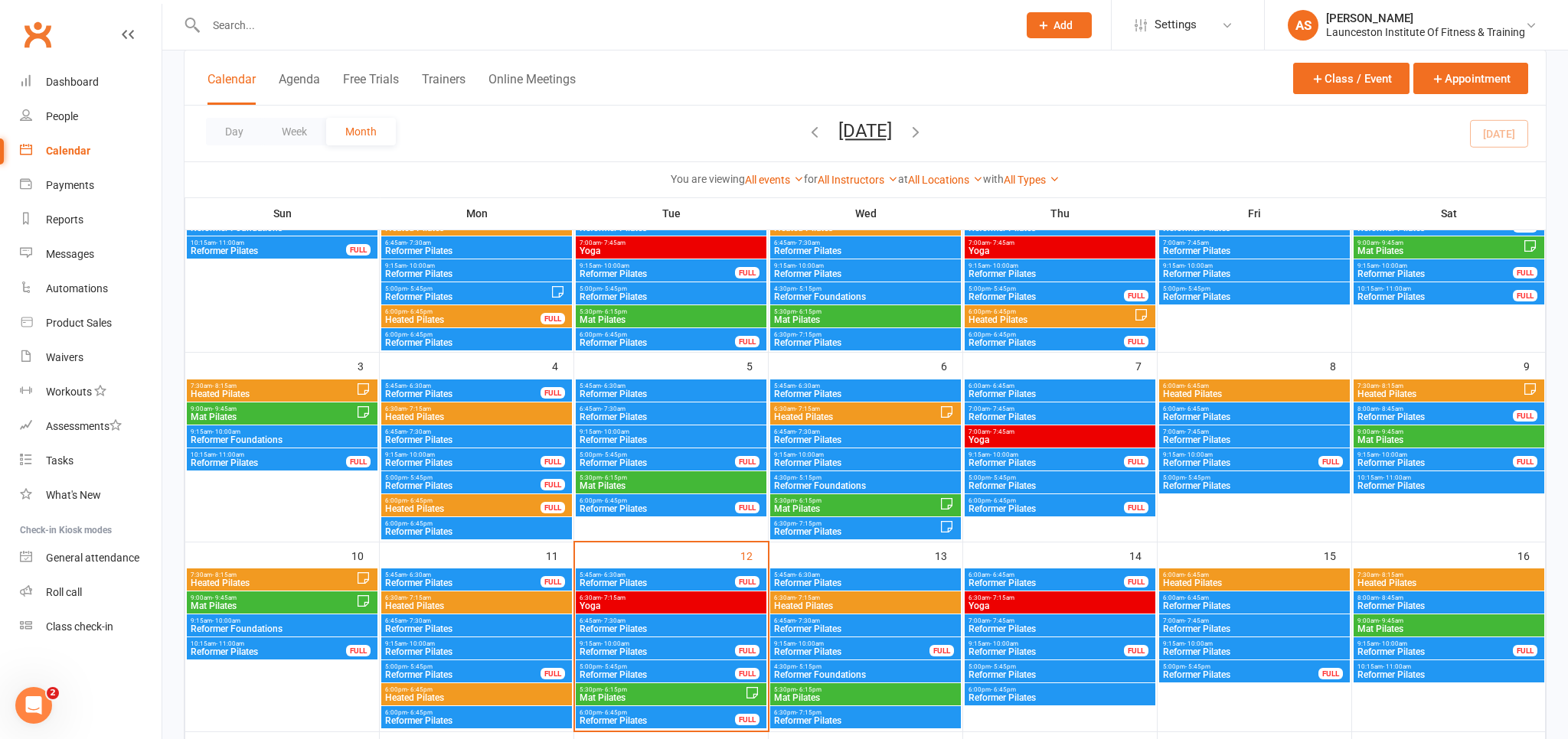
click at [689, 629] on span "Reformer Pilates" at bounding box center [671, 629] width 184 height 9
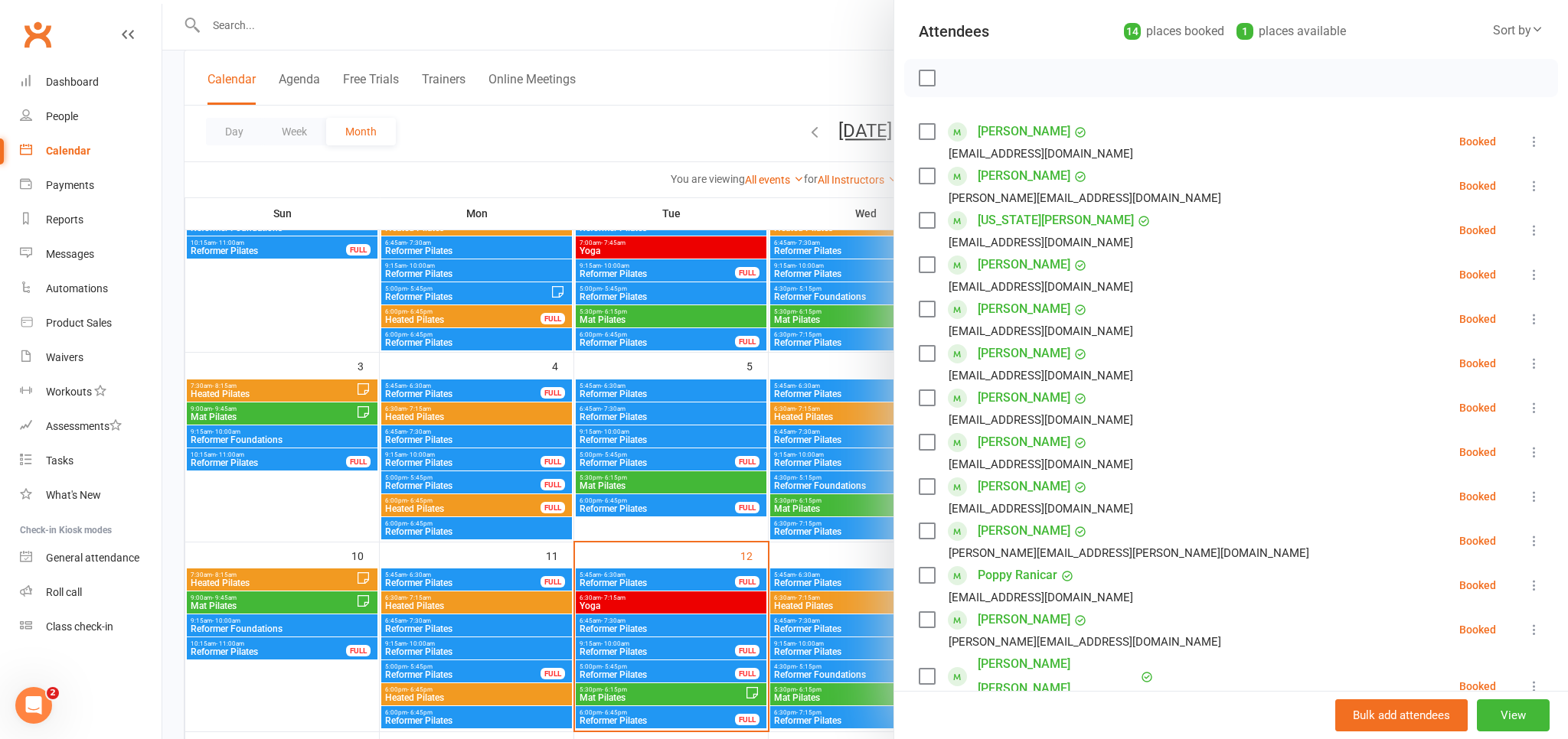
scroll to position [169, 0]
click at [609, 610] on div at bounding box center [865, 369] width 1406 height 739
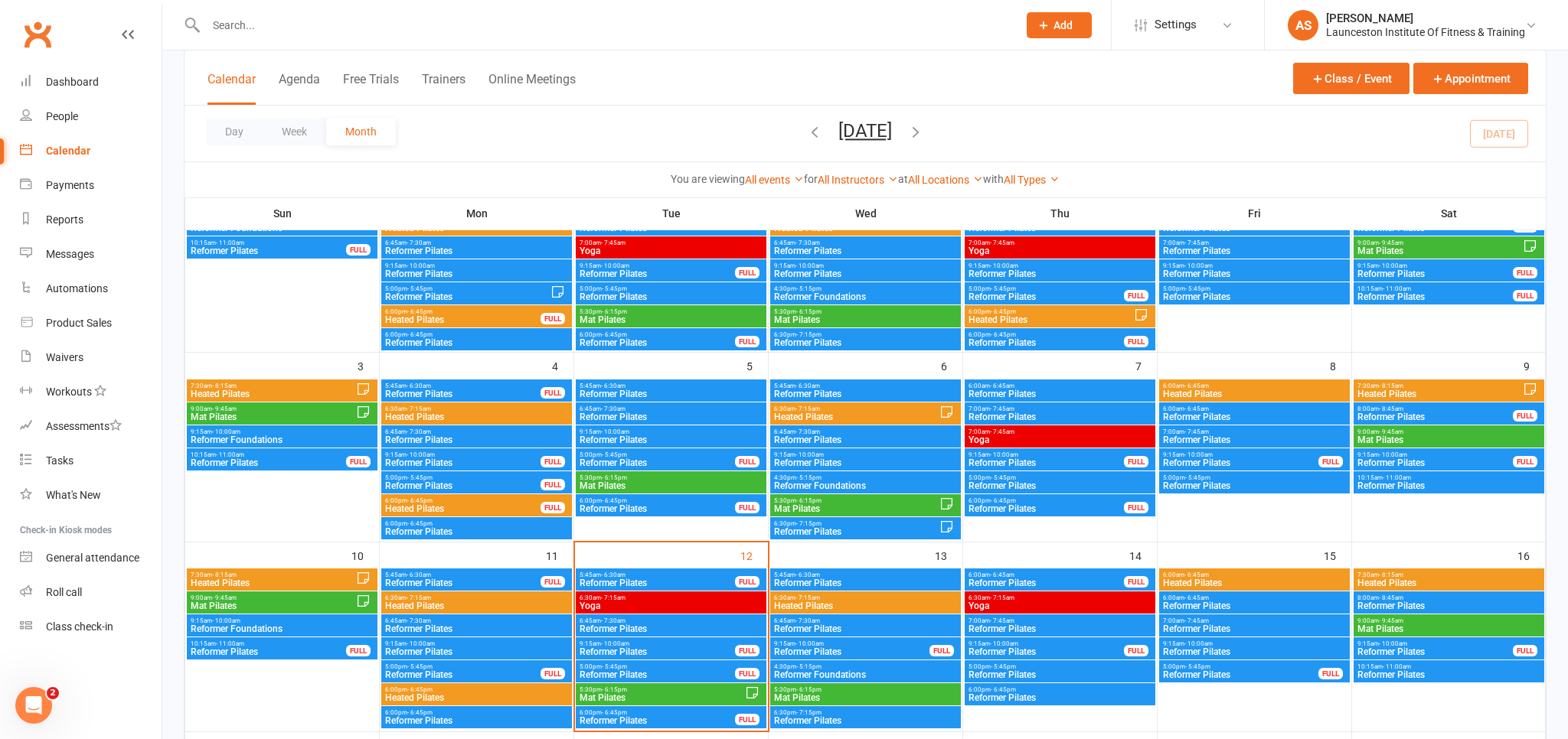
click at [612, 609] on span "Yoga" at bounding box center [671, 606] width 184 height 9
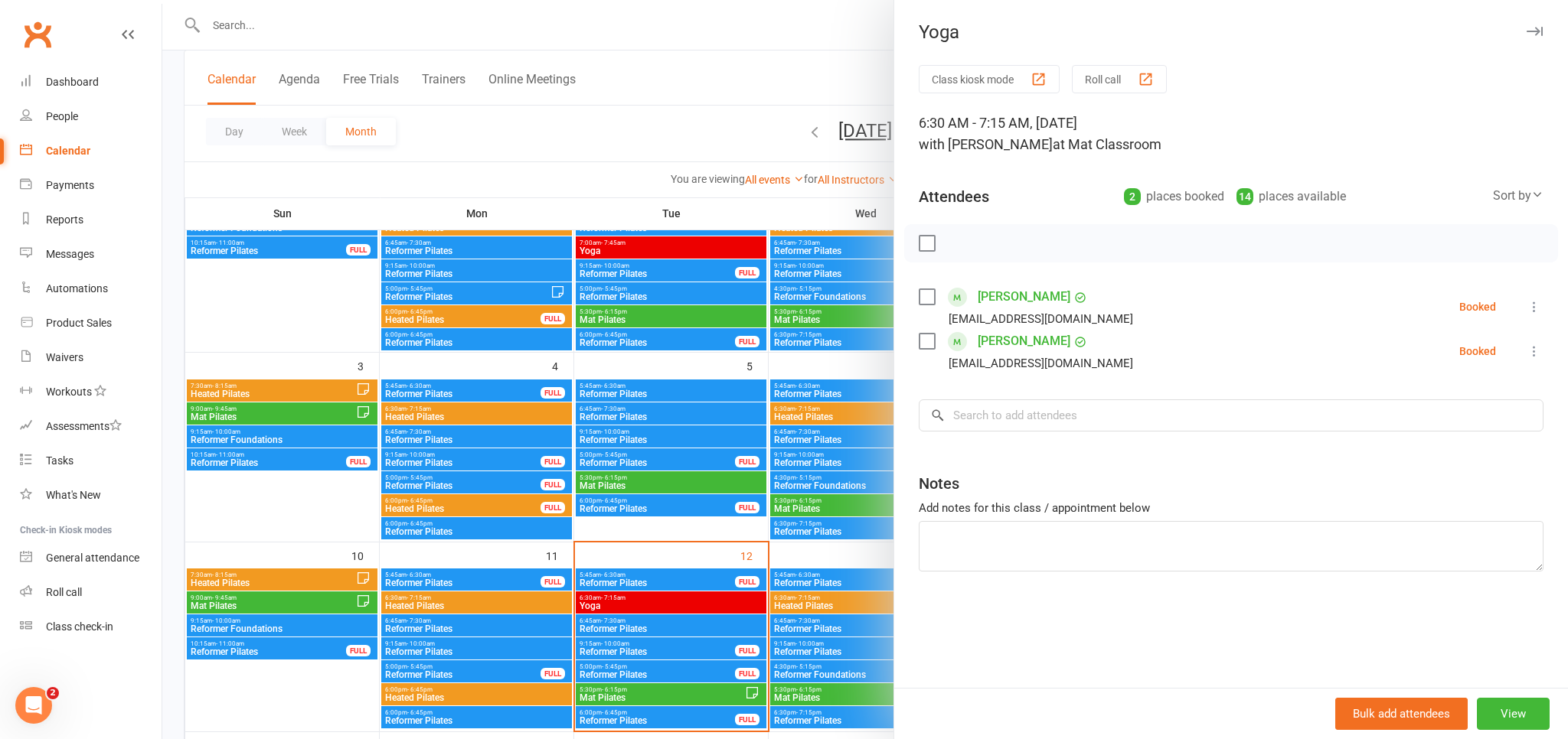
click at [764, 62] on div at bounding box center [865, 369] width 1406 height 739
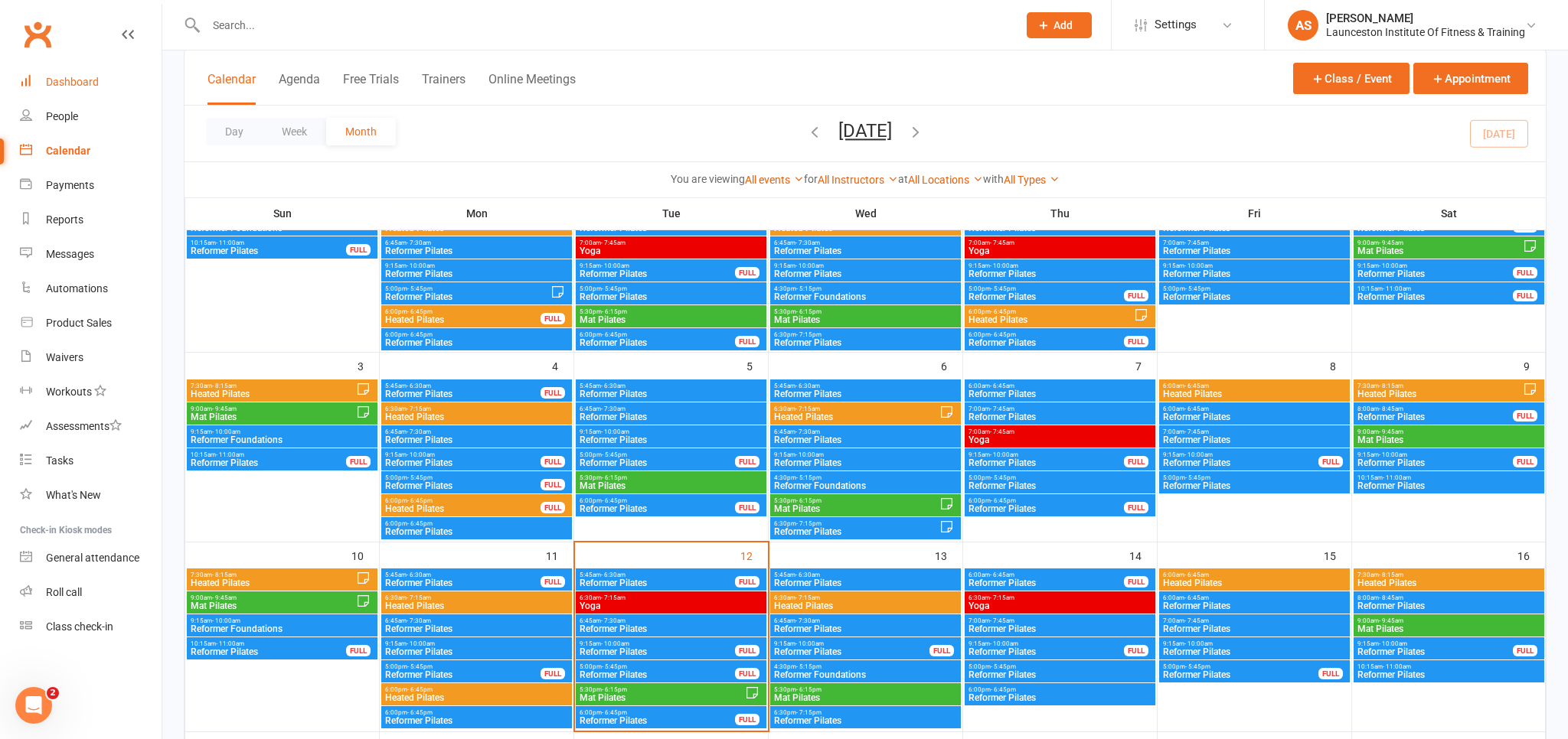
click at [79, 84] on div "Dashboard" at bounding box center [72, 82] width 53 height 12
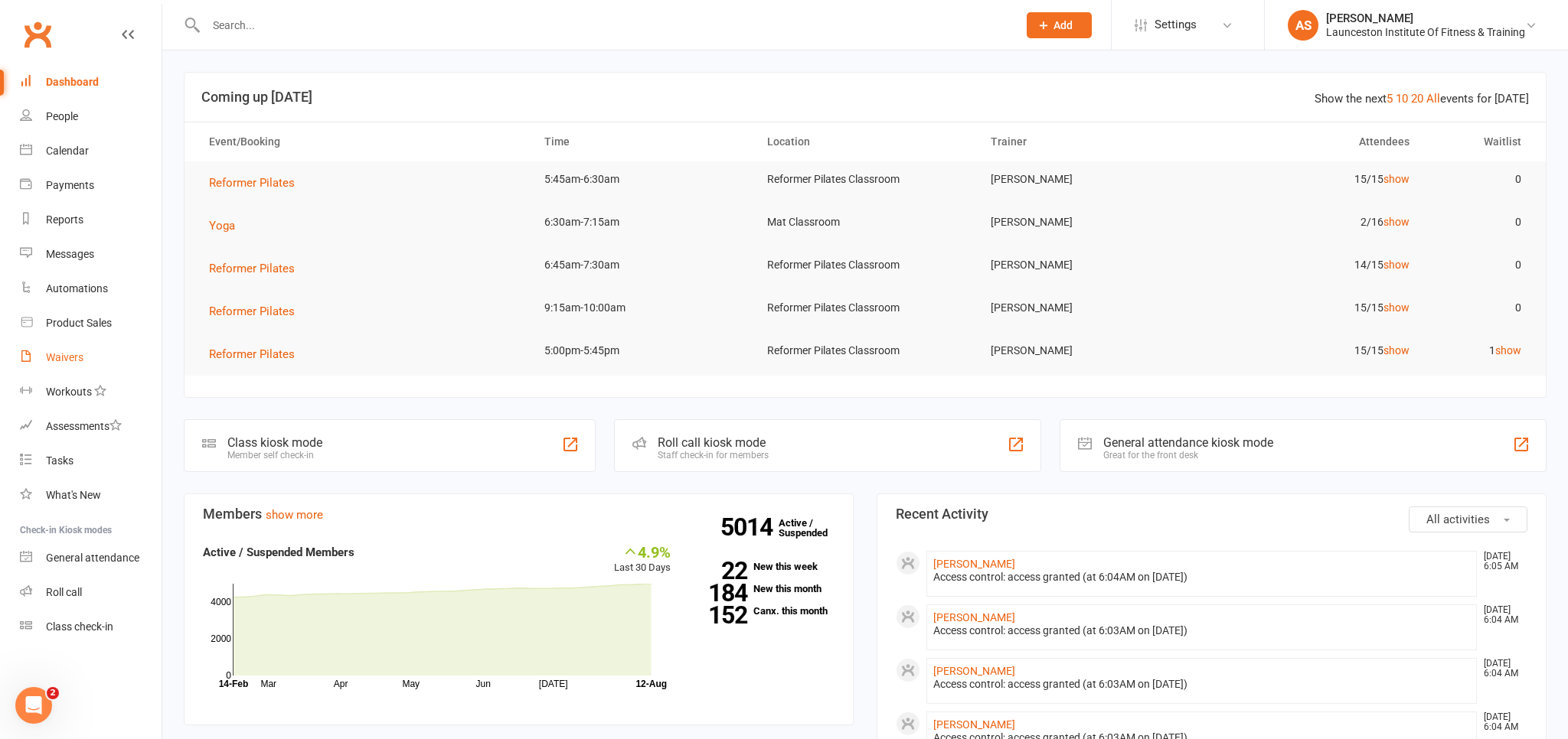
click at [65, 356] on div "Waivers" at bounding box center [65, 357] width 38 height 12
select select "100"
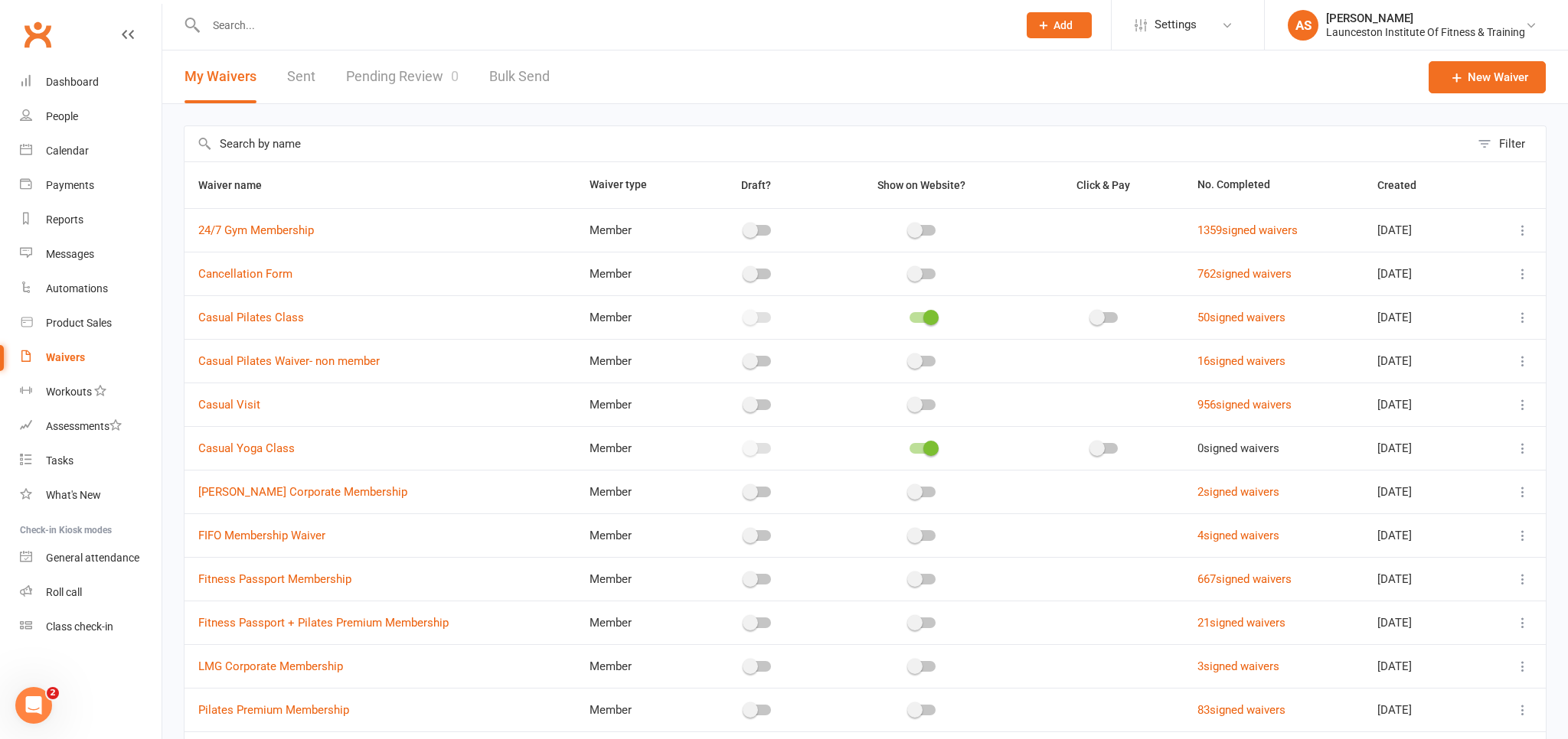
click at [415, 69] on link "Pending Review 0" at bounding box center [402, 77] width 112 height 53
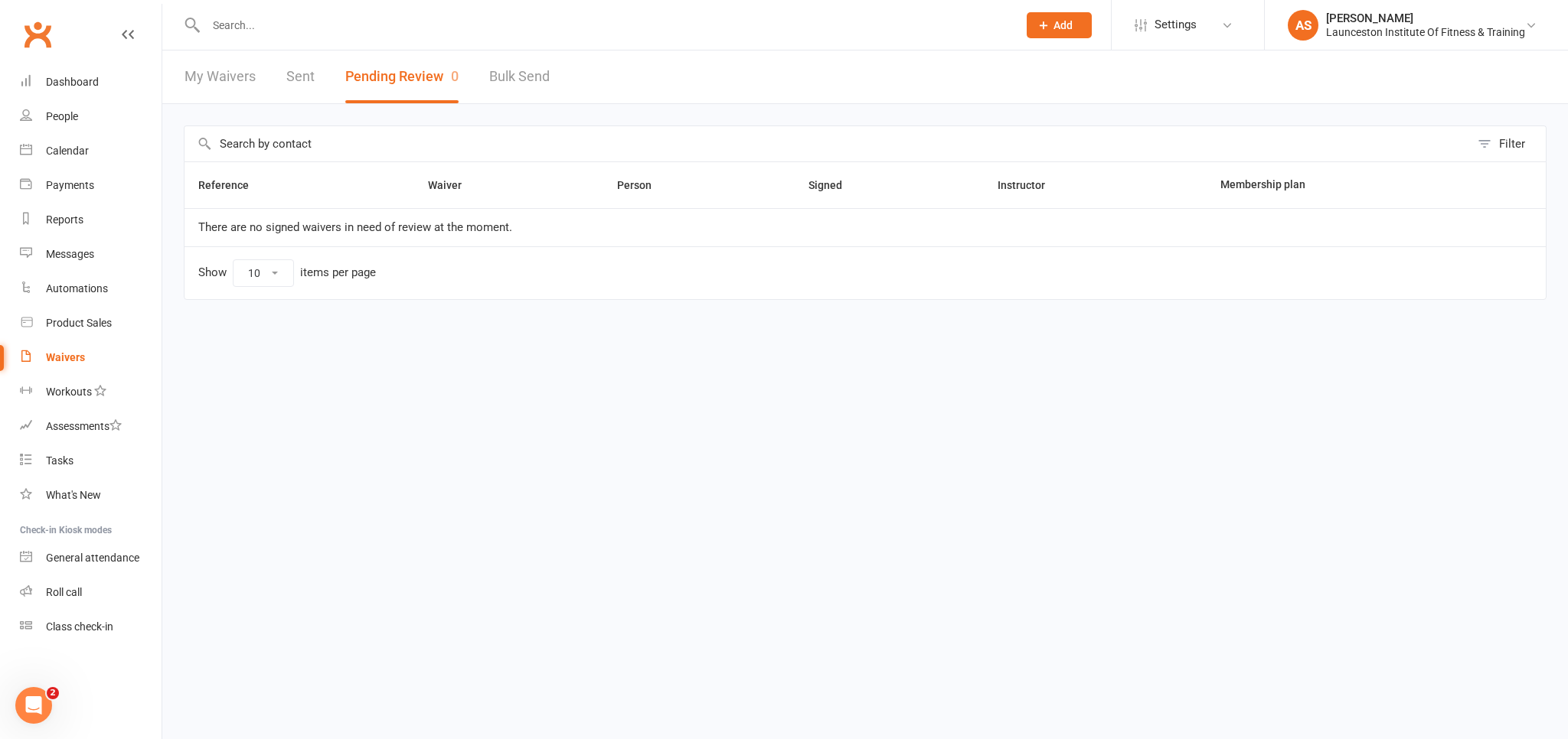
click at [38, 703] on icon "Open Intercom Messenger" at bounding box center [34, 705] width 25 height 25
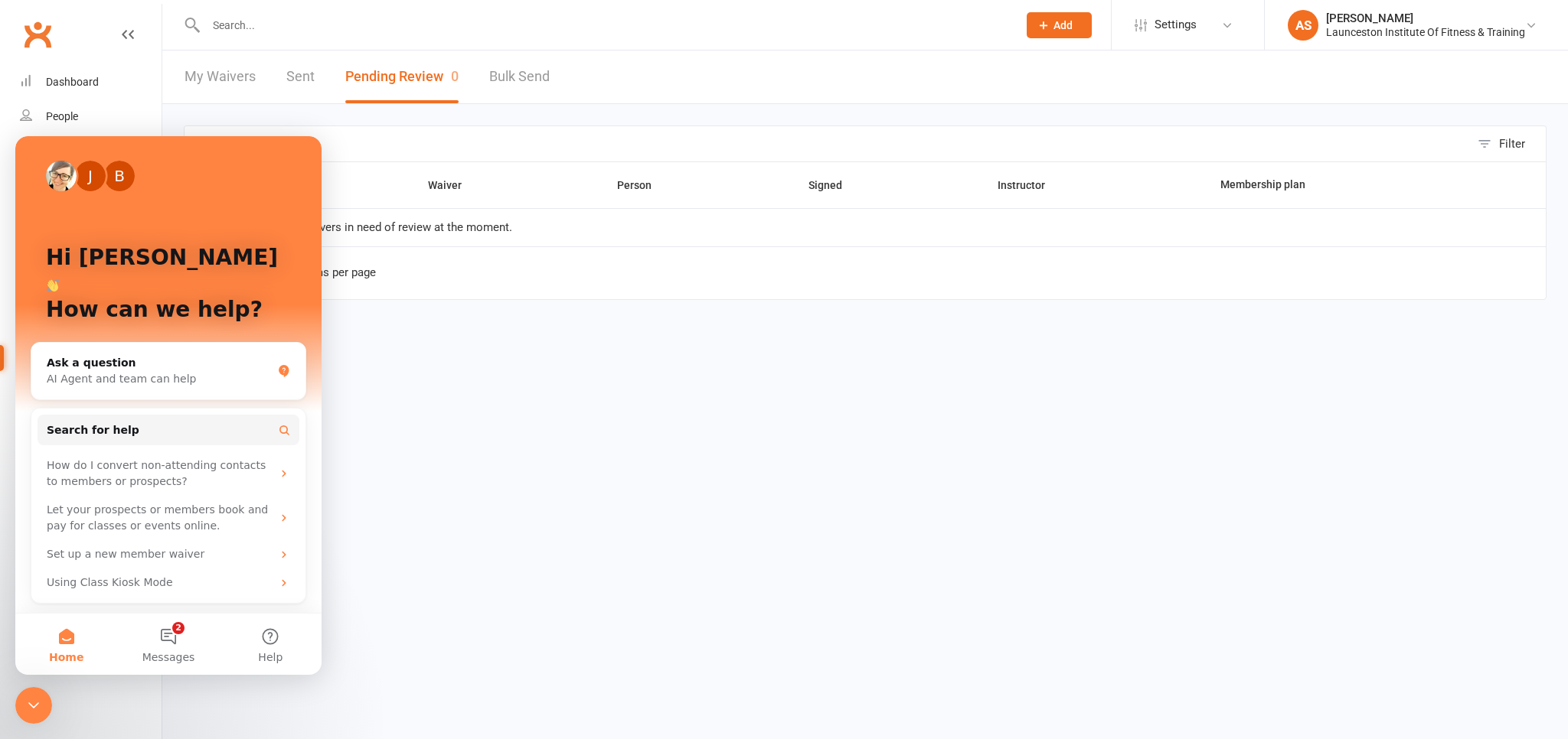
click at [450, 364] on html "Prospect Member Non-attending contact Class / event Appointment Task Membership…" at bounding box center [784, 182] width 1568 height 364
click at [166, 637] on button "2 Messages" at bounding box center [168, 644] width 102 height 61
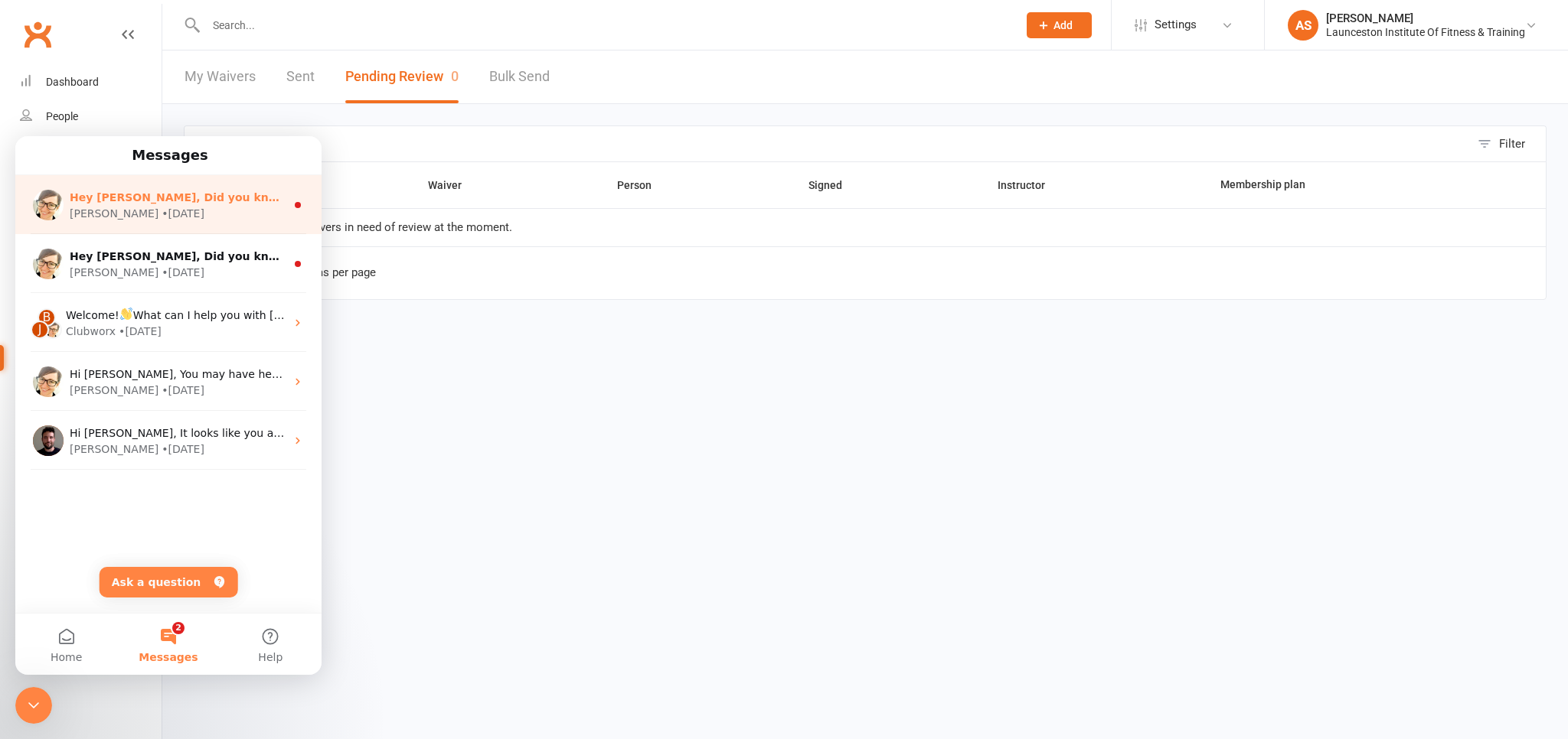
click at [260, 223] on div "Hey [PERSON_NAME], Did you know your members can retry a failed payment from th…" at bounding box center [169, 205] width 306 height 59
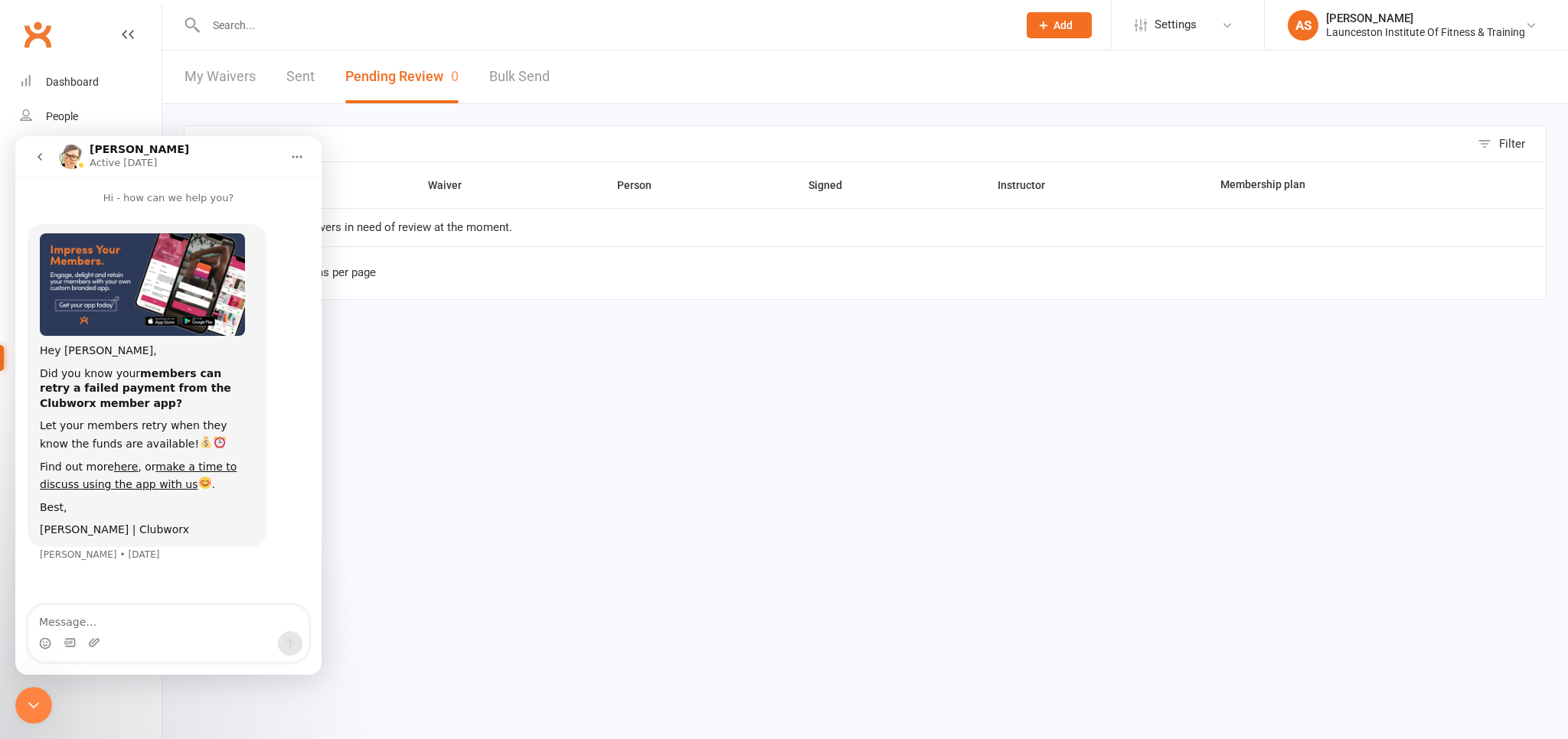
click at [53, 158] on button "go back" at bounding box center [40, 157] width 29 height 29
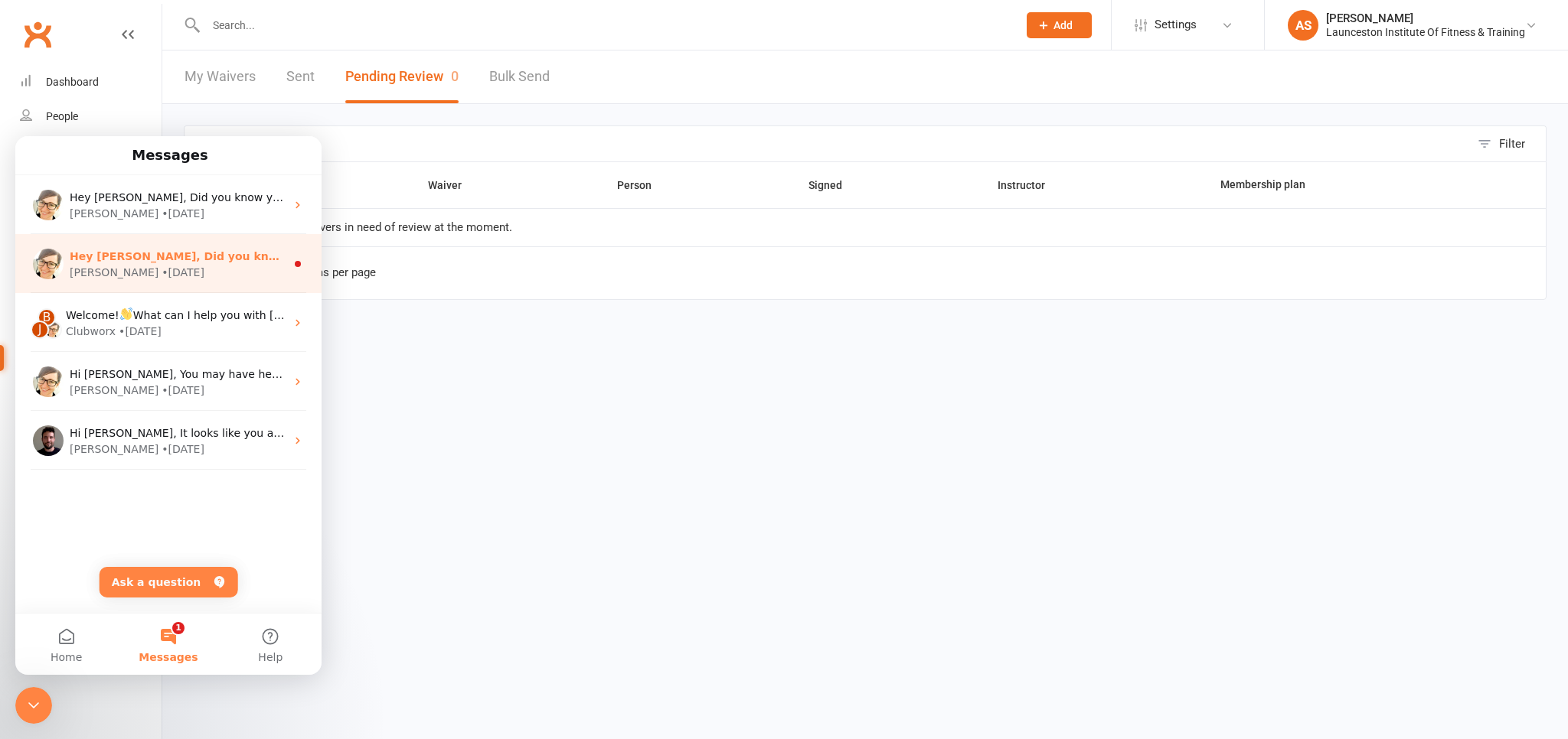
click at [127, 242] on div "Hey [PERSON_NAME], Did you know that your customers can update their own card o…" at bounding box center [169, 264] width 306 height 59
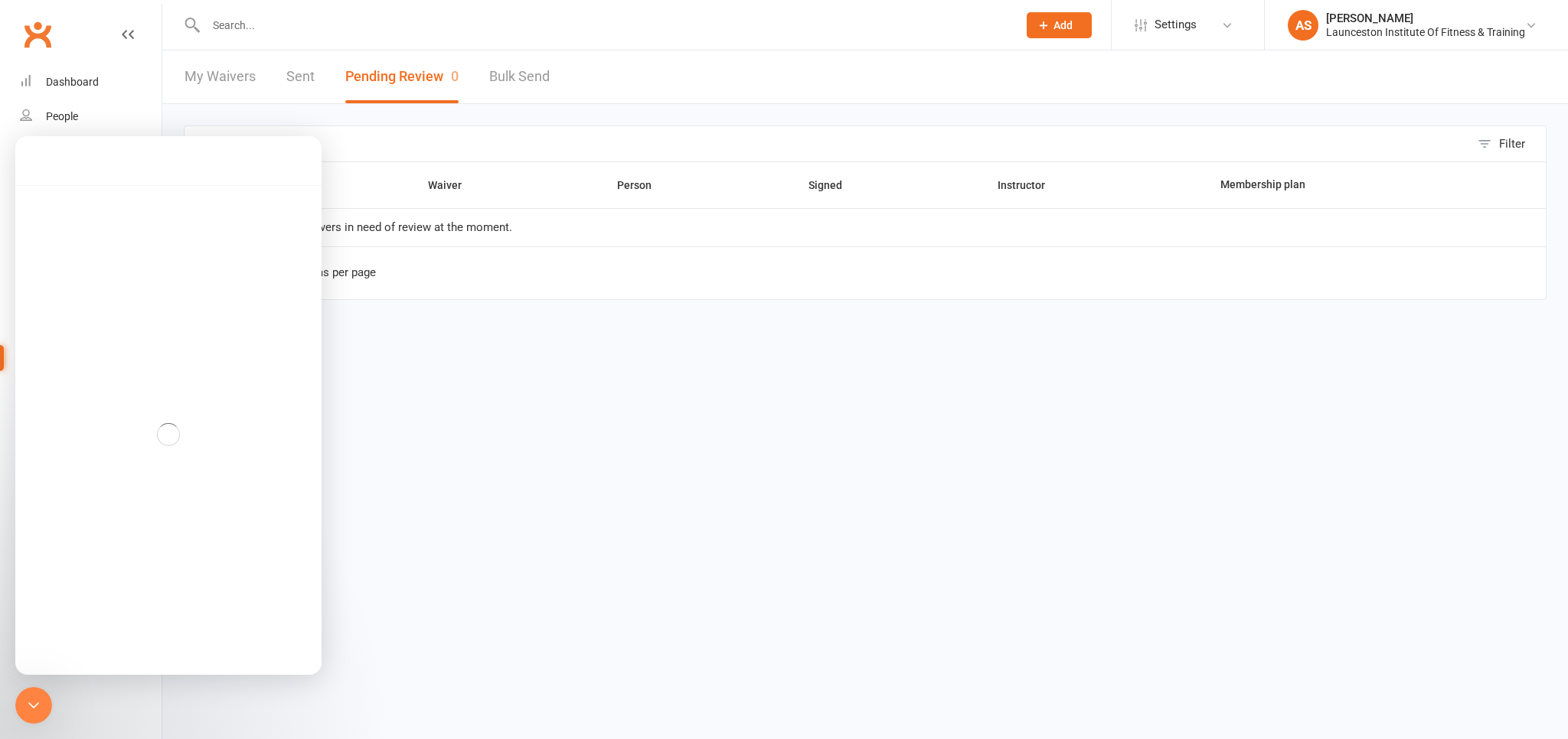
scroll to position [76, 0]
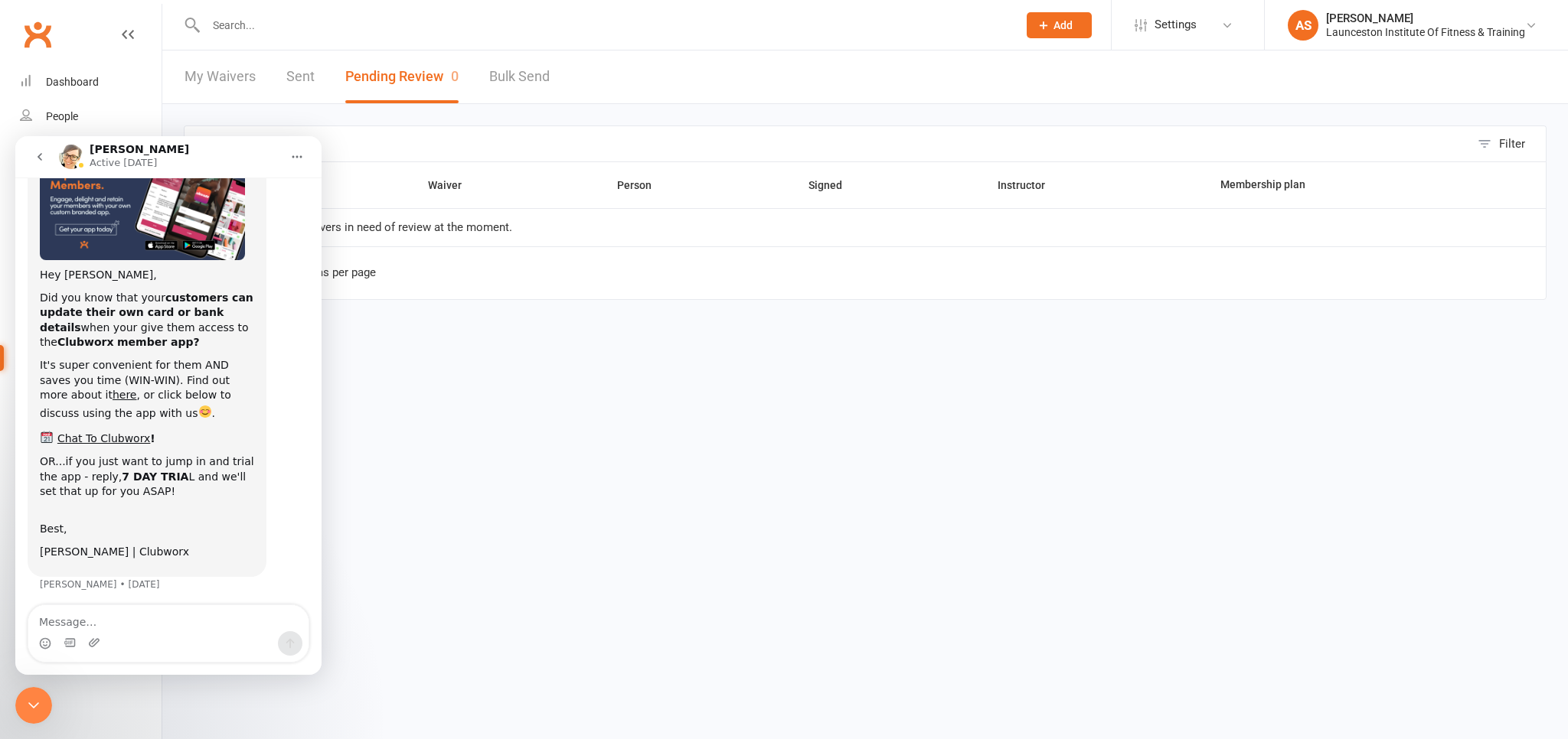
click at [42, 162] on icon "go back" at bounding box center [39, 156] width 12 height 12
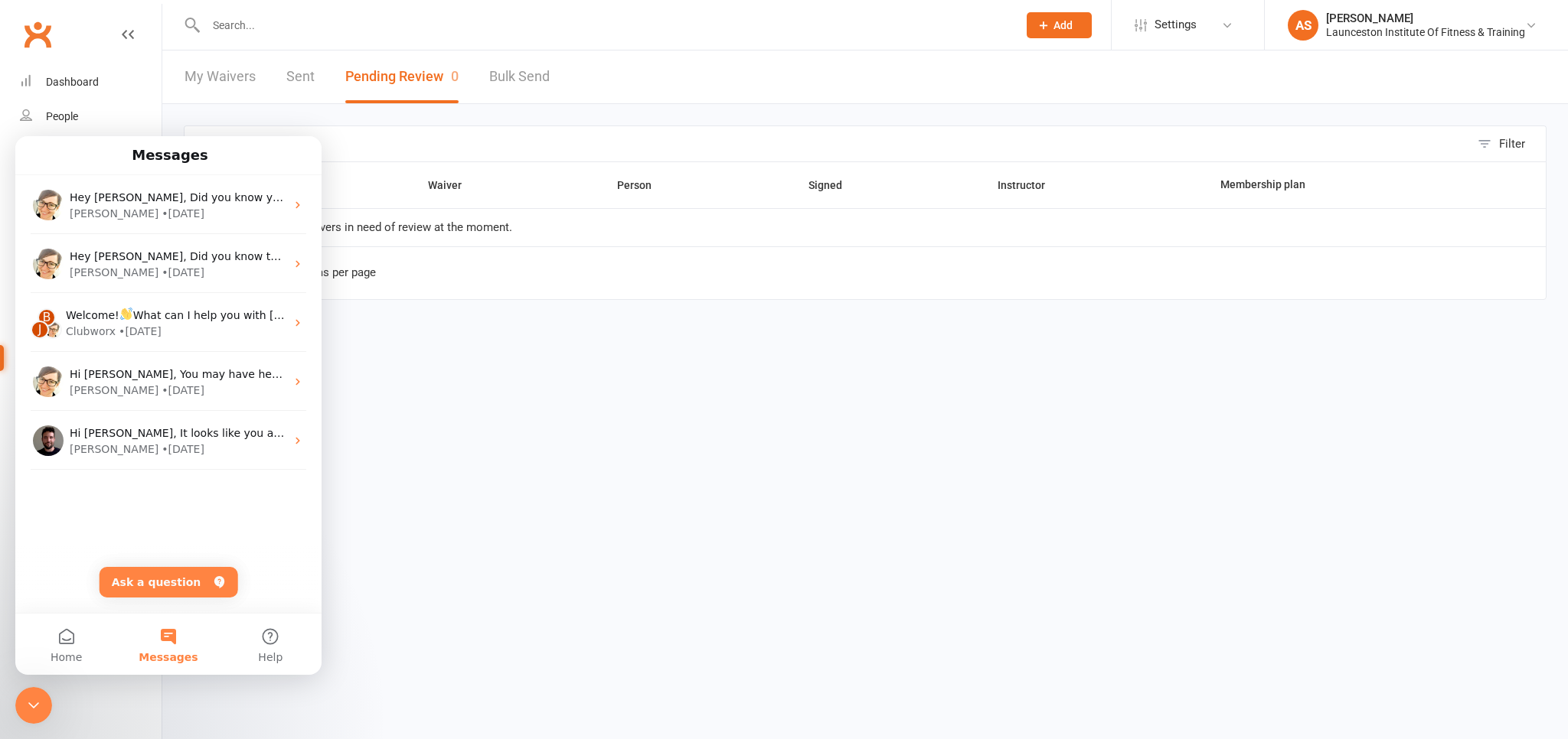
scroll to position [0, 0]
click at [458, 364] on html "Prospect Member Non-attending contact Class / event Appointment Task Membership…" at bounding box center [784, 182] width 1568 height 364
click at [445, 364] on html "Prospect Member Non-attending contact Class / event Appointment Task Membership…" at bounding box center [784, 182] width 1568 height 364
click at [427, 364] on html "Prospect Member Non-attending contact Class / event Appointment Task Membership…" at bounding box center [784, 182] width 1568 height 364
click at [79, 83] on div "Dashboard" at bounding box center [72, 82] width 53 height 12
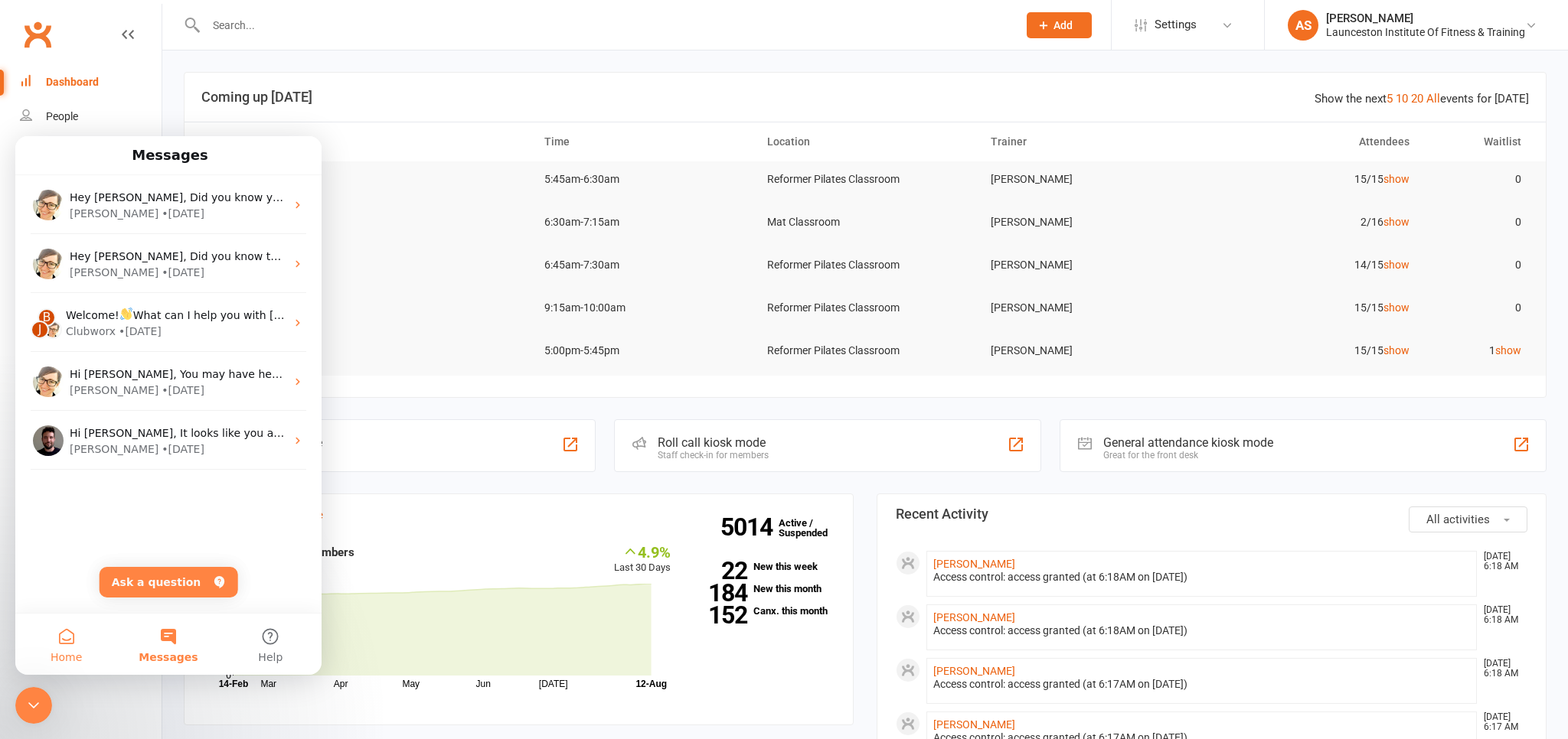
click at [68, 639] on button "Home" at bounding box center [66, 644] width 102 height 61
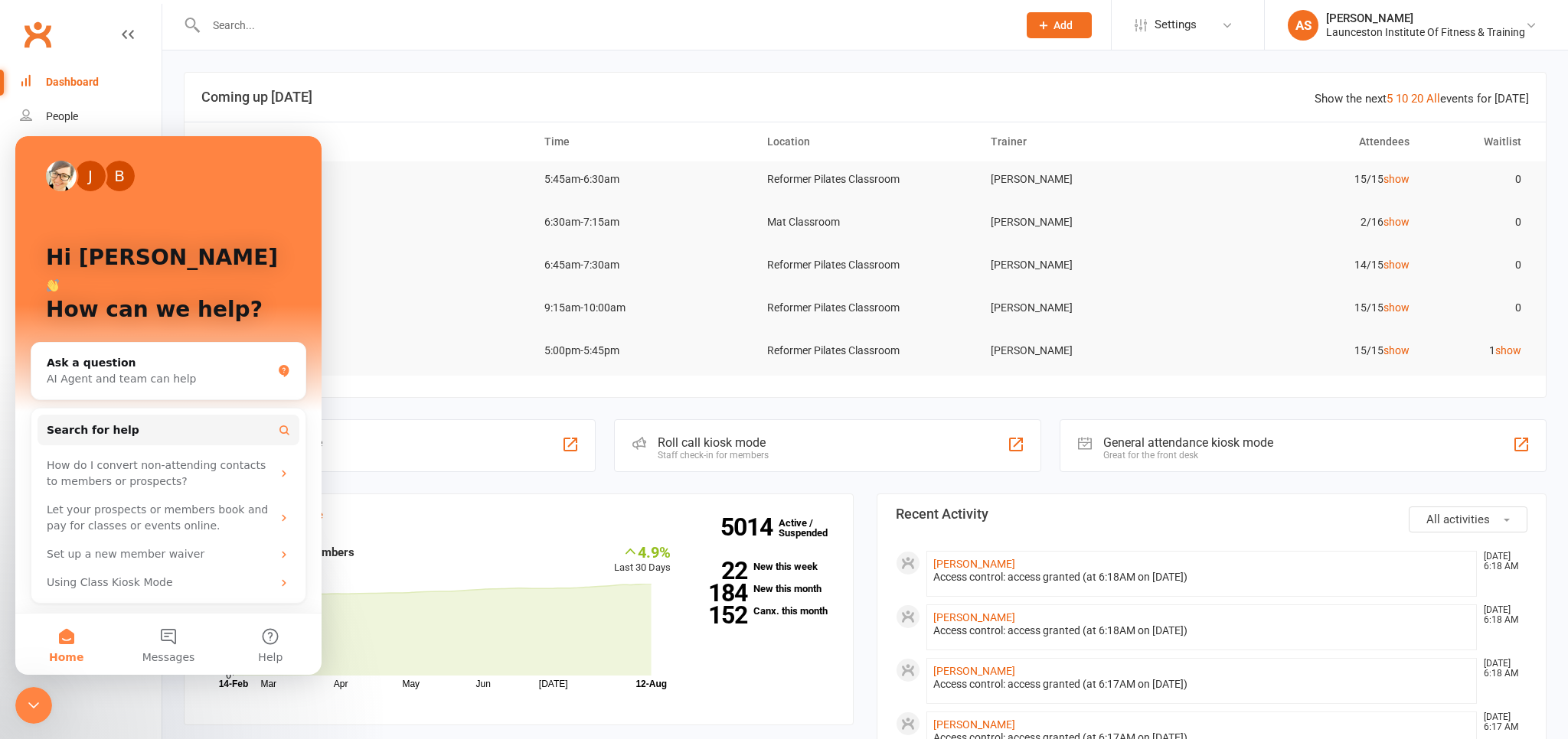
drag, startPoint x: 30, startPoint y: 692, endPoint x: 30, endPoint y: 701, distance: 9.0
click at [30, 695] on div "Close Intercom Messenger" at bounding box center [34, 705] width 37 height 37
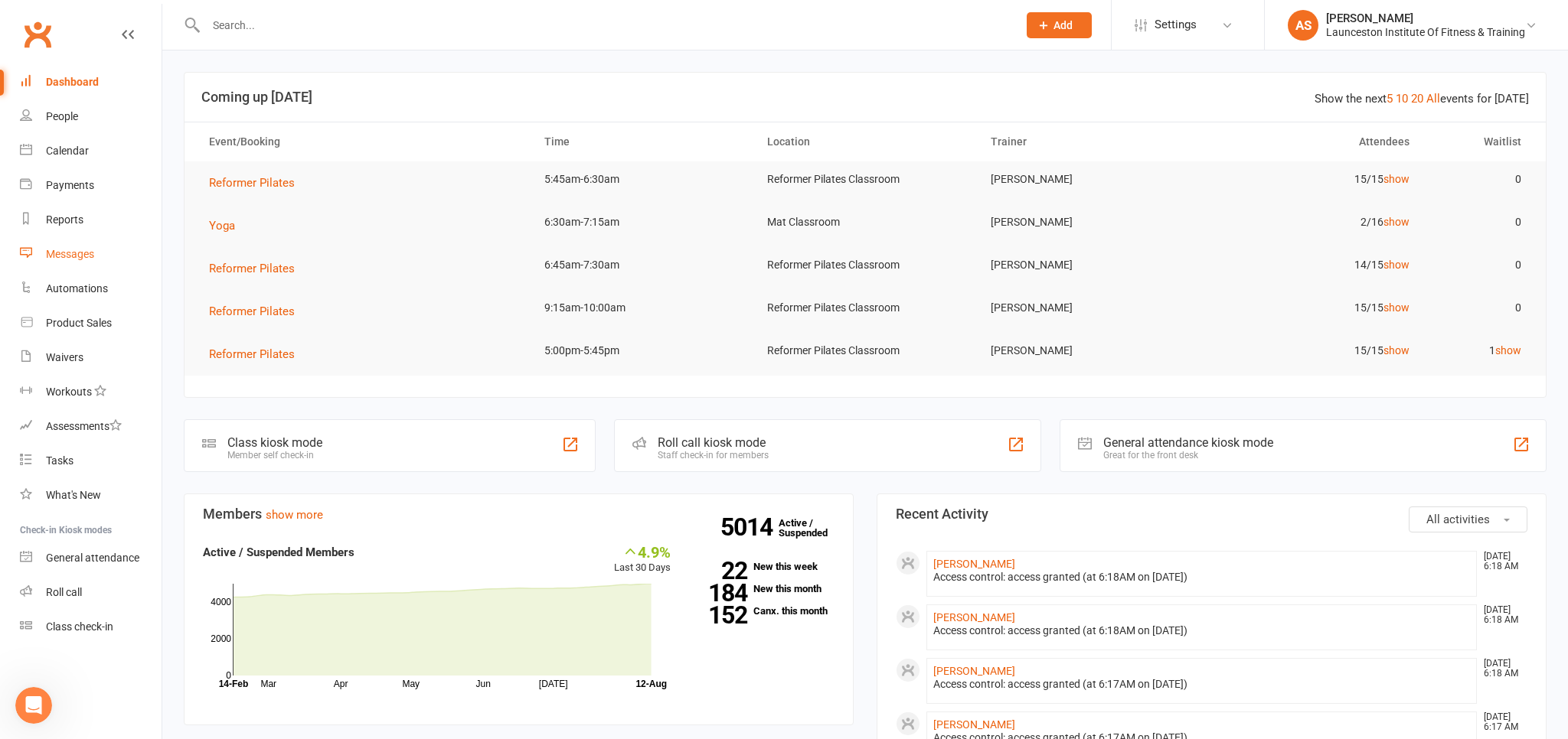
click at [75, 254] on div "Messages" at bounding box center [70, 254] width 48 height 12
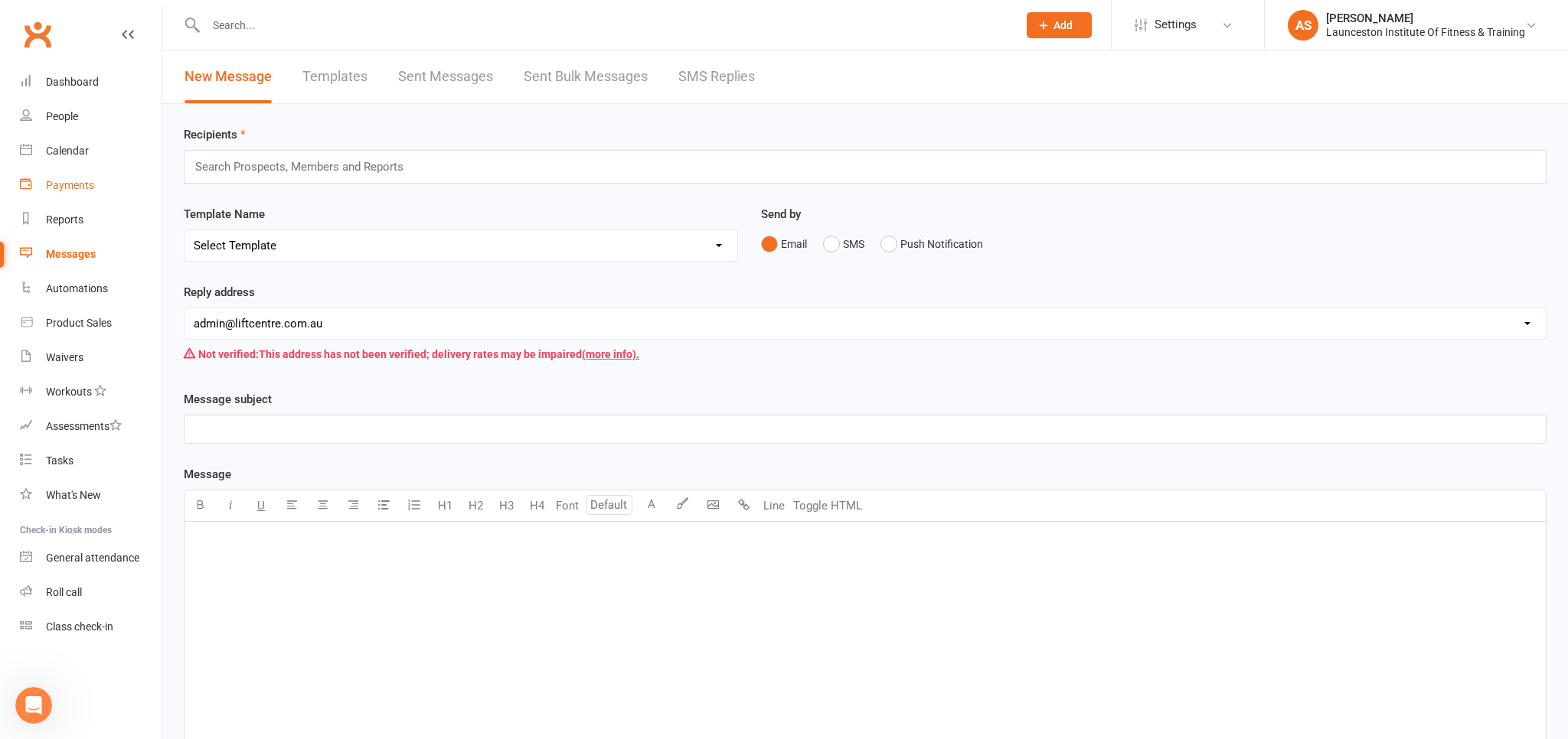
click at [76, 186] on div "Payments" at bounding box center [70, 185] width 48 height 12
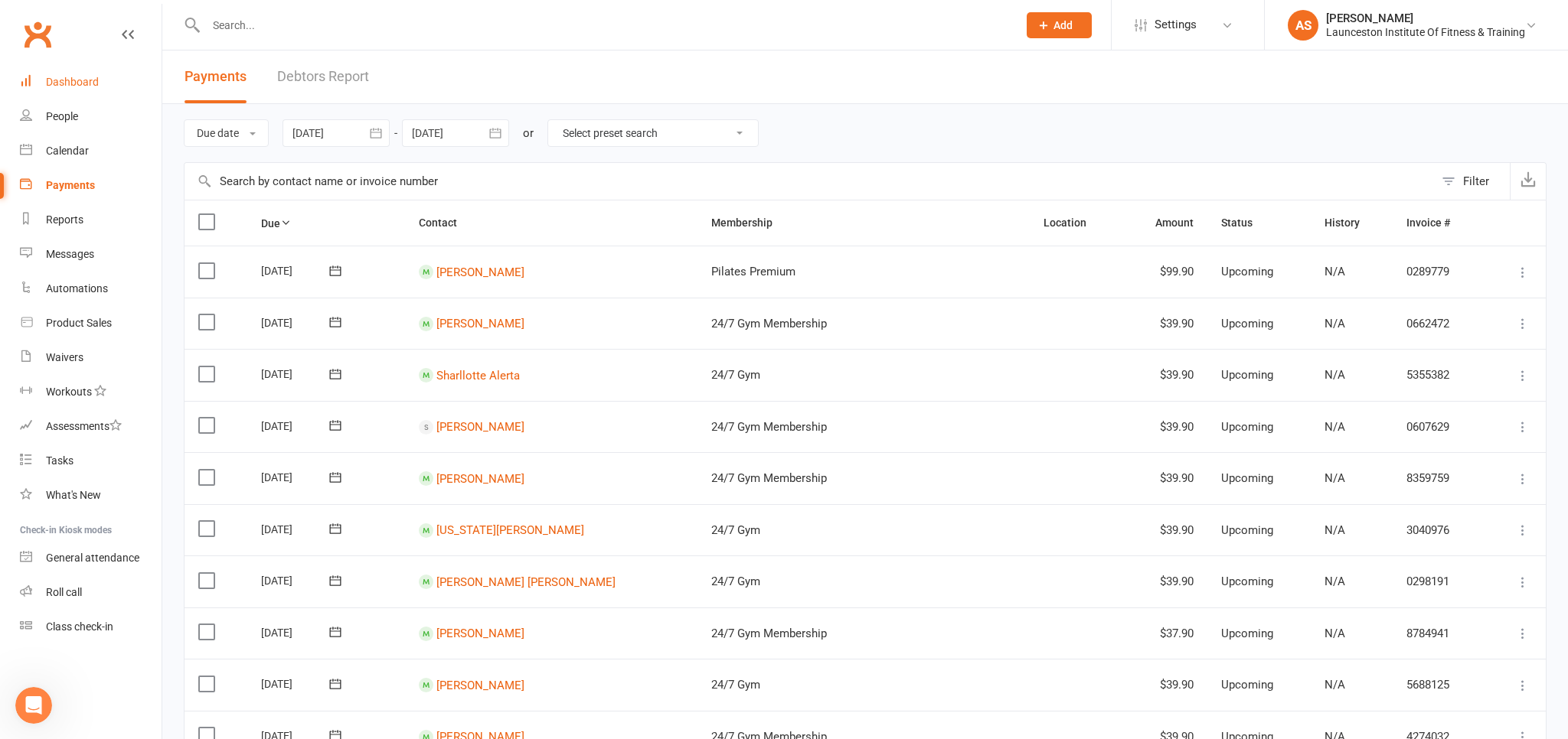
click at [76, 83] on div "Dashboard" at bounding box center [72, 82] width 53 height 12
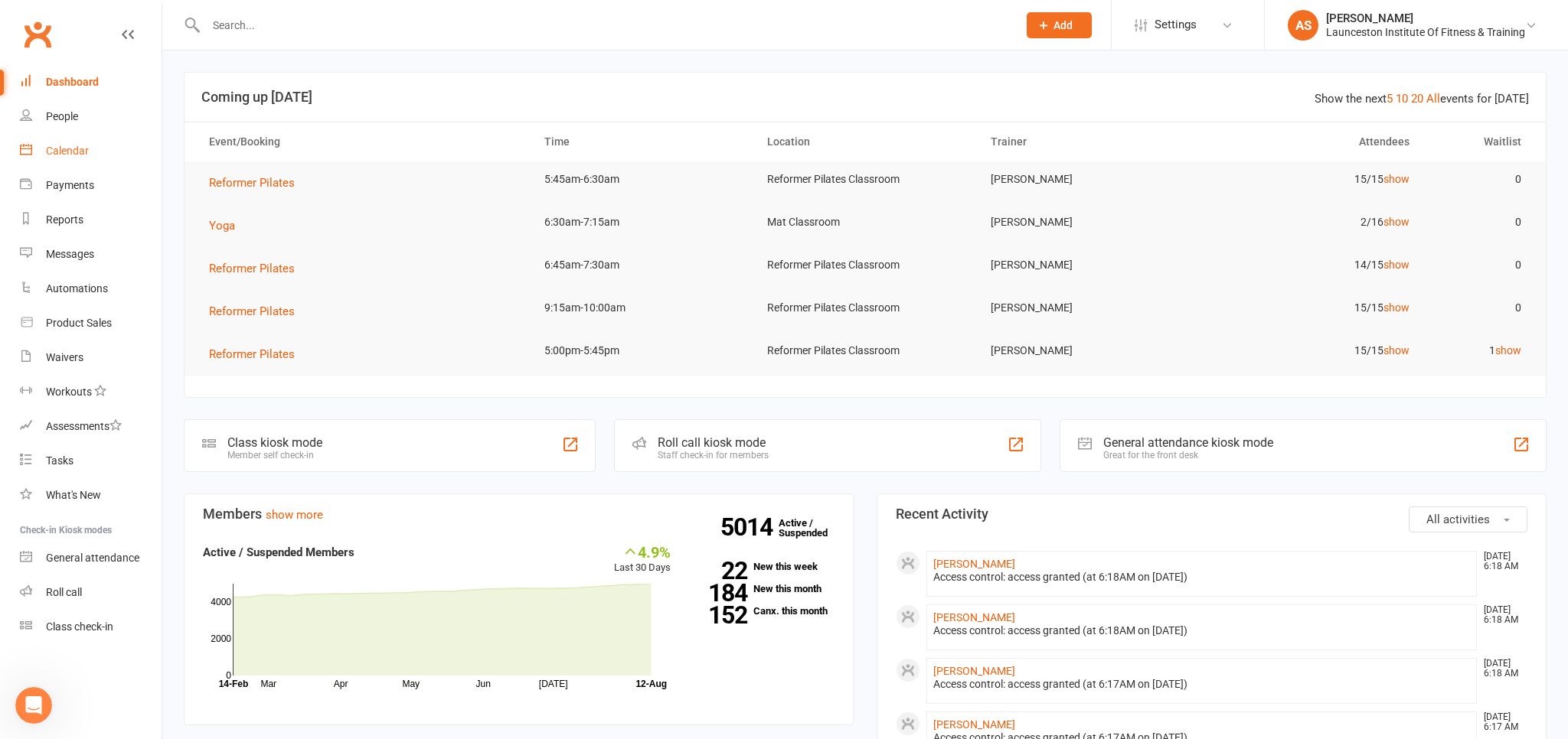
click at [71, 150] on div "Calendar" at bounding box center [67, 151] width 43 height 12
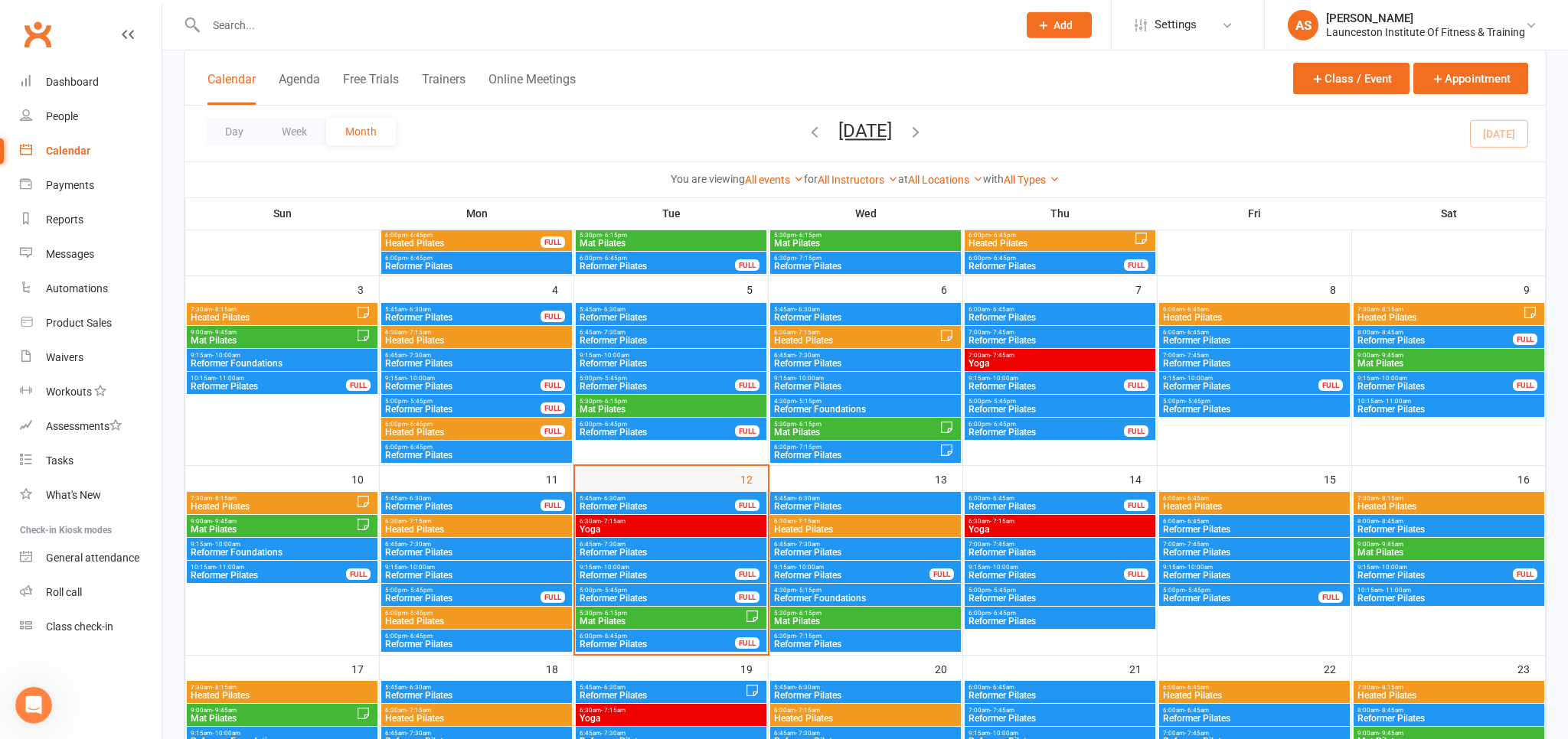
scroll to position [242, 0]
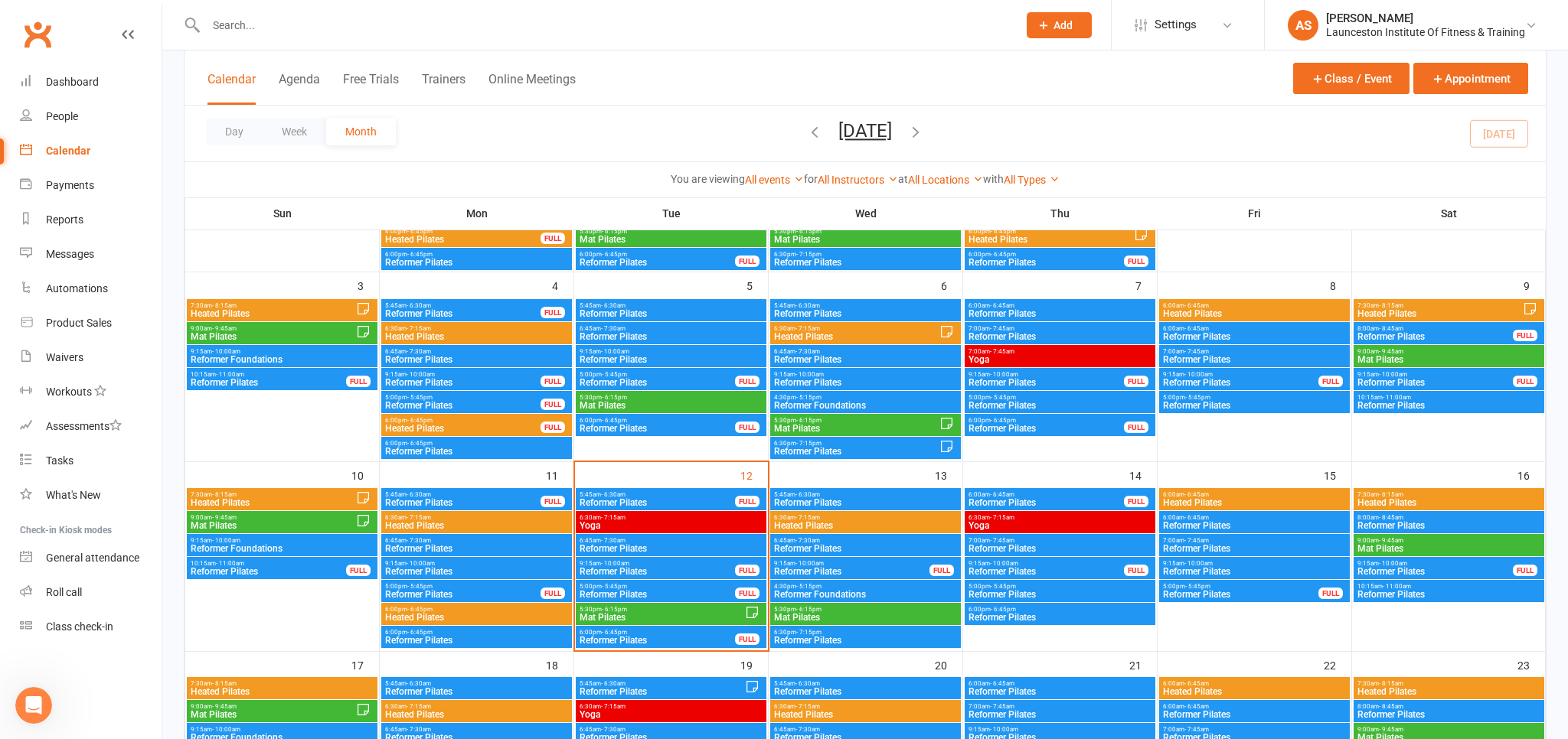
click at [670, 548] on span "Reformer Pilates" at bounding box center [671, 548] width 184 height 9
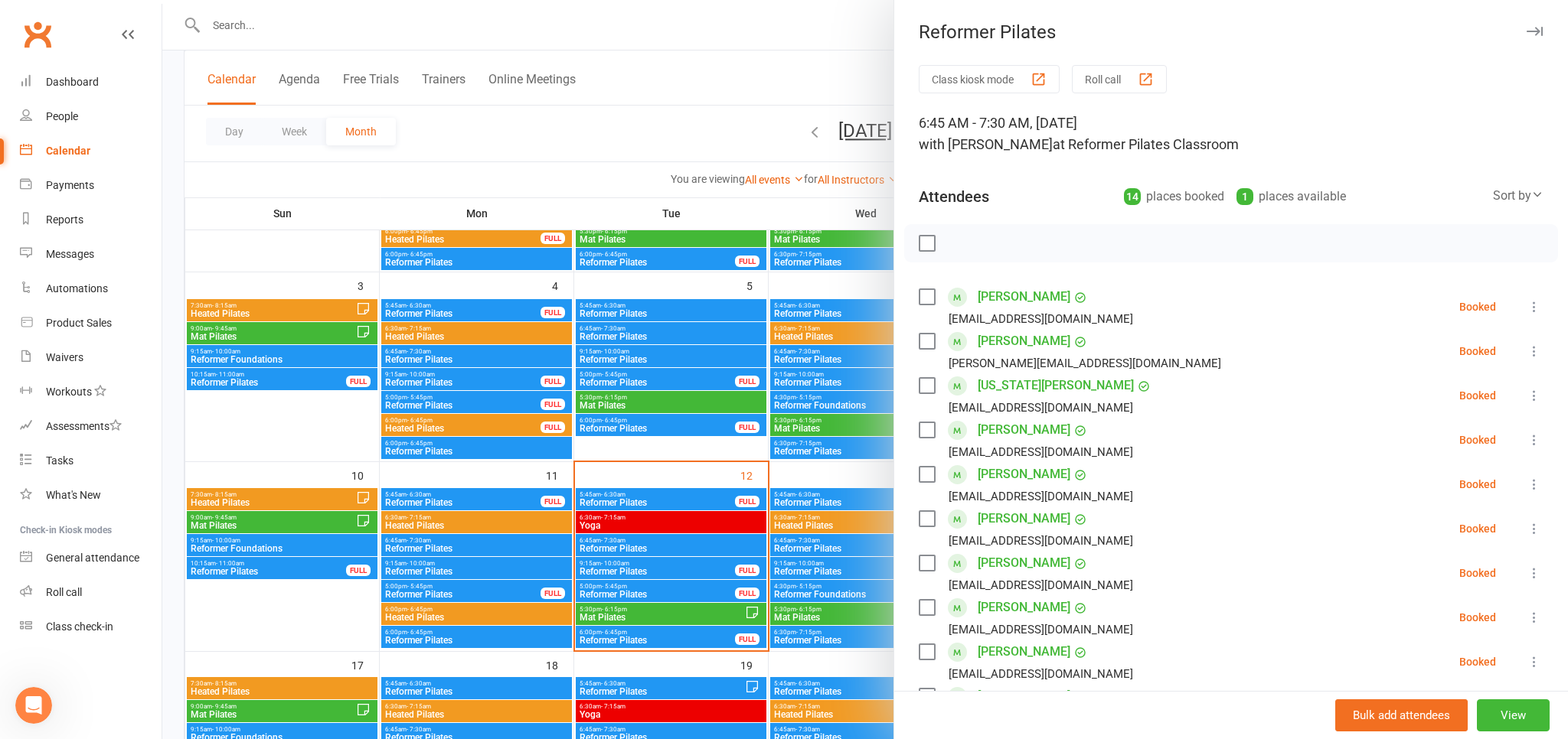
click at [871, 97] on div at bounding box center [865, 369] width 1406 height 739
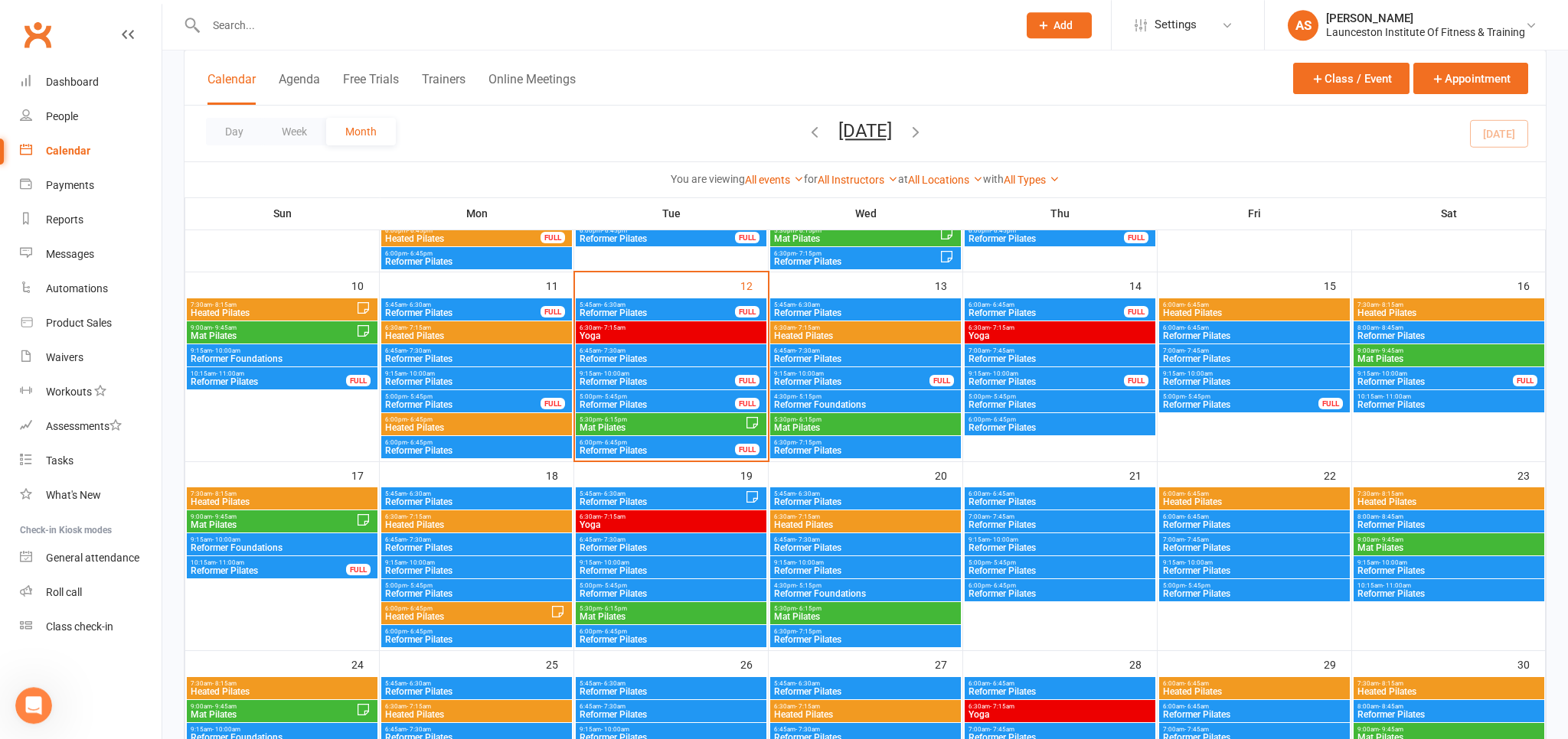
scroll to position [404, 0]
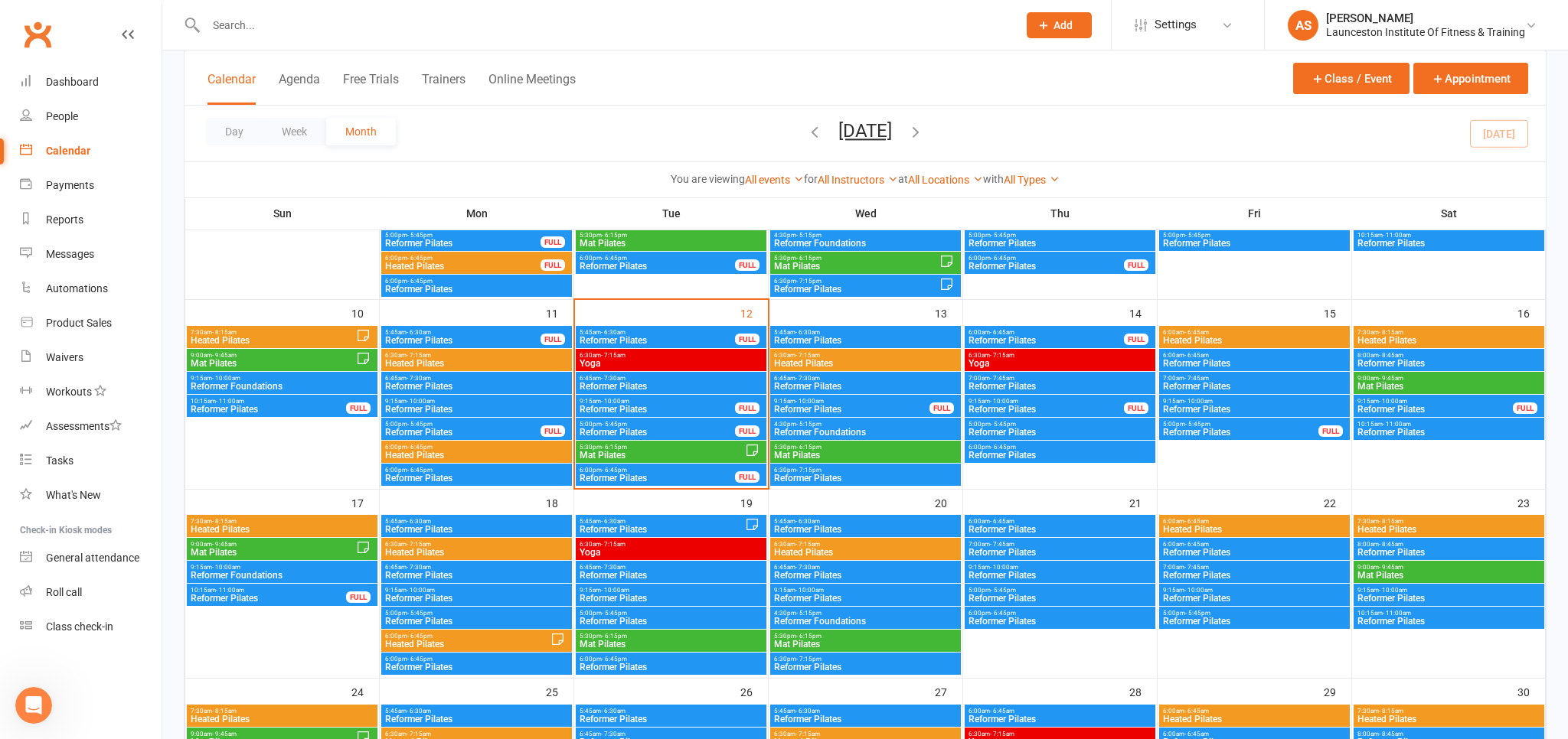
click at [305, 33] on input "text" at bounding box center [604, 25] width 806 height 21
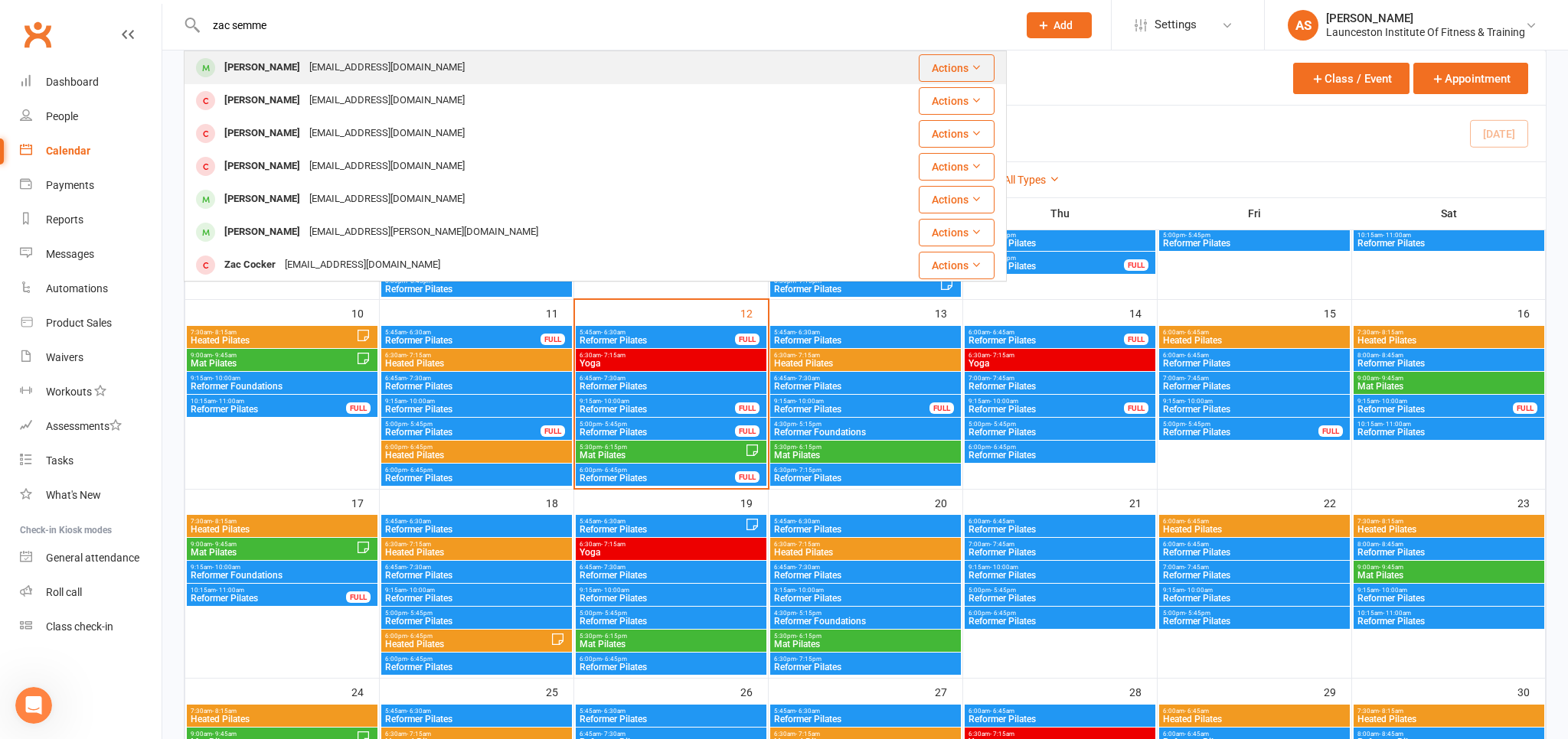
type input "zac semme"
click at [384, 64] on div "[EMAIL_ADDRESS][DOMAIN_NAME]" at bounding box center [386, 67] width 165 height 22
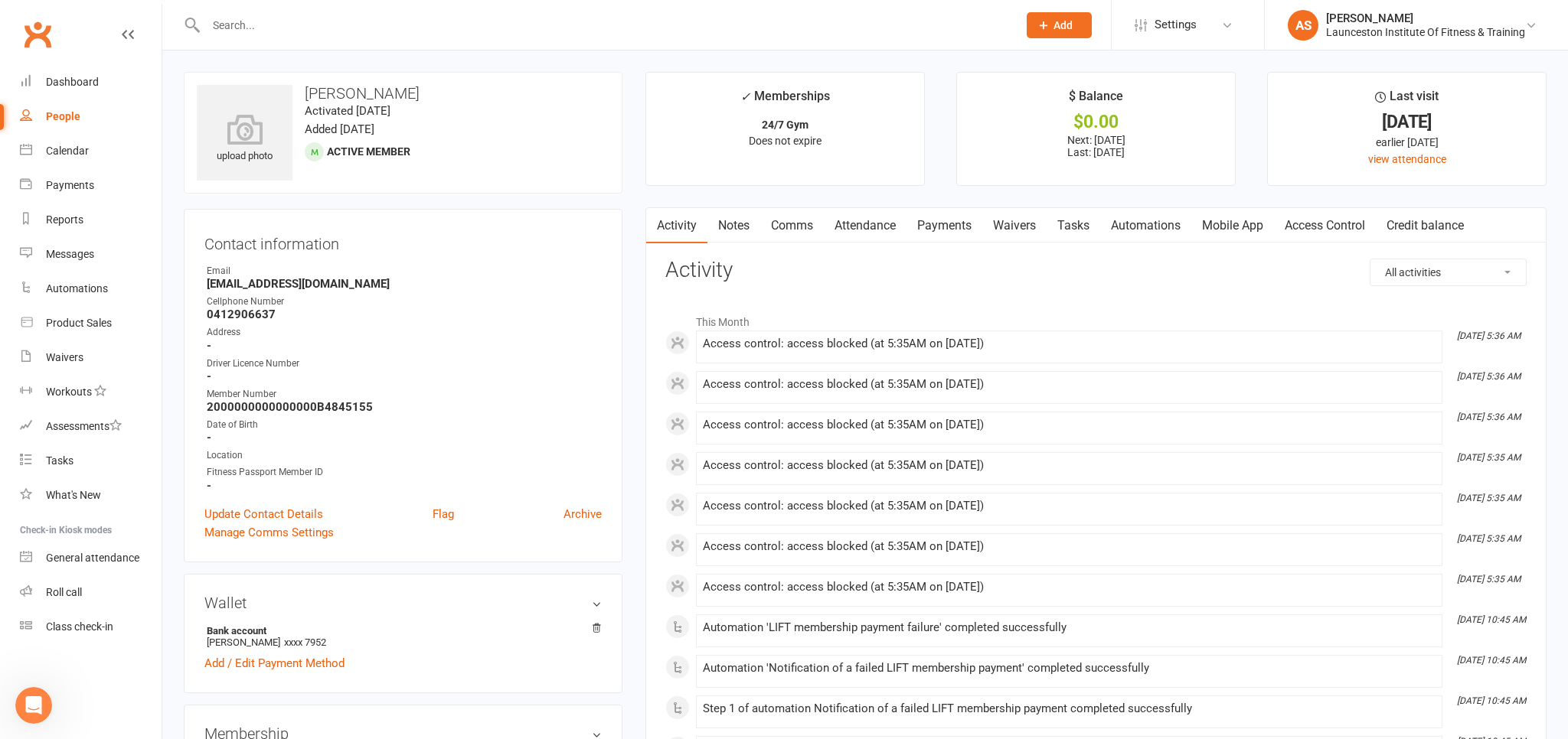
click at [983, 230] on link "Payments" at bounding box center [944, 225] width 76 height 35
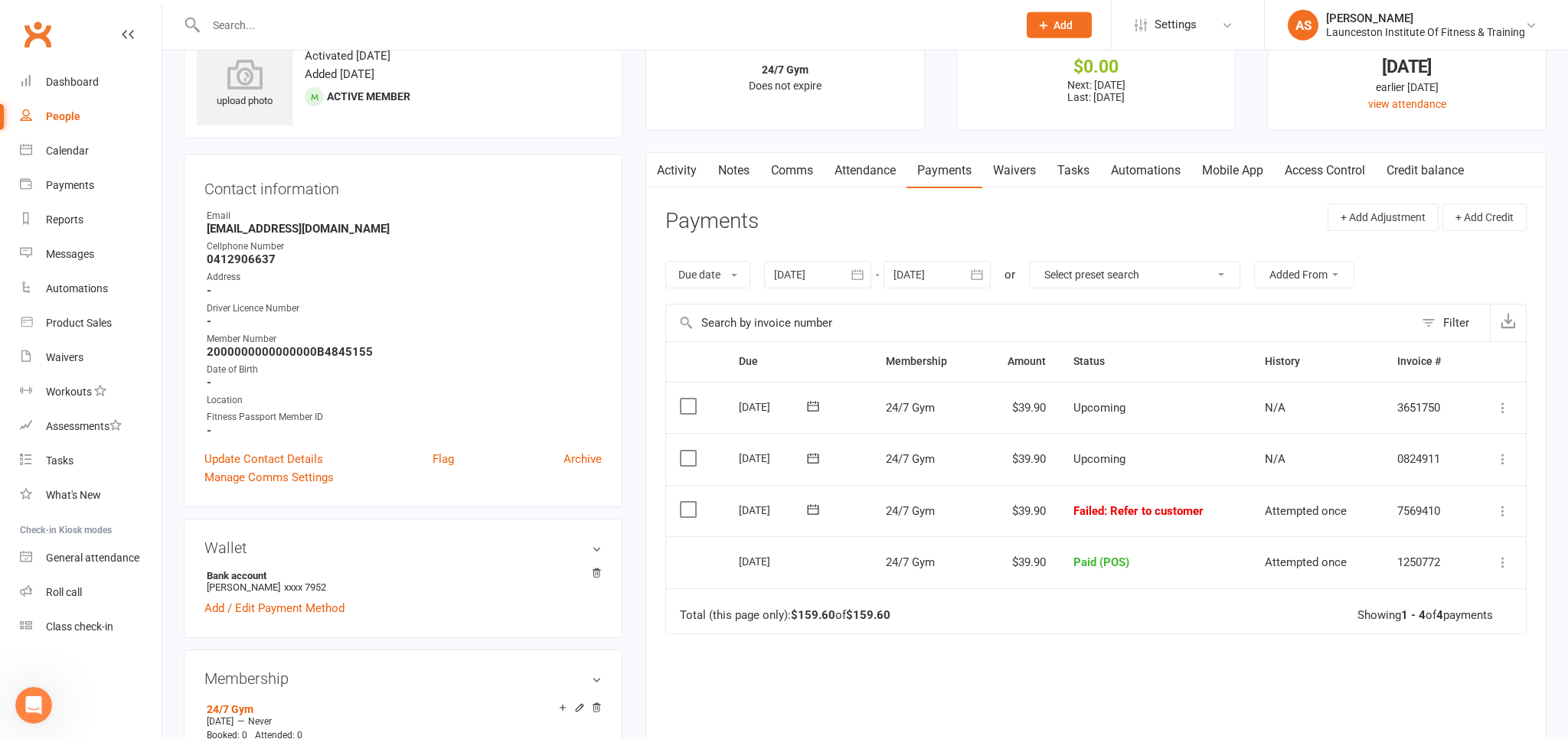
scroll to position [80, 0]
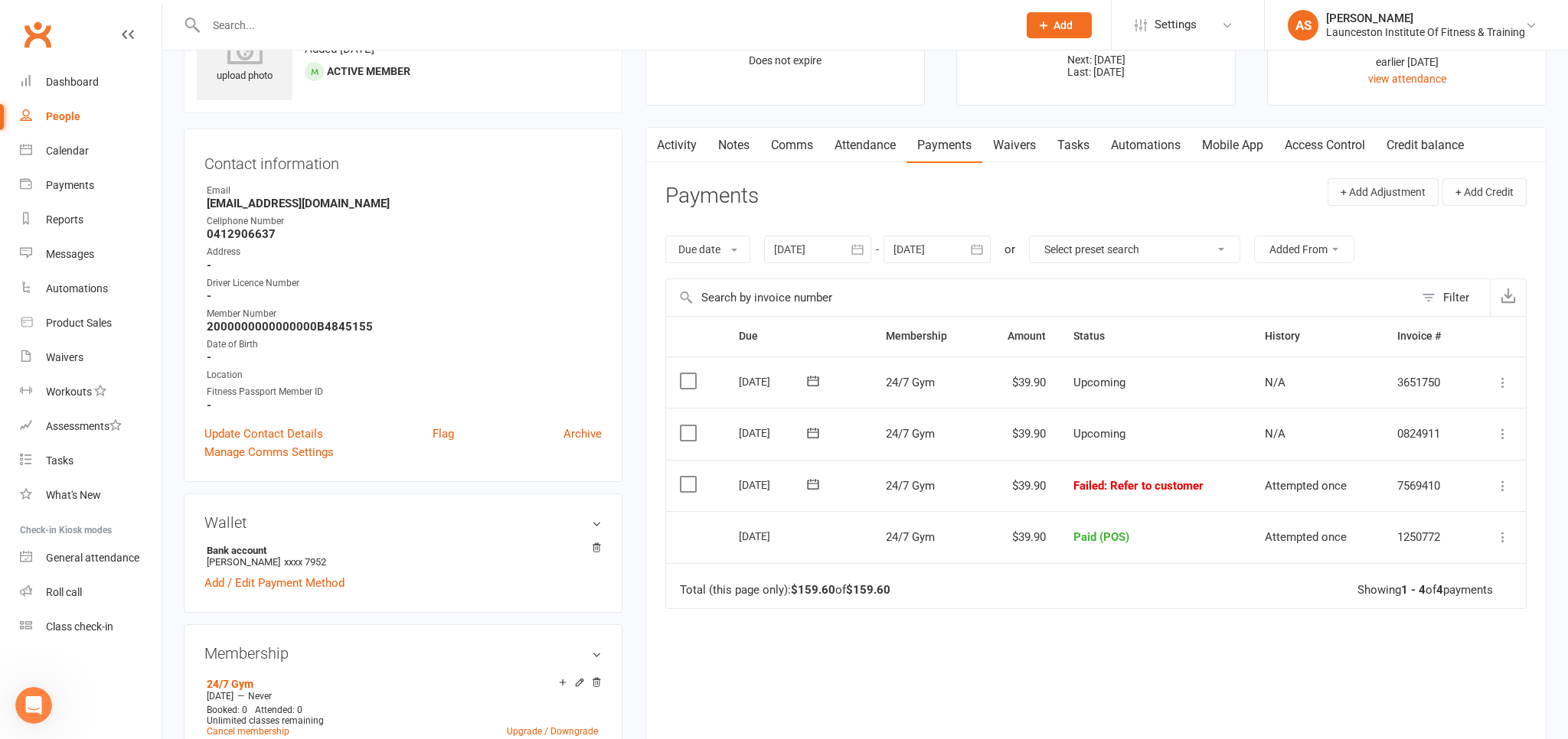
click at [1506, 479] on icon at bounding box center [1502, 486] width 16 height 16
click at [1416, 534] on link "Mark as Paid (POS)" at bounding box center [1435, 546] width 151 height 30
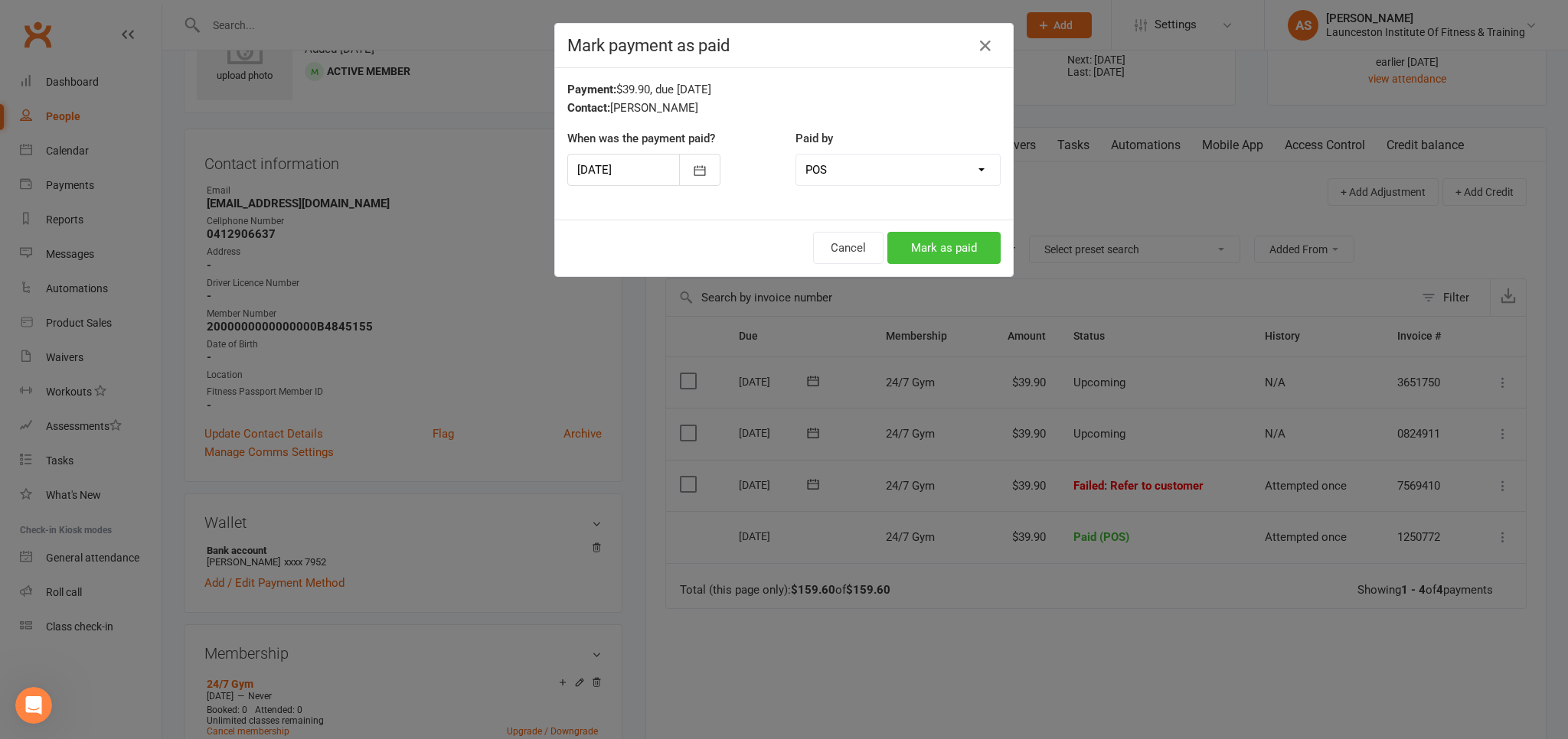
click at [976, 251] on button "Mark as paid" at bounding box center [944, 247] width 113 height 32
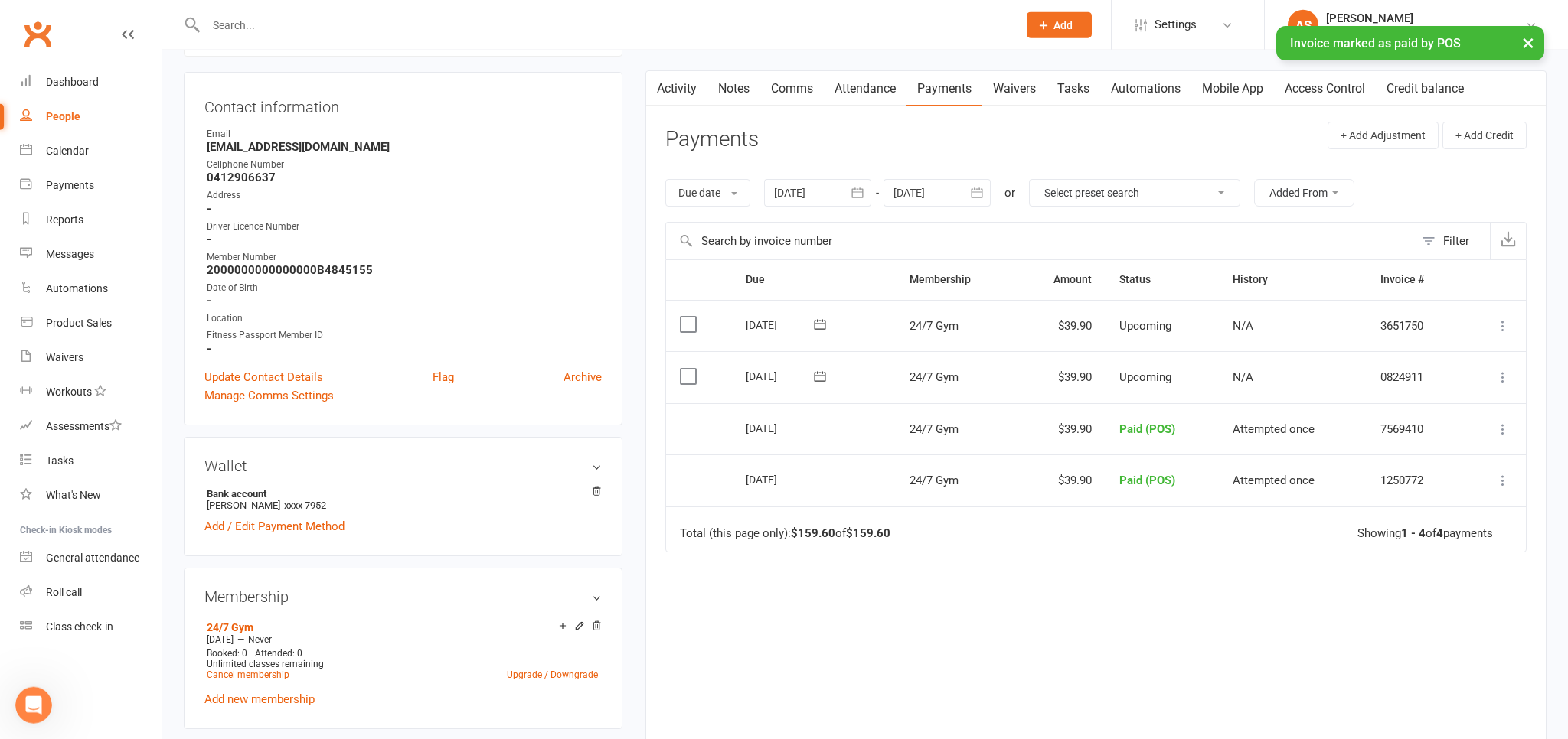
scroll to position [161, 0]
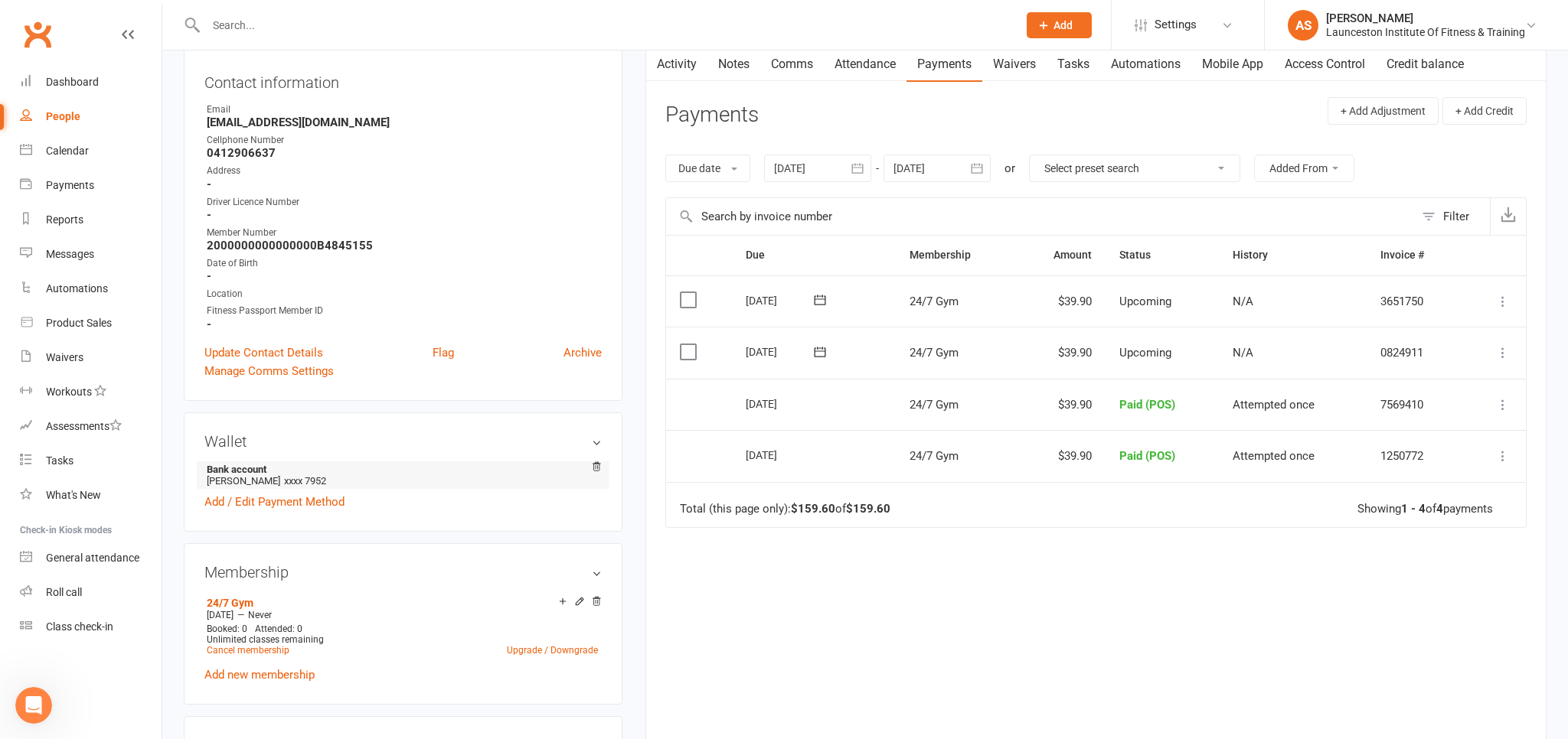
drag, startPoint x: 337, startPoint y: 480, endPoint x: 273, endPoint y: 481, distance: 64.0
click at [273, 481] on li "Bank account [PERSON_NAME] xxxx 7952" at bounding box center [403, 475] width 397 height 28
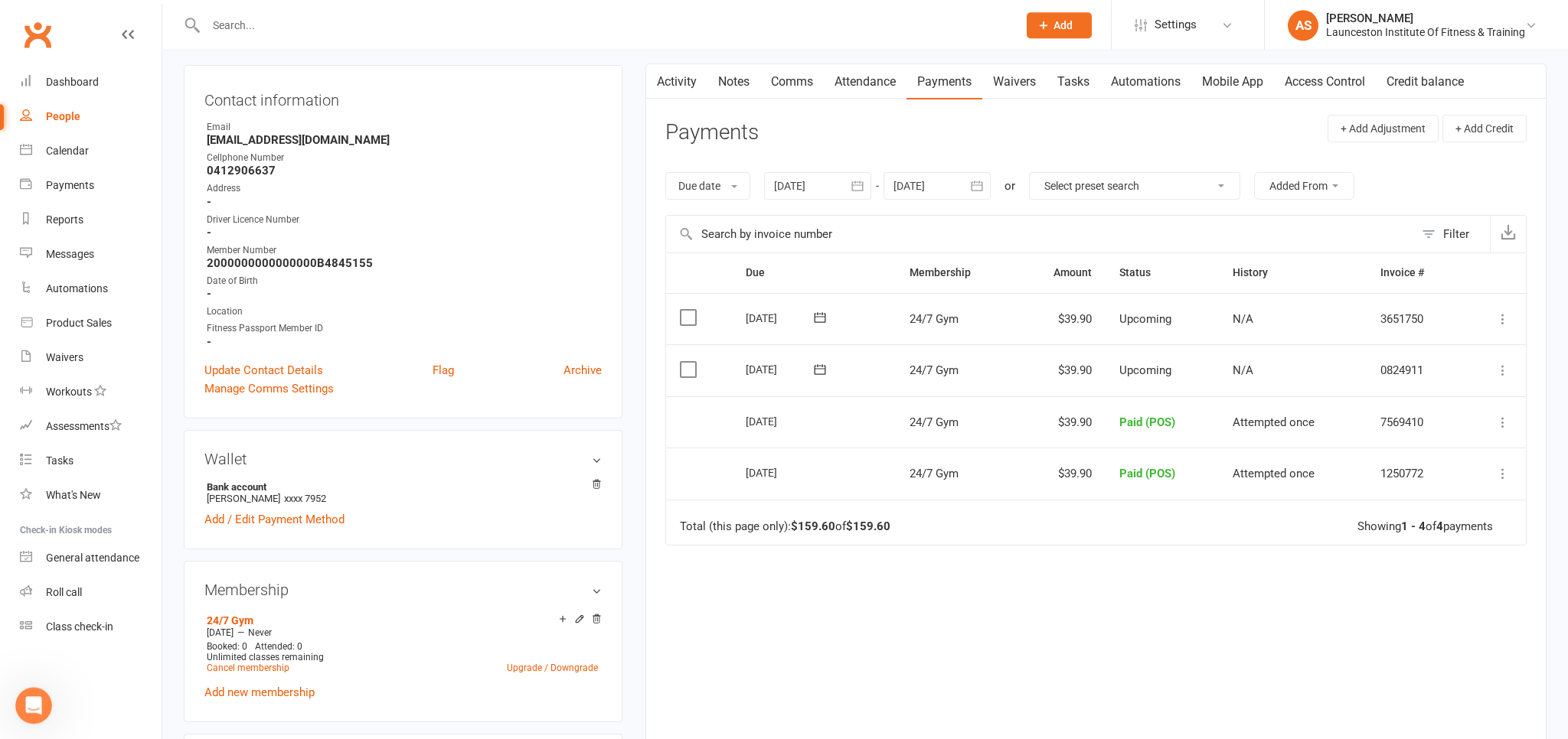
scroll to position [242, 0]
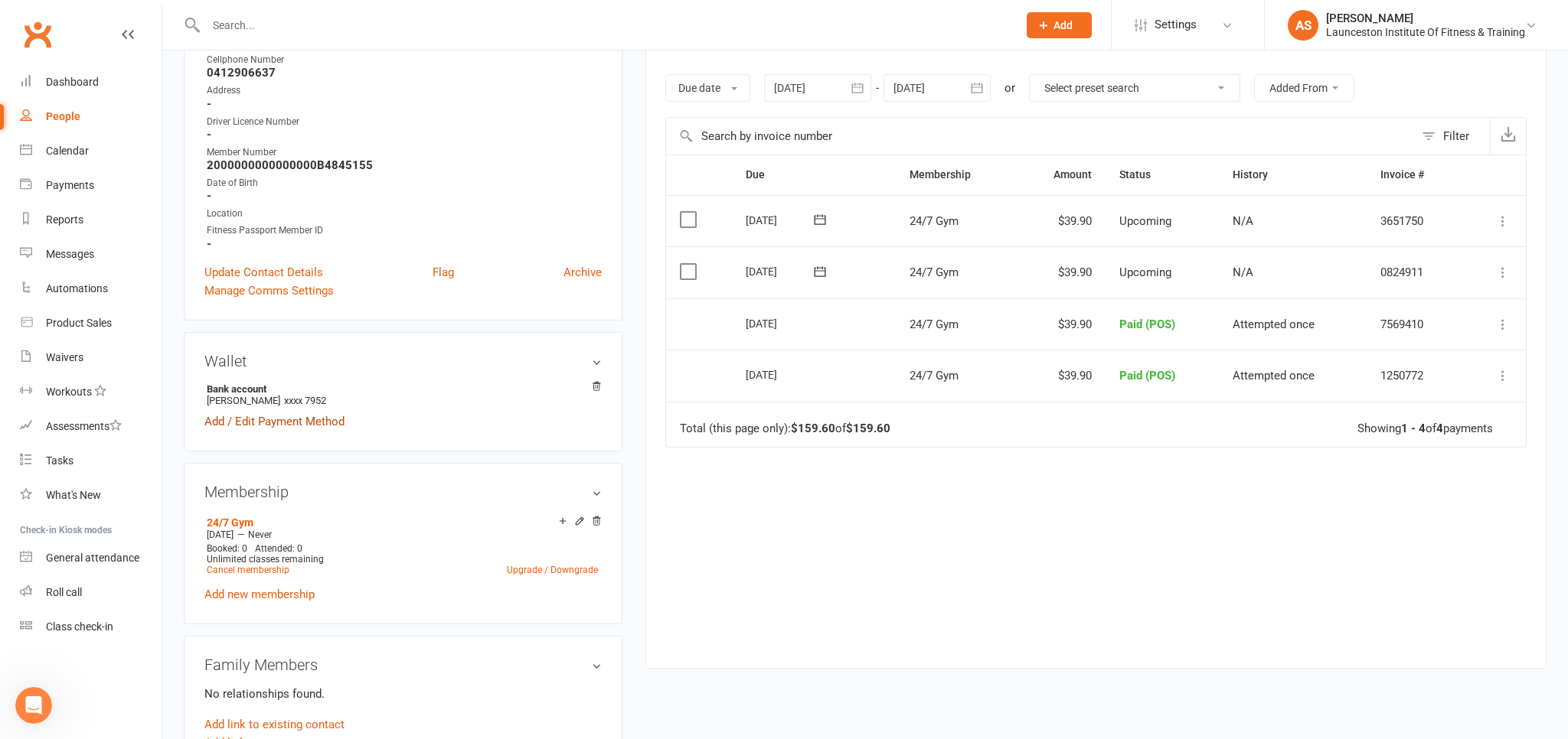
click at [305, 417] on link "Add / Edit Payment Method" at bounding box center [274, 421] width 140 height 18
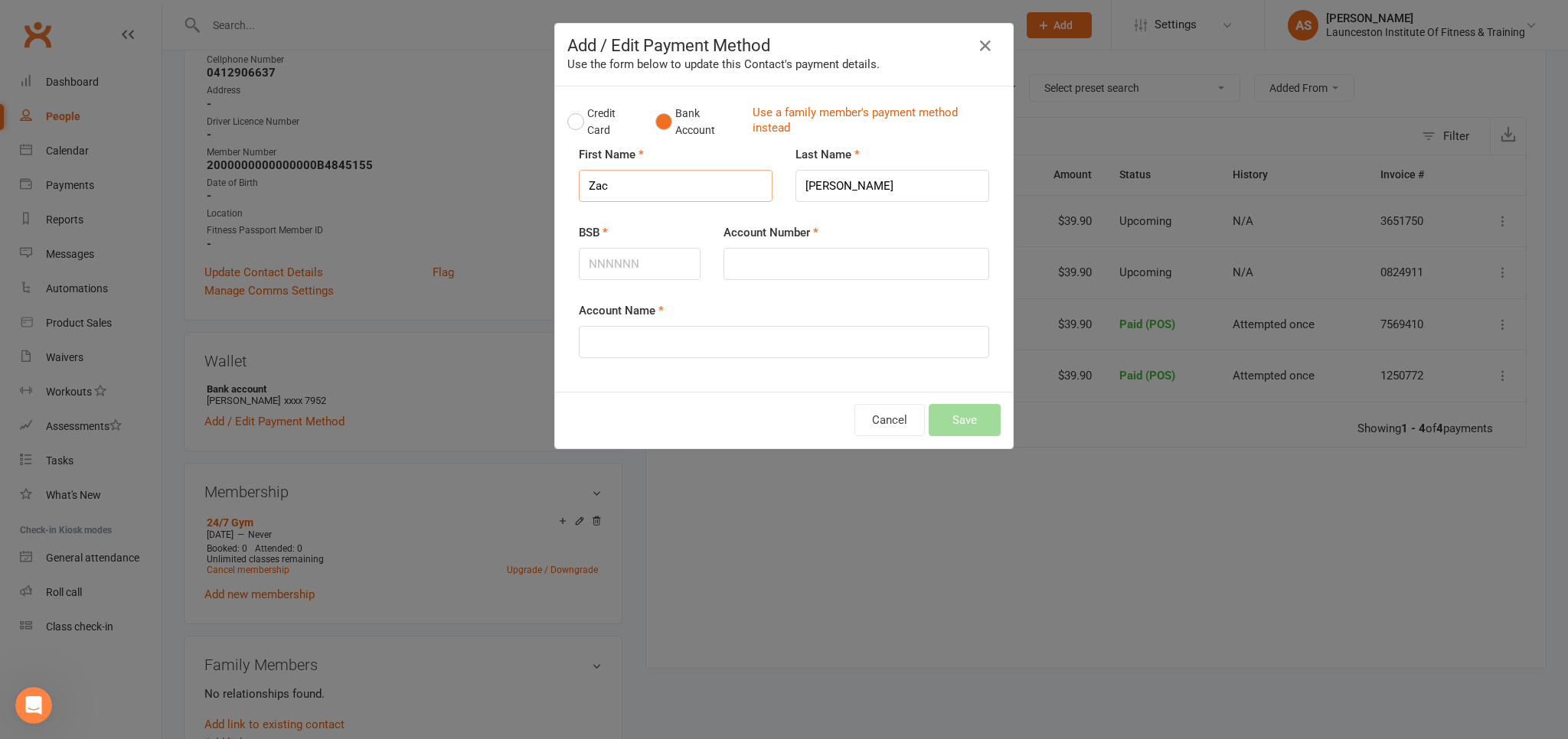
click at [666, 182] on input "Zac" at bounding box center [676, 186] width 194 height 32
click at [671, 271] on input "BSB" at bounding box center [639, 264] width 122 height 32
type input "067601"
click at [853, 253] on input "Account Number" at bounding box center [856, 264] width 266 height 32
type input "10479667"
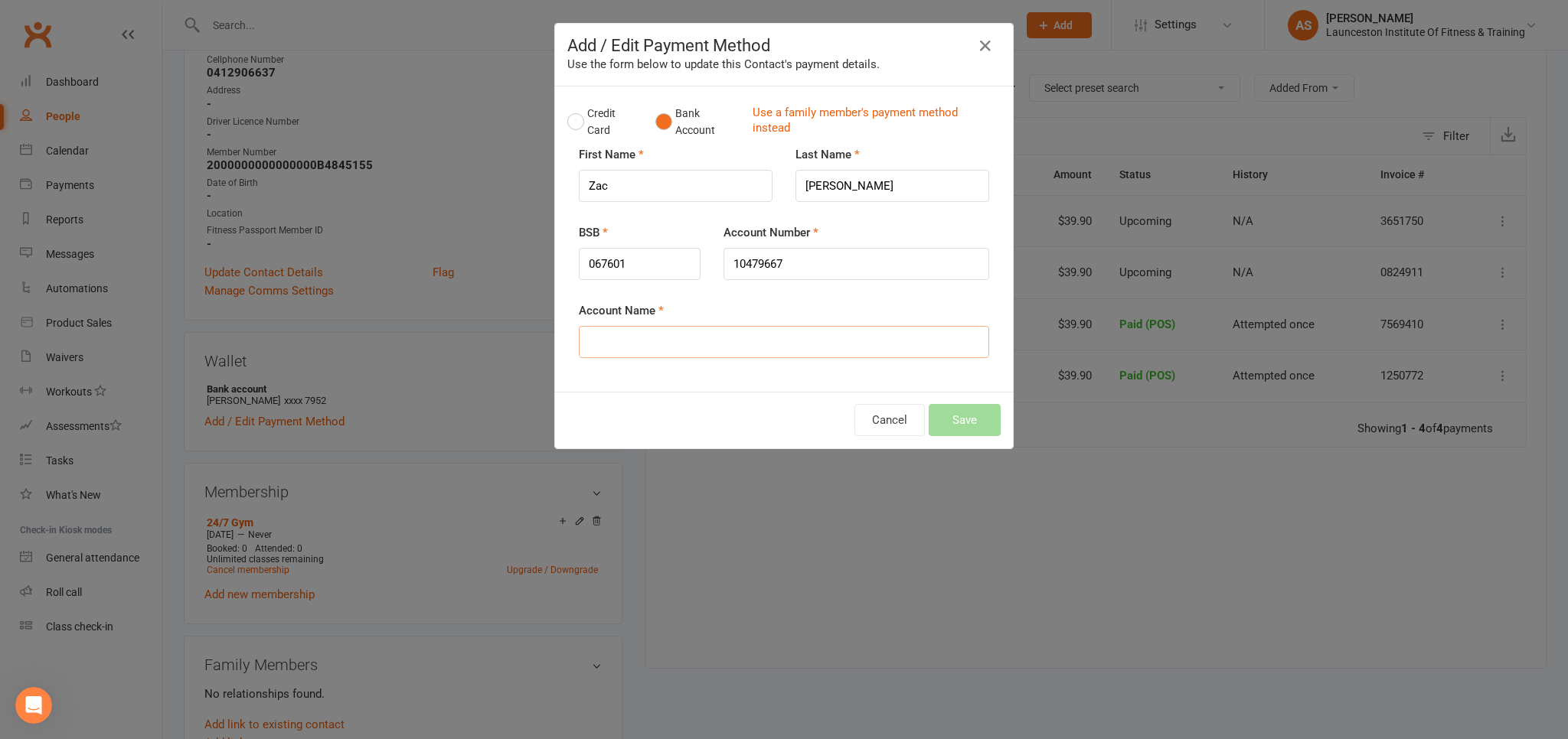
click at [786, 342] on input "Account Name" at bounding box center [784, 341] width 410 height 32
type input "Zac"
click at [974, 424] on button "Save" at bounding box center [965, 420] width 72 height 32
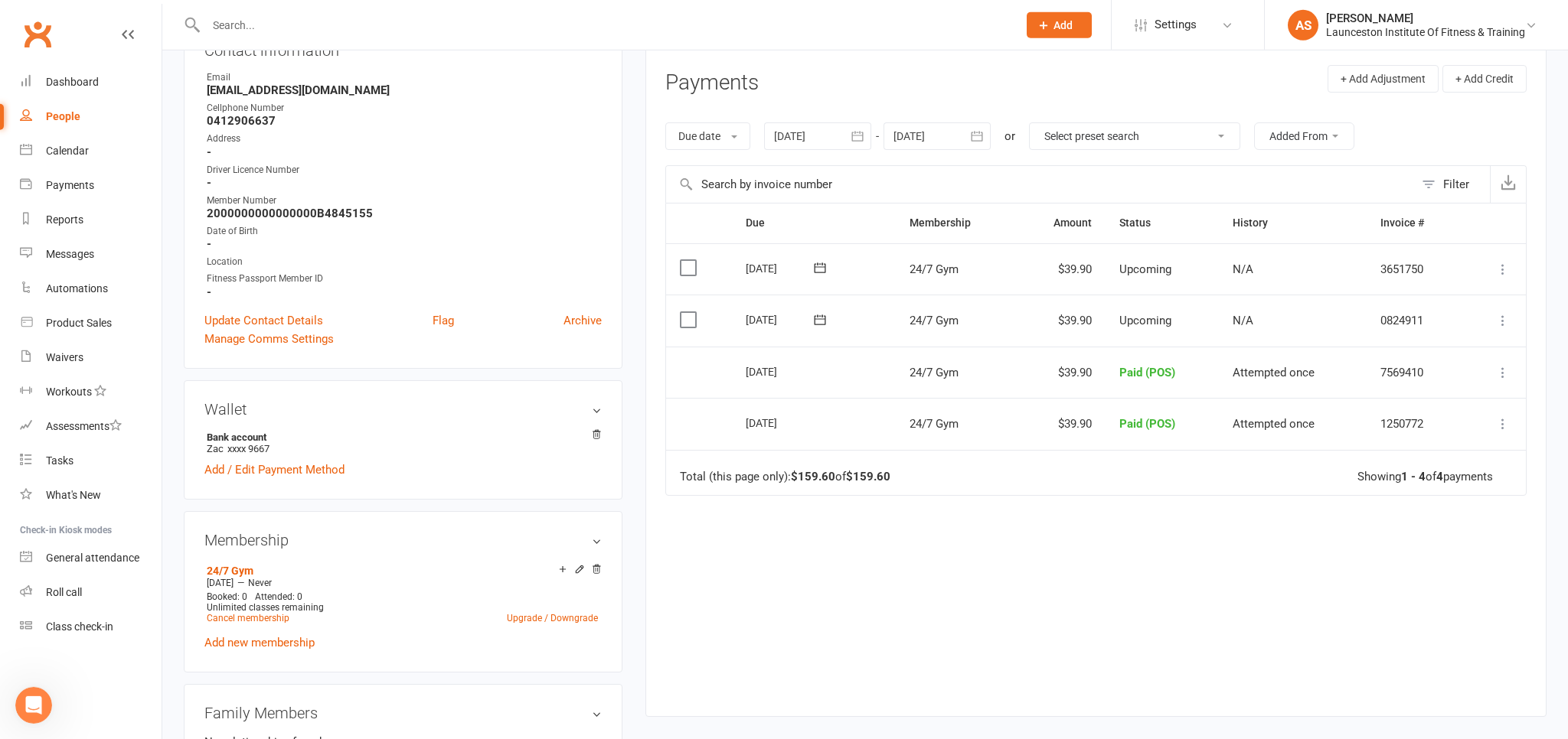
scroll to position [161, 0]
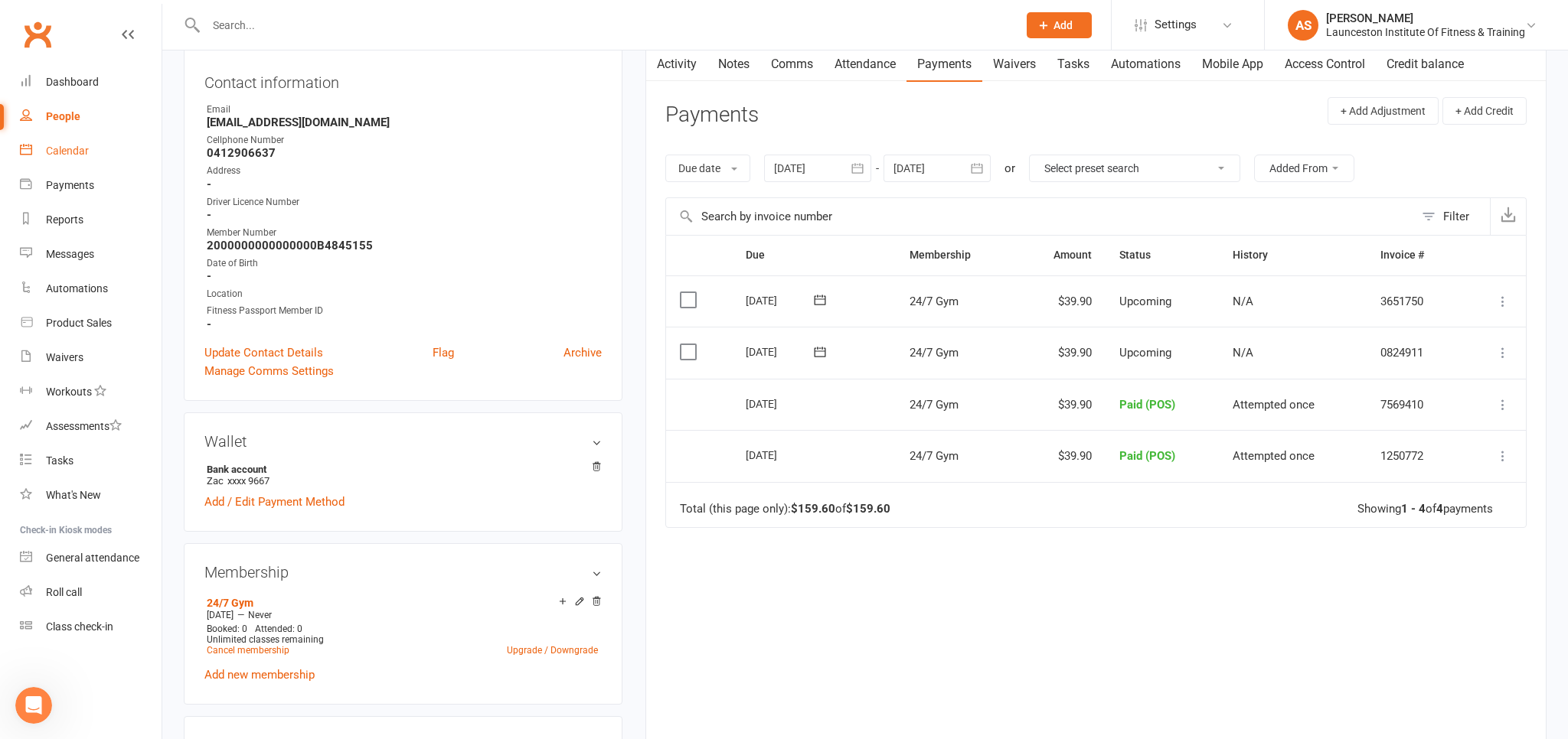
click at [99, 159] on link "Calendar" at bounding box center [90, 151] width 142 height 34
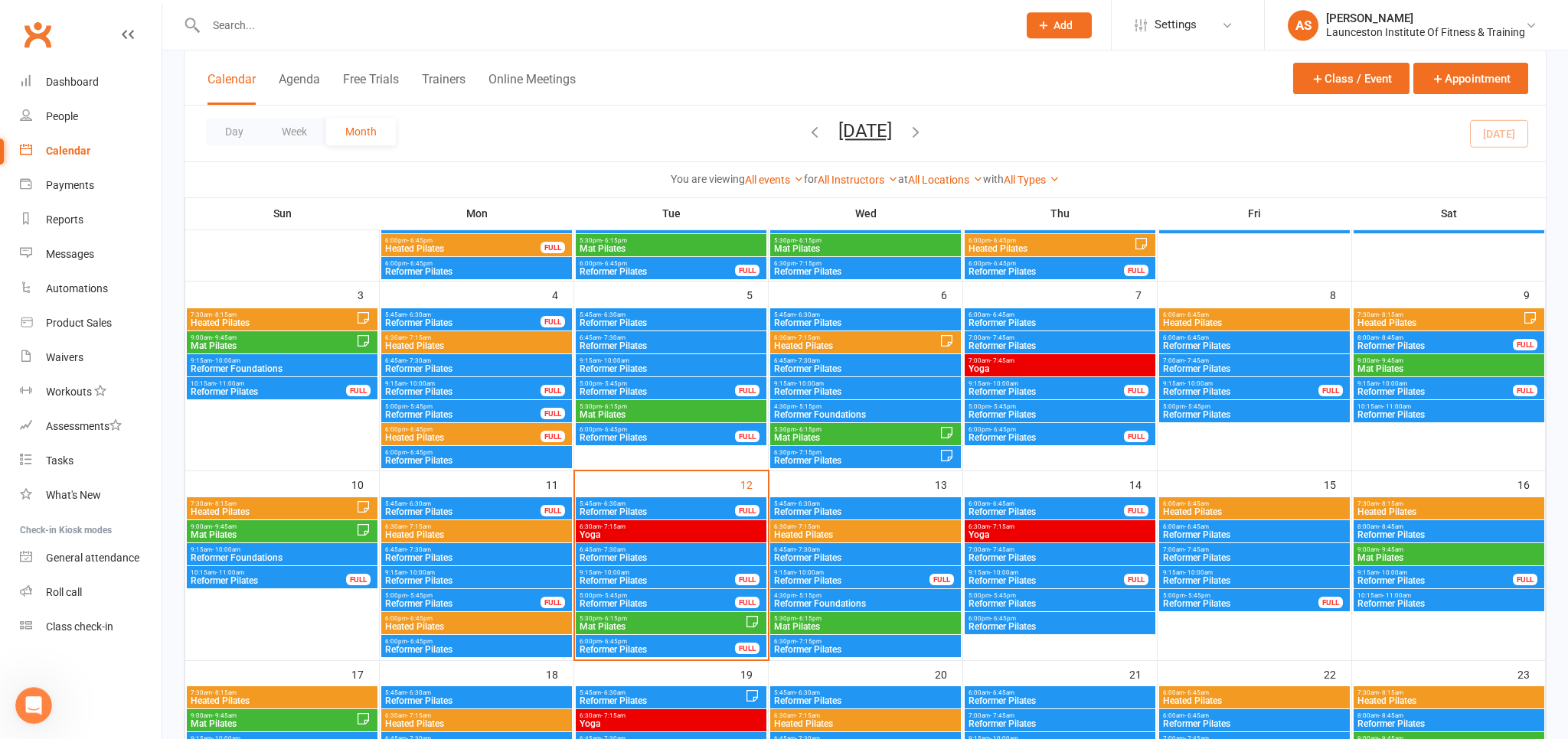
scroll to position [242, 0]
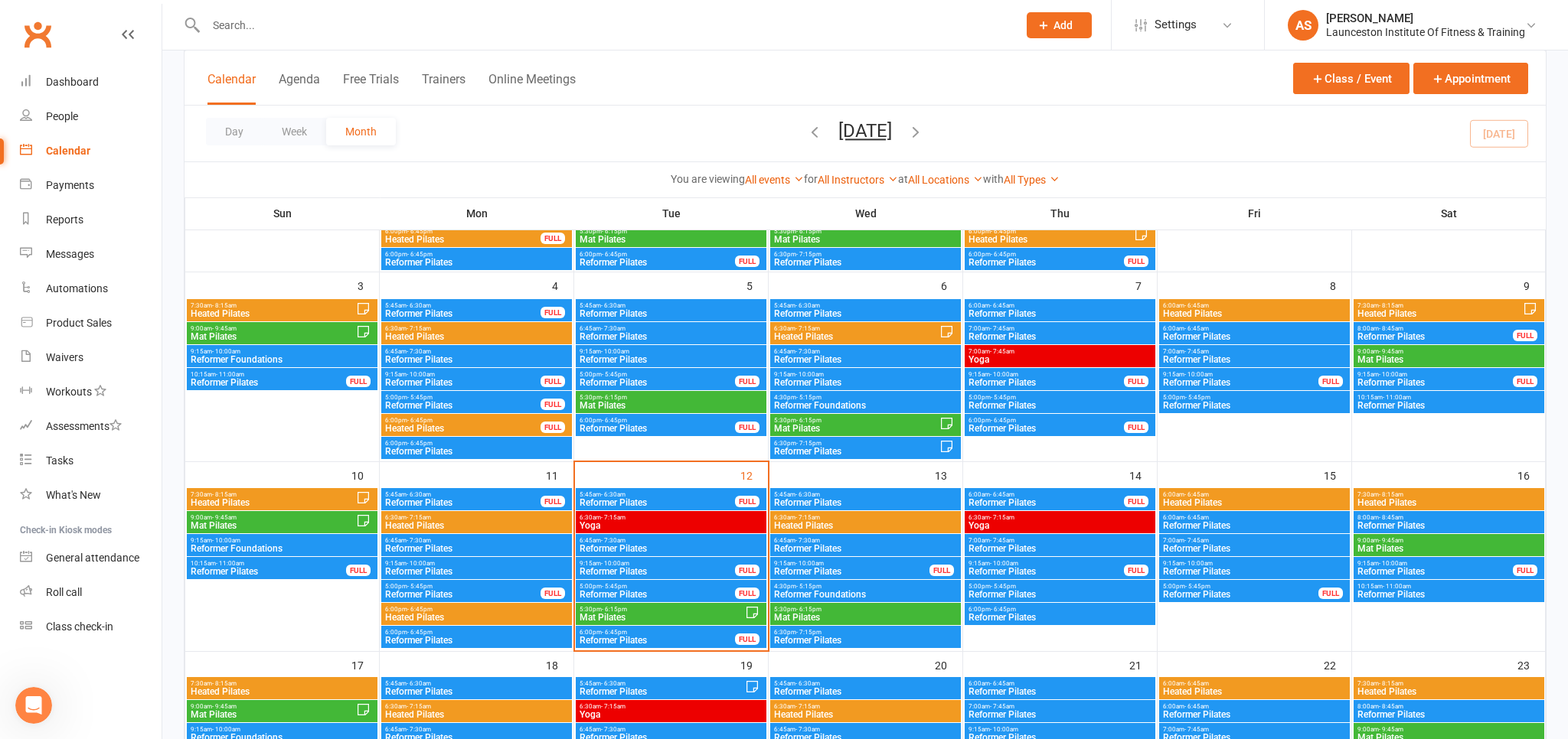
click at [635, 540] on span "6:45am - 7:30am" at bounding box center [671, 541] width 184 height 7
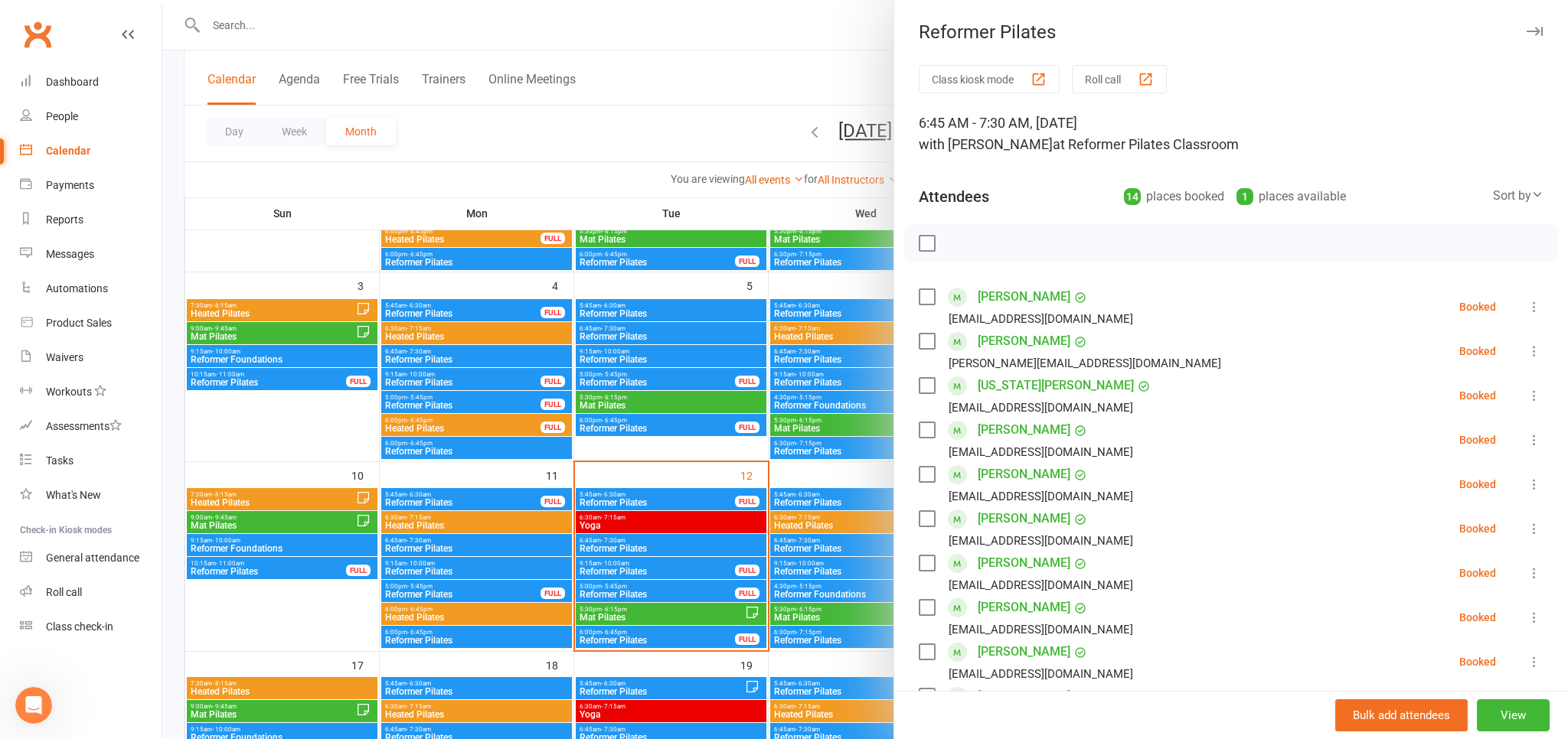
click at [790, 88] on div at bounding box center [865, 369] width 1406 height 739
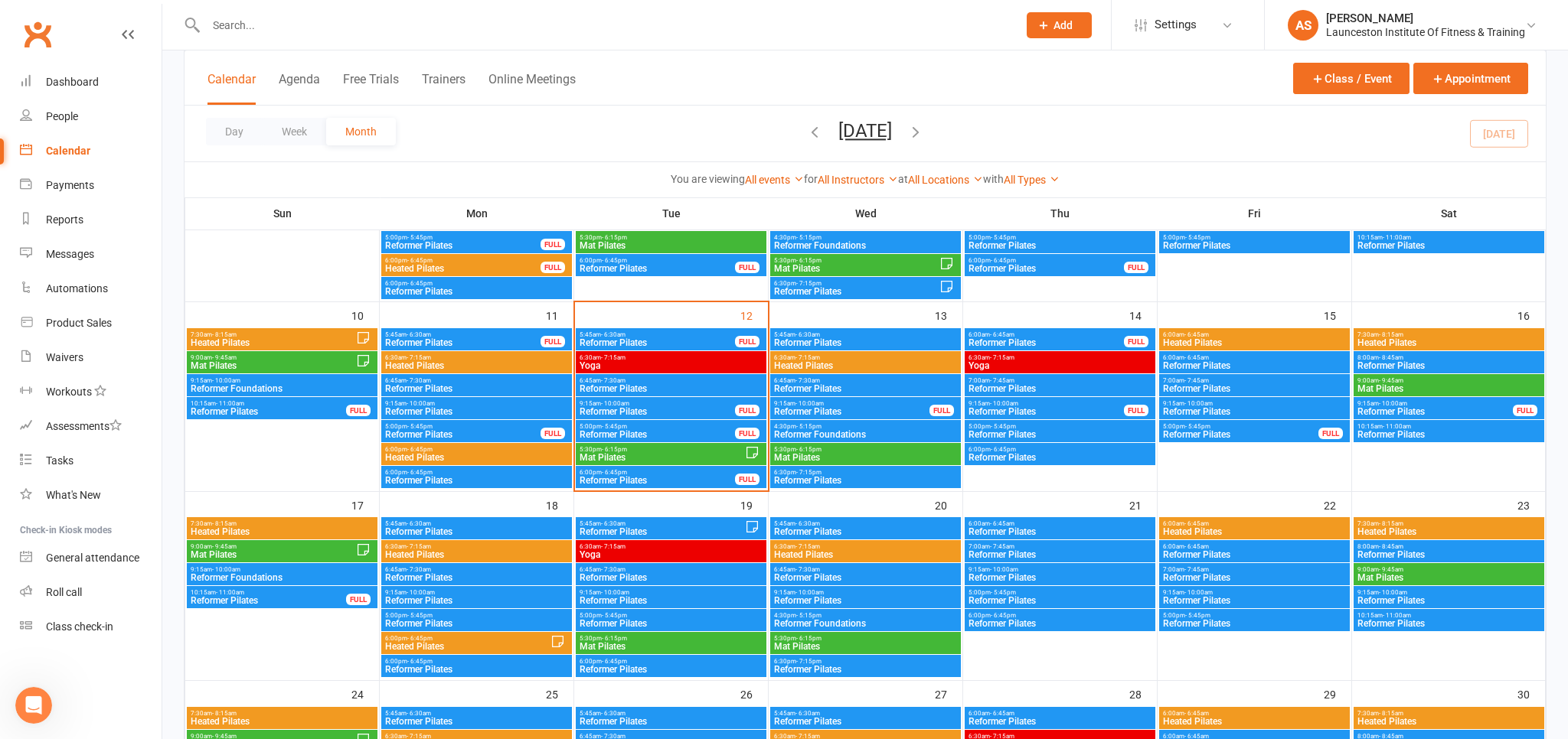
scroll to position [404, 0]
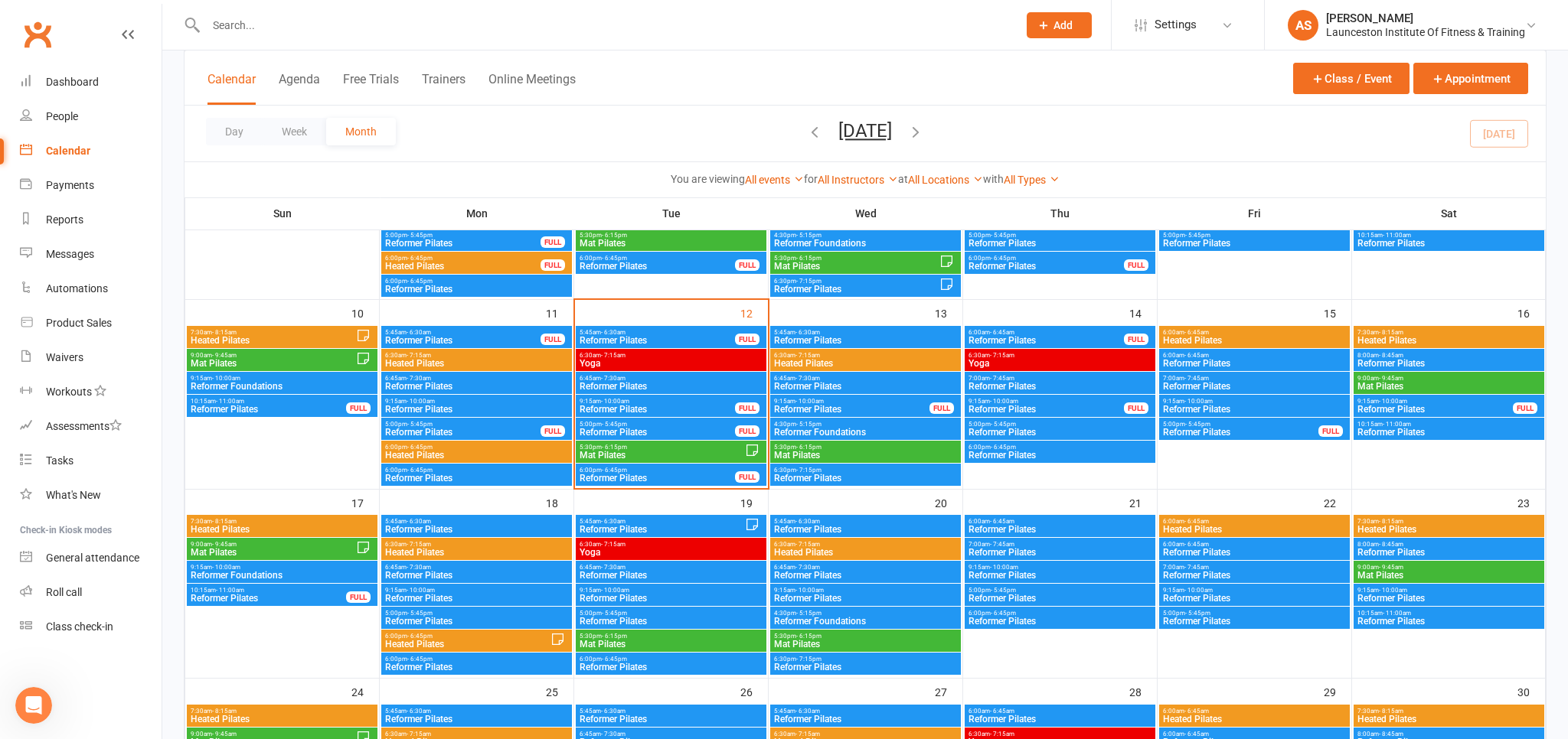
click at [675, 361] on span "Yoga" at bounding box center [671, 363] width 184 height 9
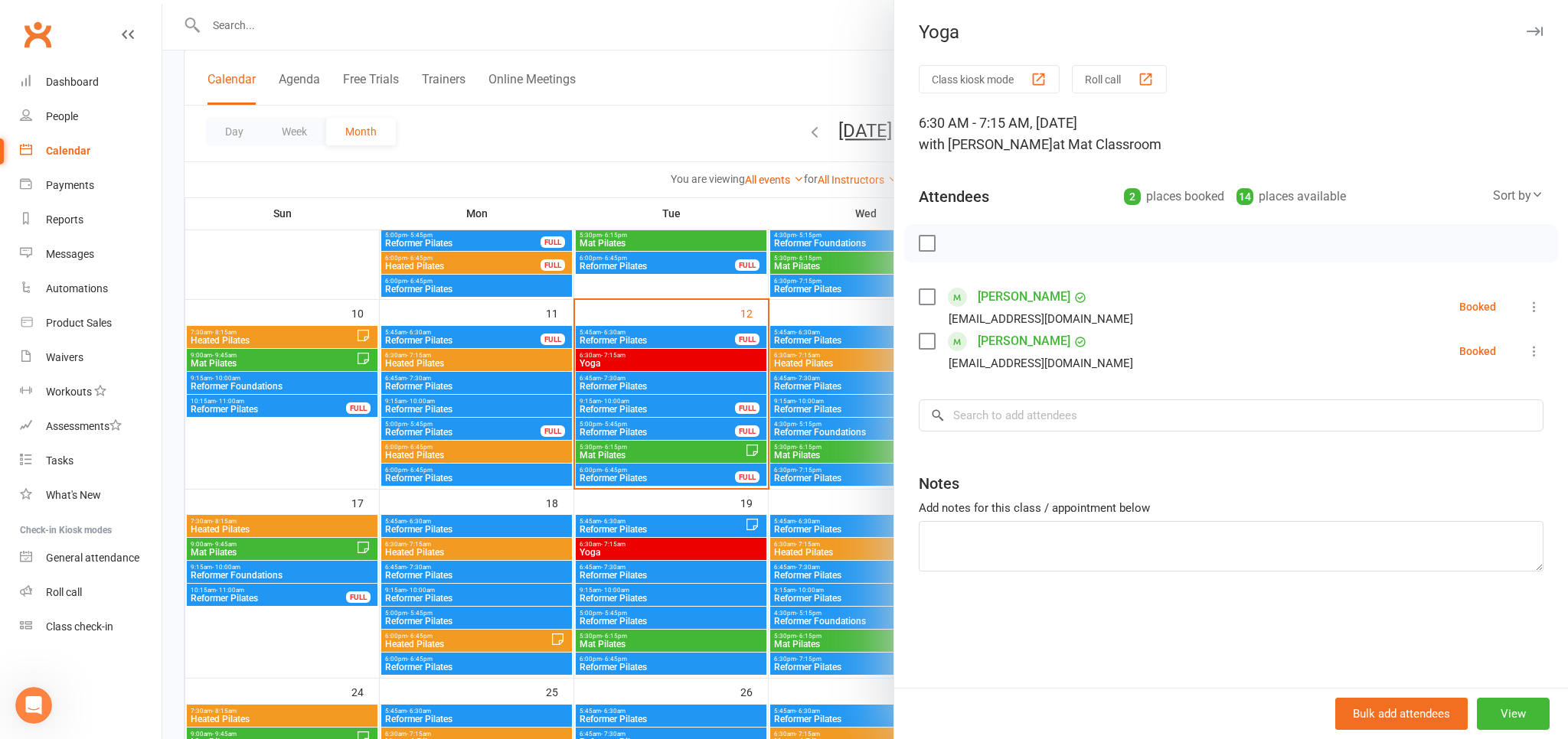
click at [750, 100] on div at bounding box center [865, 369] width 1406 height 739
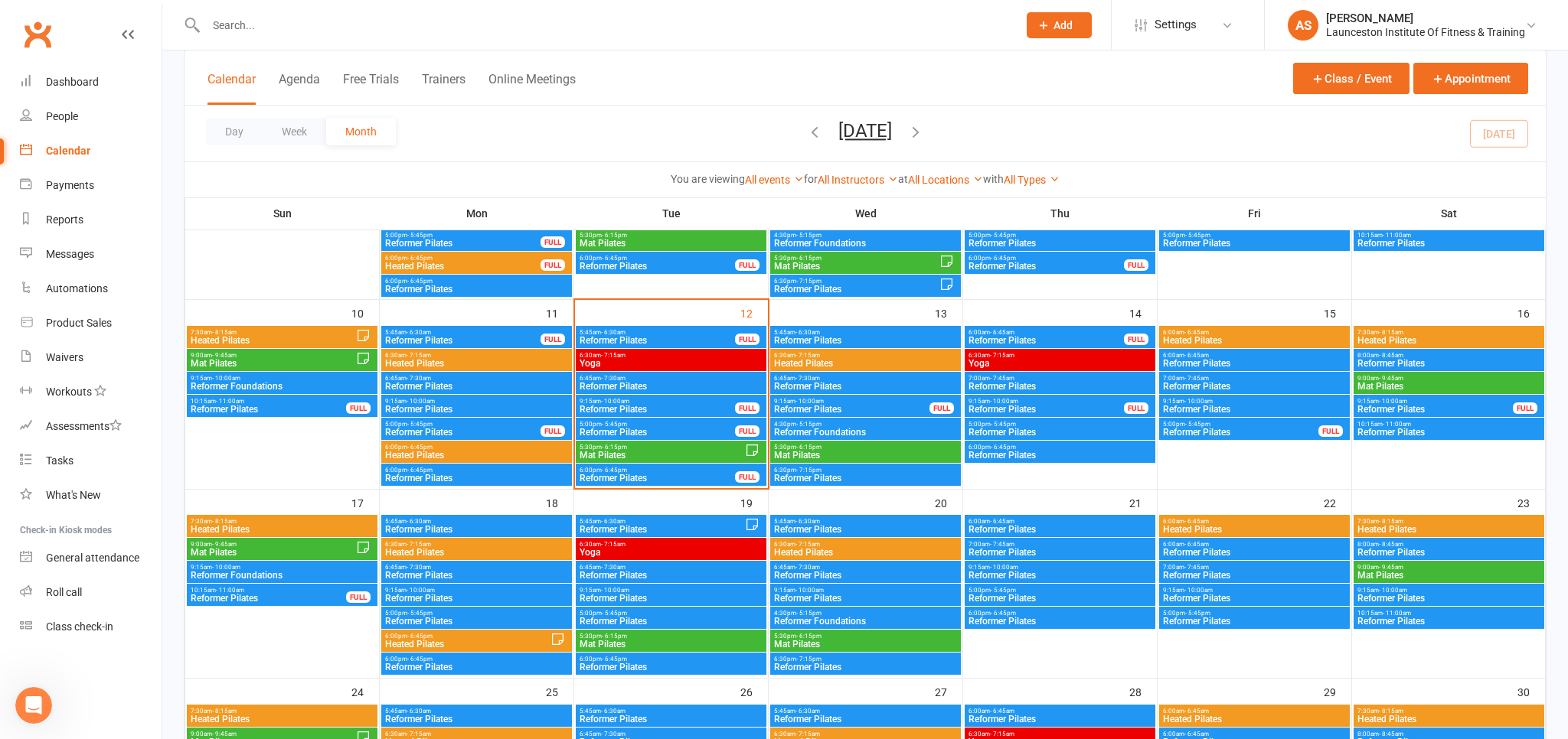
click at [666, 383] on span "Reformer Pilates" at bounding box center [671, 386] width 184 height 9
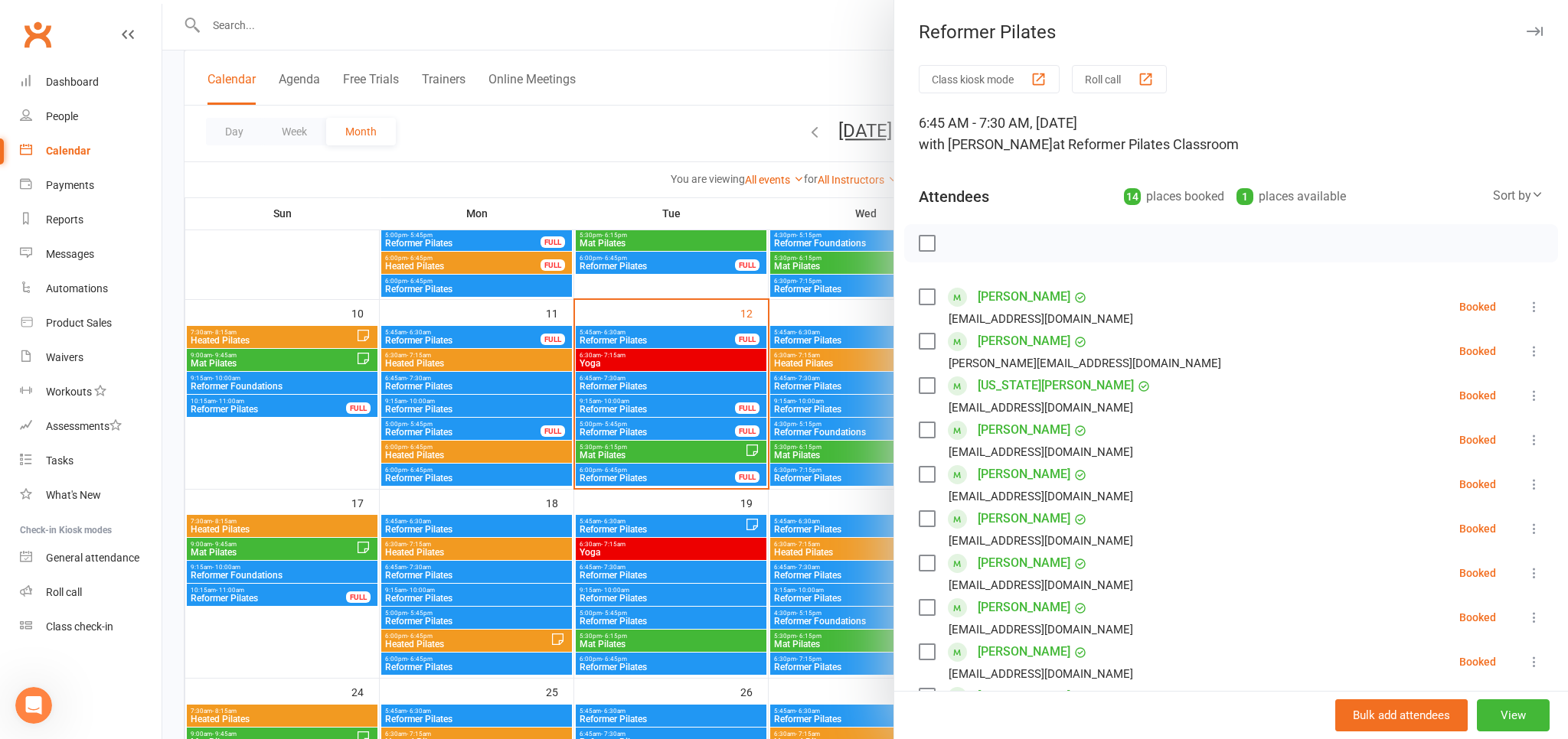
click at [880, 86] on div at bounding box center [865, 369] width 1406 height 739
